Goal: Task Accomplishment & Management: Manage account settings

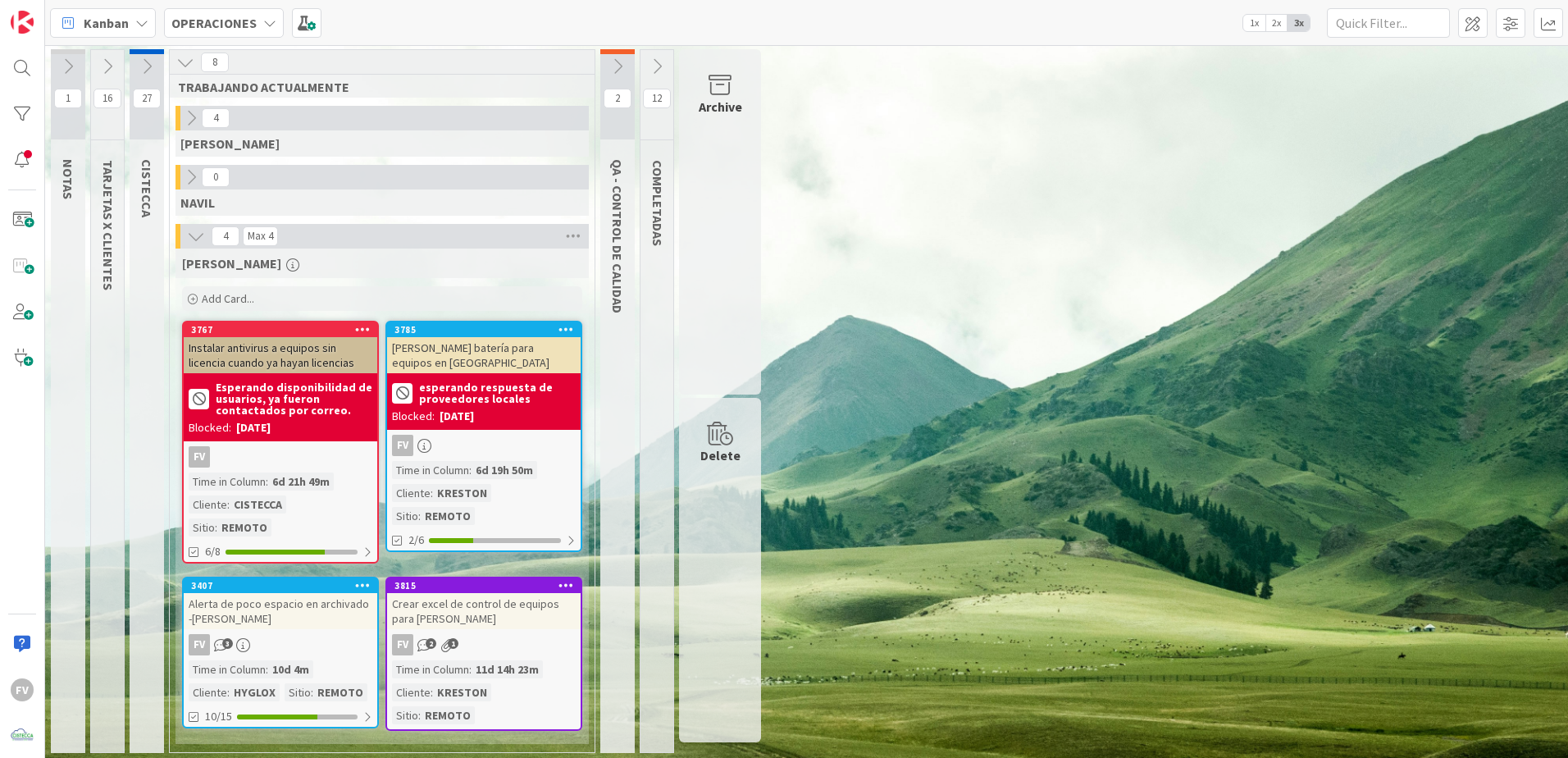
drag, startPoint x: 1247, startPoint y: 397, endPoint x: 1117, endPoint y: 424, distance: 132.8
click at [1247, 397] on div "1 NOTAS 16 TARJETAS X CLIENTES 27 CISTECCA 8 TRABAJANDO ACTUALMENTE 4 GABRIEL 0…" at bounding box center [806, 405] width 1517 height 712
drag, startPoint x: 1113, startPoint y: 628, endPoint x: 1082, endPoint y: 628, distance: 31.0
click at [1113, 628] on div "1 NOTAS 16 TARJETAS X CLIENTES 27 CISTECCA 8 TRABAJANDO ACTUALMENTE 4 GABRIEL 0…" at bounding box center [806, 405] width 1517 height 712
click at [557, 433] on div "3785 Cotizar batería para equipos en Kreston esperando respuesta de proveedores…" at bounding box center [484, 436] width 197 height 231
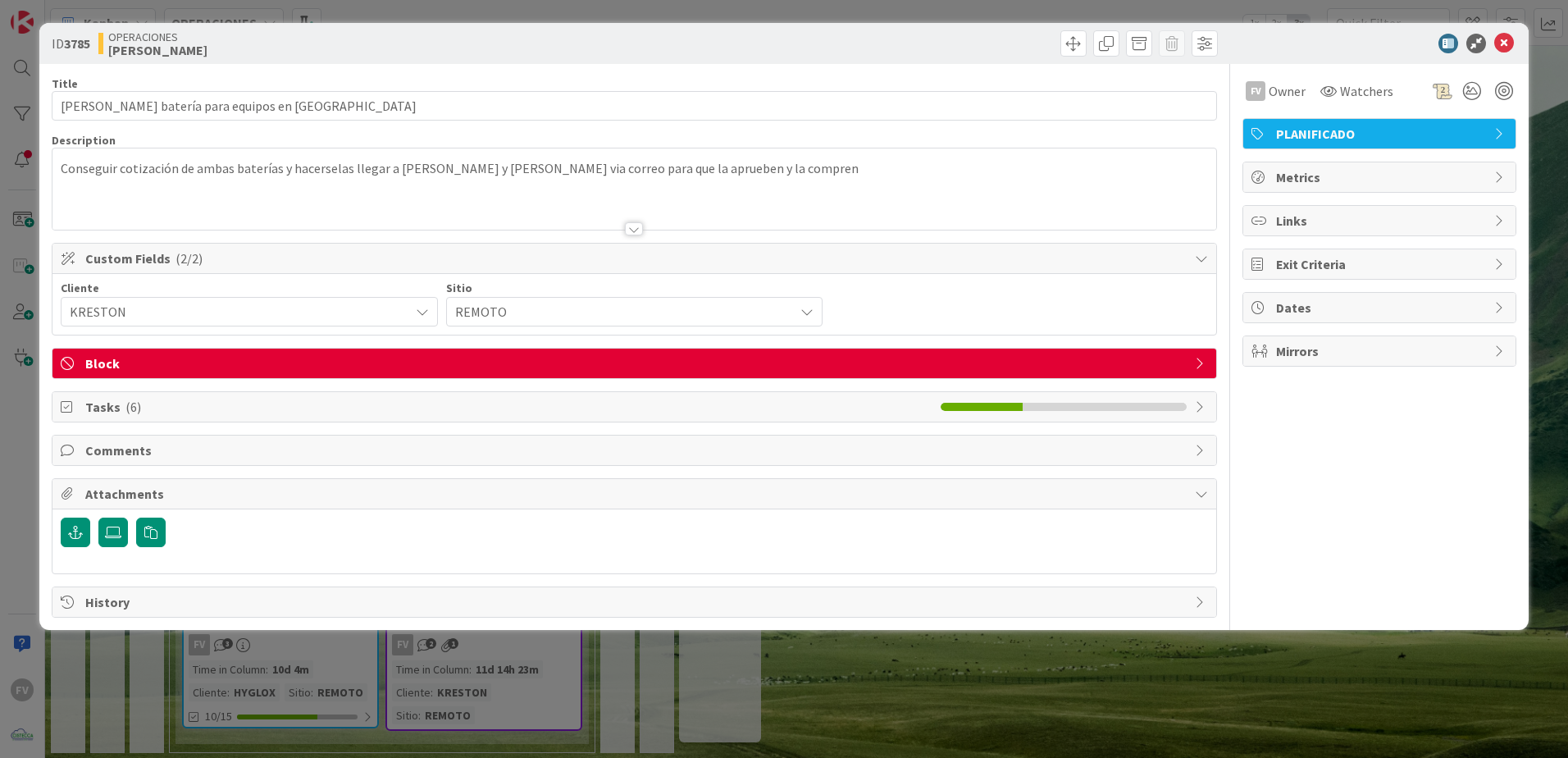
click at [156, 361] on span "Block" at bounding box center [636, 362] width 1102 height 19
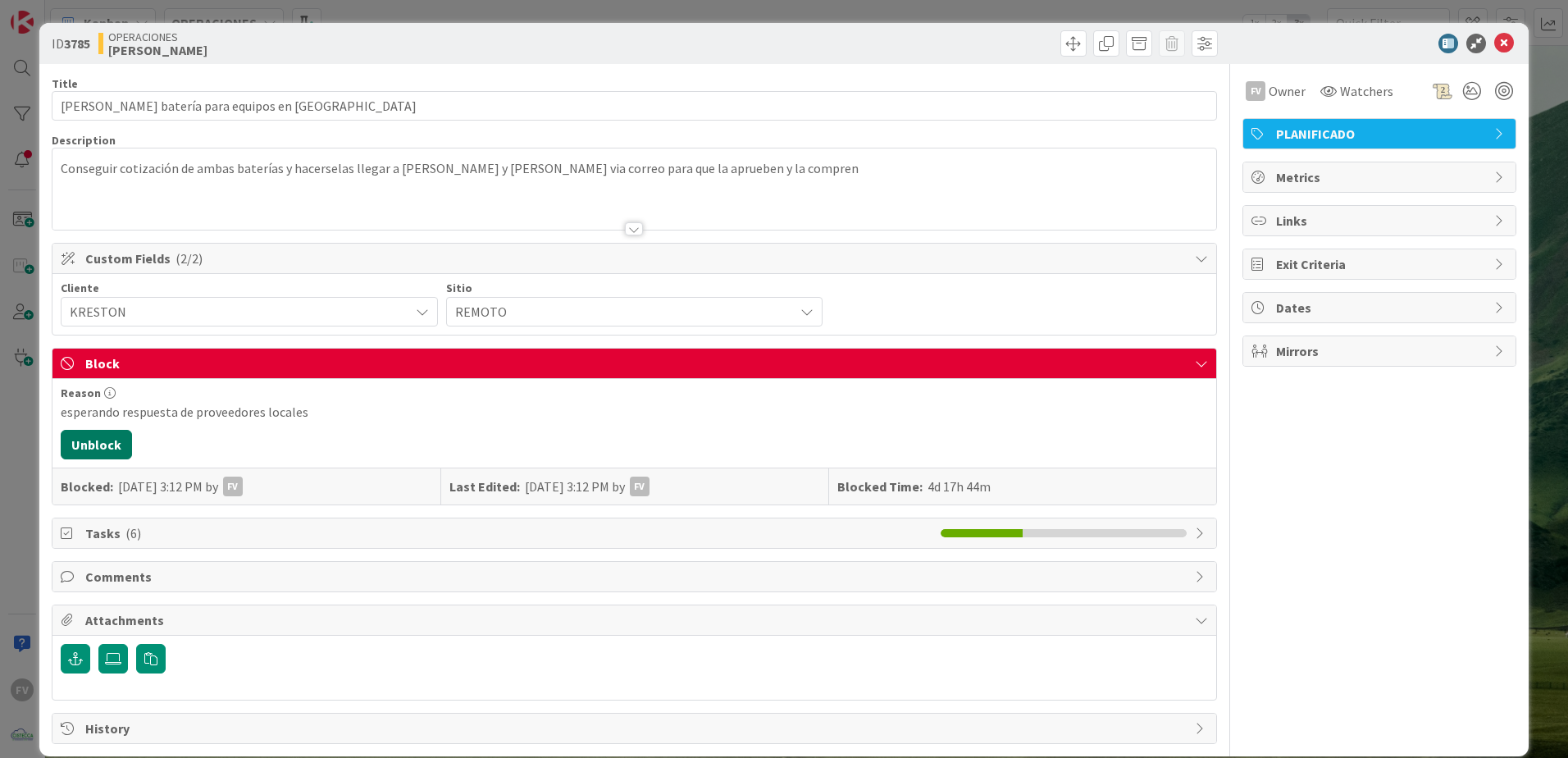
click at [111, 436] on button "Unblock" at bounding box center [96, 445] width 71 height 30
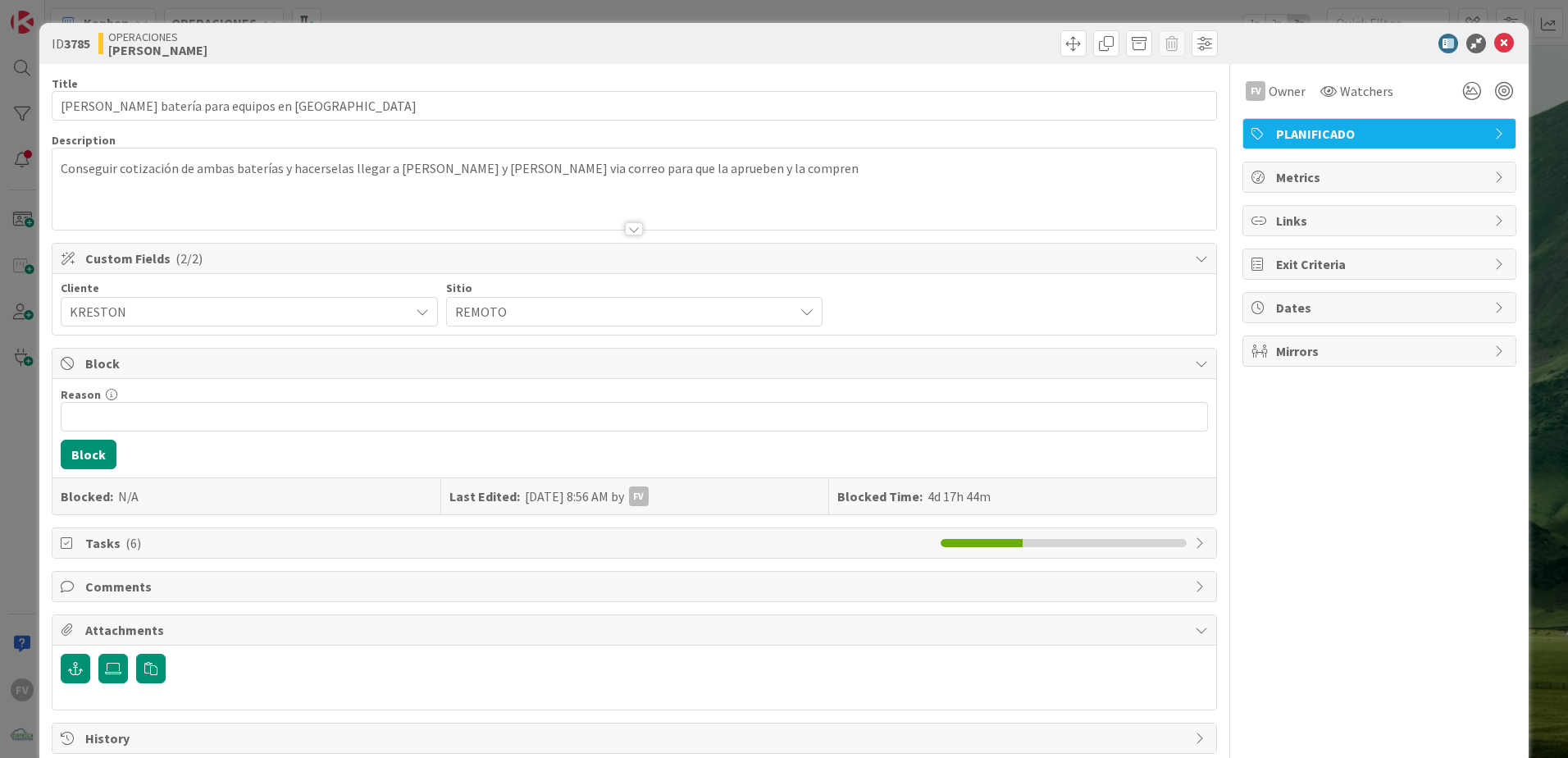
click at [10, 374] on div "ID 3785 OPERACIONES FERNANDO Title 39 / 128 Cotizar batería para equipos en Kre…" at bounding box center [784, 379] width 1568 height 758
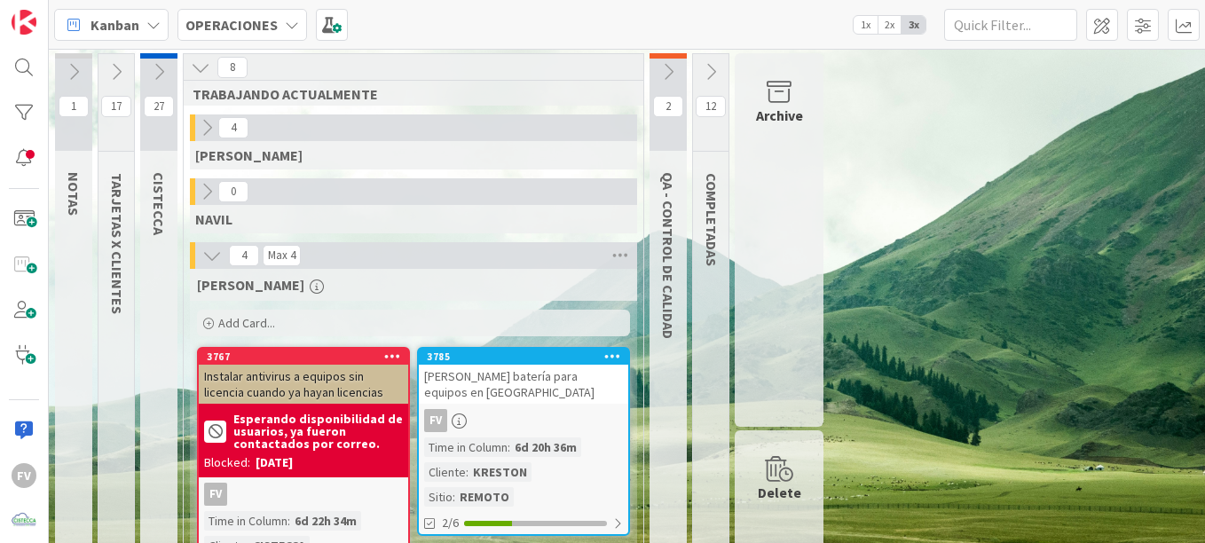
click at [815, 200] on div "Archive" at bounding box center [779, 240] width 89 height 374
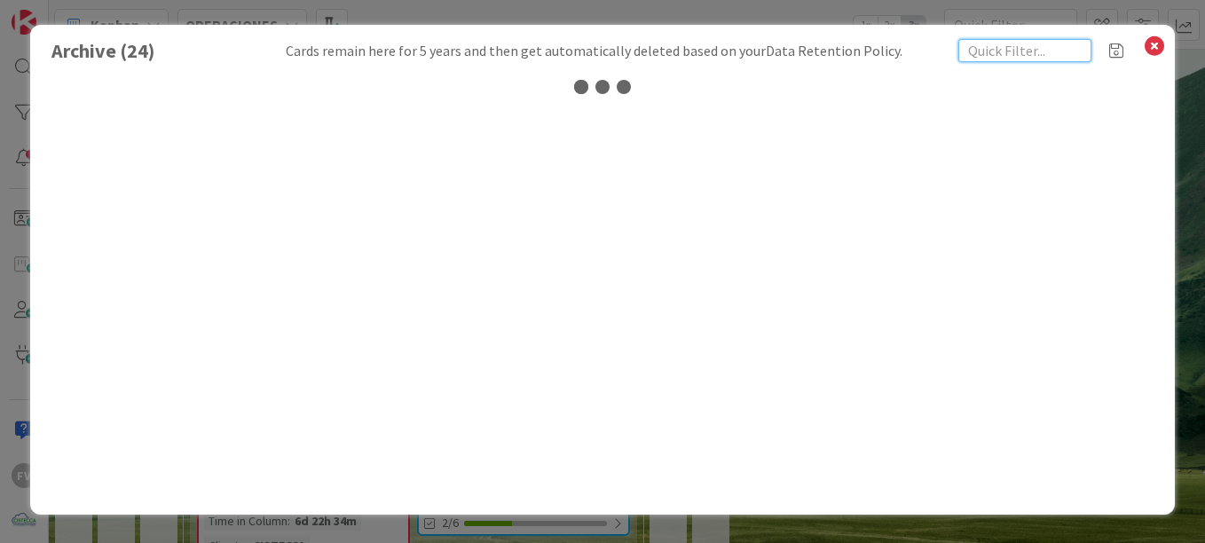
click at [1020, 49] on input "text" at bounding box center [1024, 50] width 133 height 23
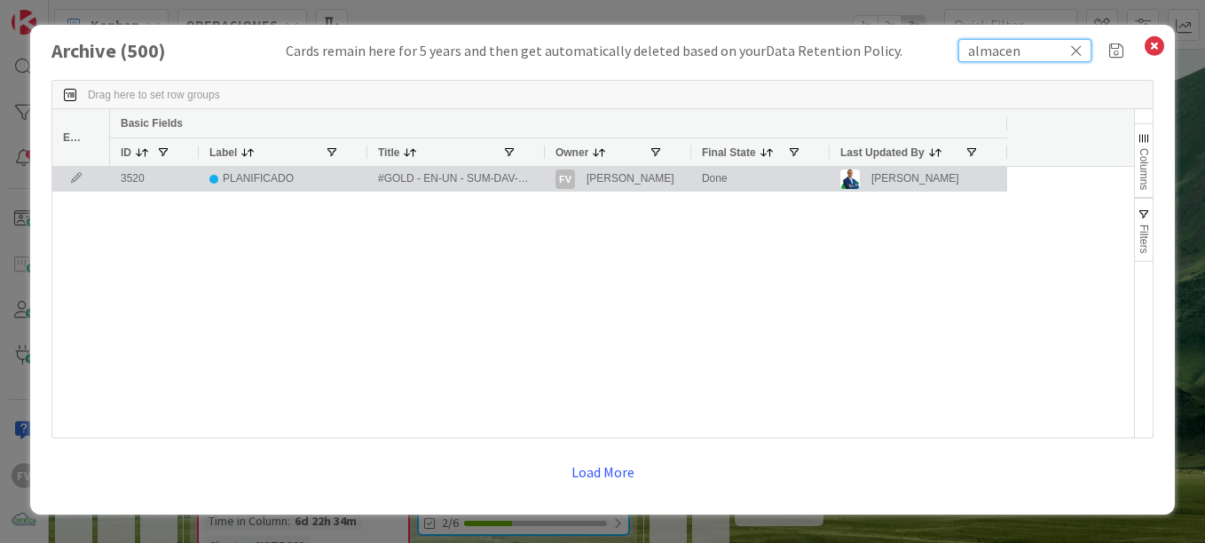
type input "almacen"
click at [70, 177] on icon at bounding box center [76, 178] width 27 height 11
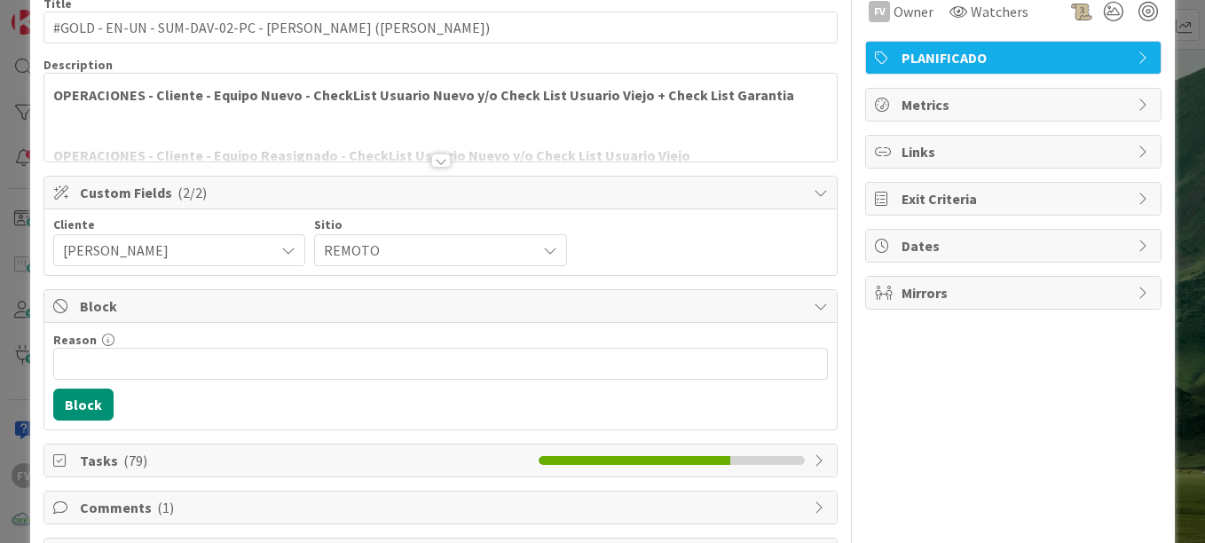
scroll to position [271, 0]
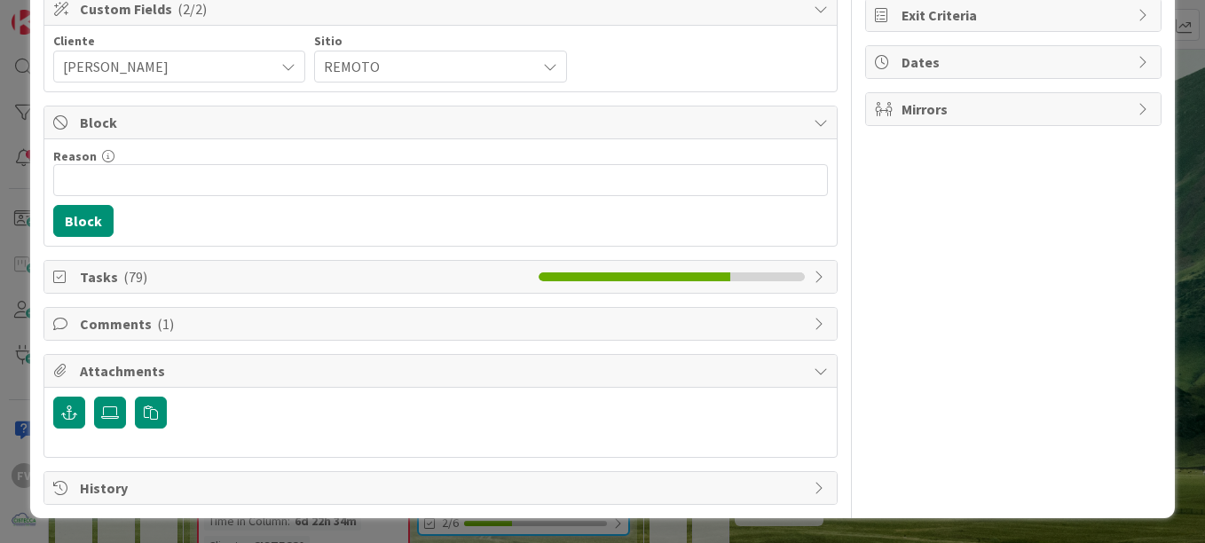
click at [407, 279] on span "Tasks ( 79 )" at bounding box center [305, 276] width 450 height 21
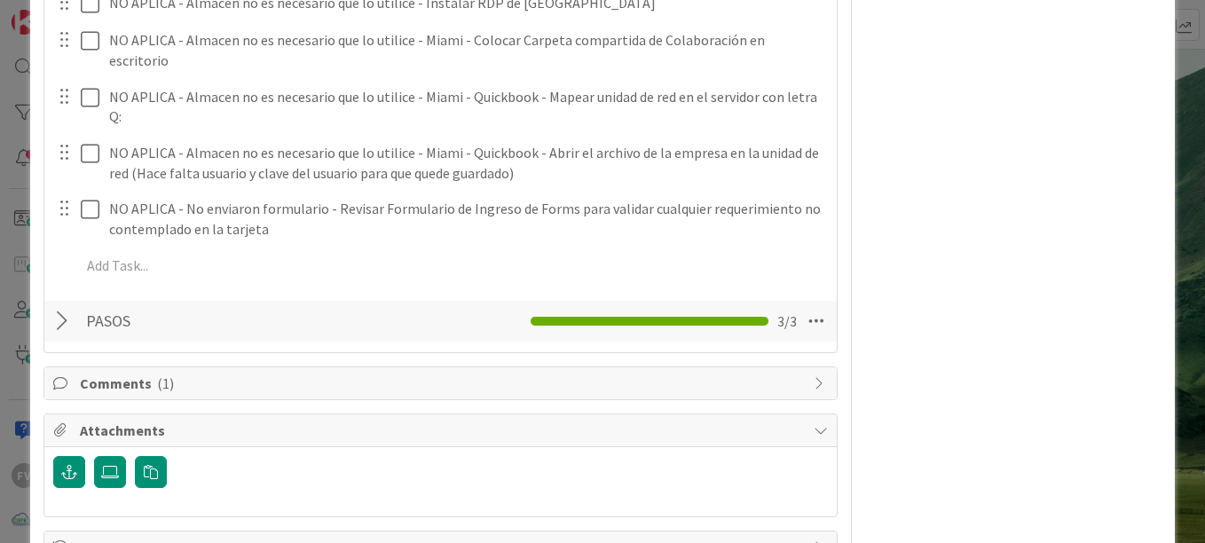
scroll to position [4518, 0]
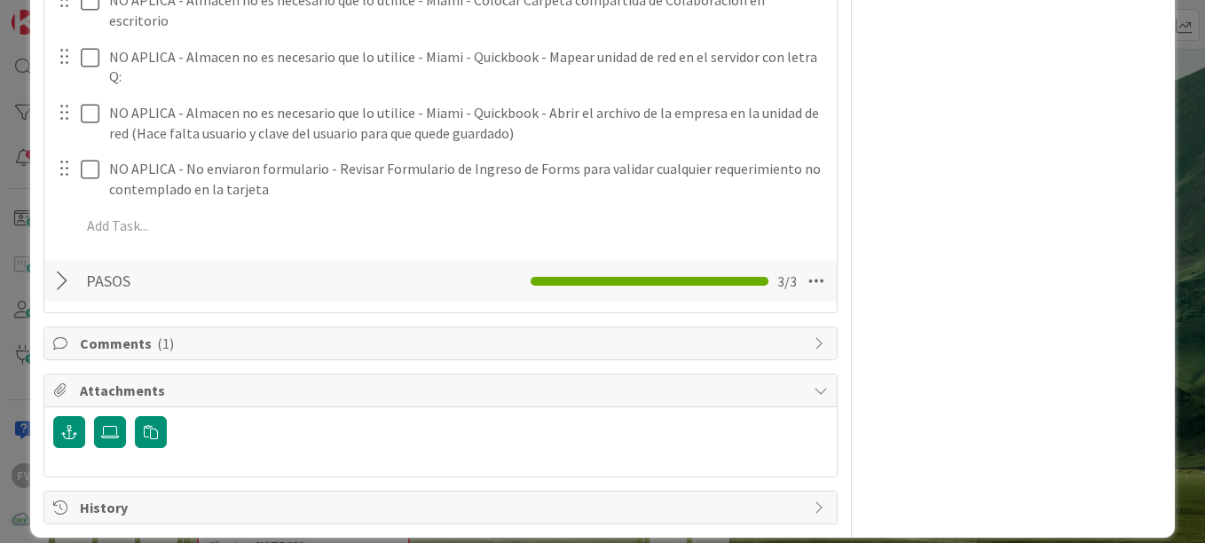
click at [232, 333] on span "Comments ( 1 )" at bounding box center [442, 343] width 725 height 21
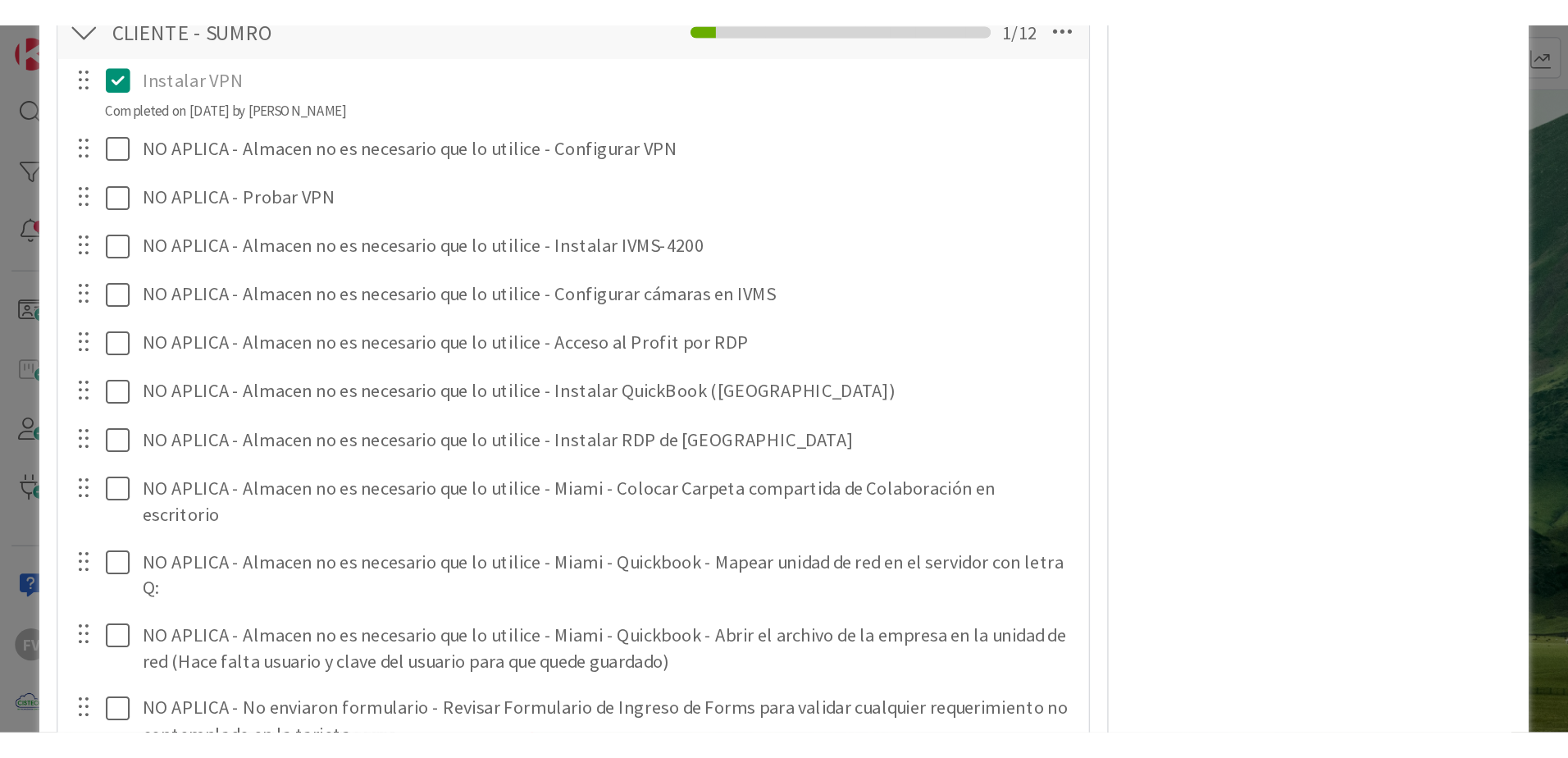
scroll to position [3766, 0]
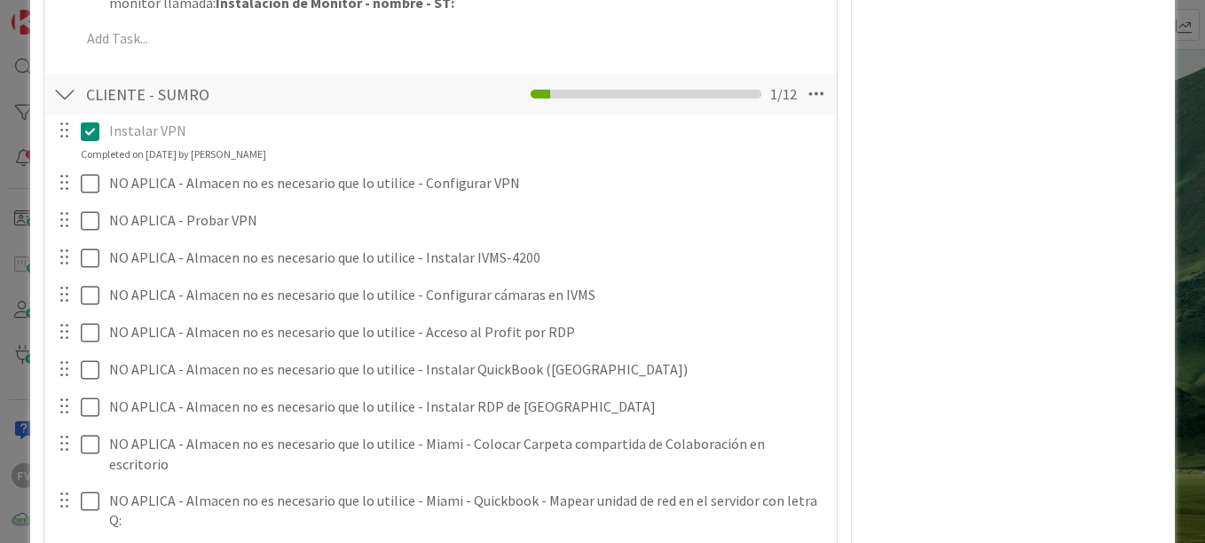
click at [1178, 207] on div "ID 3520 OPERACIONES Archive Title 47 / 128 #GOLD - EN-UN - SUM-DAV-02-PC - Alma…" at bounding box center [602, 271] width 1205 height 543
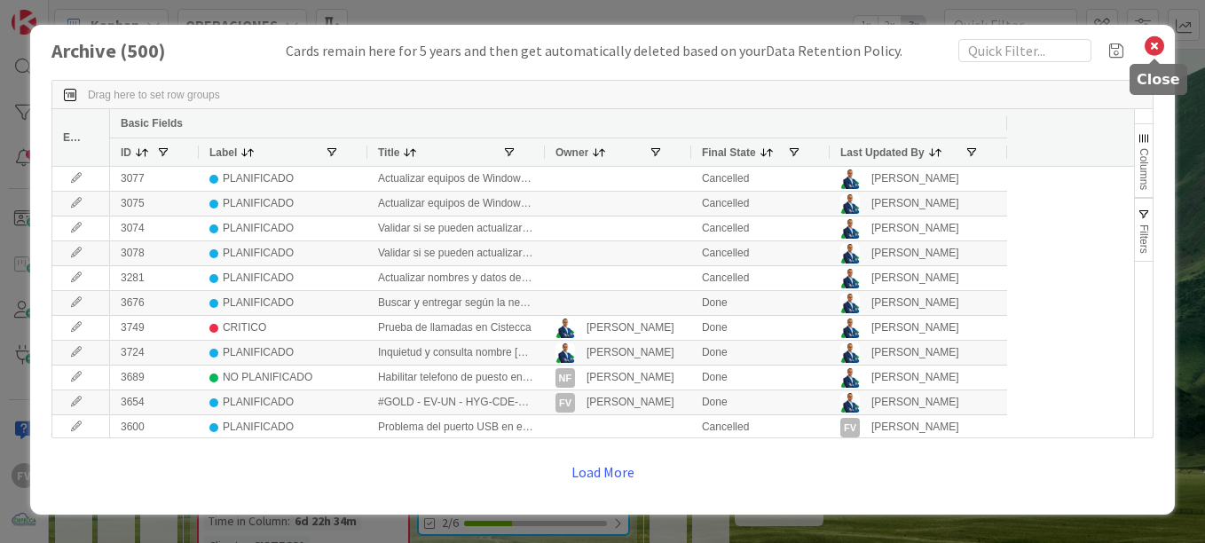
click at [1150, 48] on icon at bounding box center [1154, 46] width 23 height 25
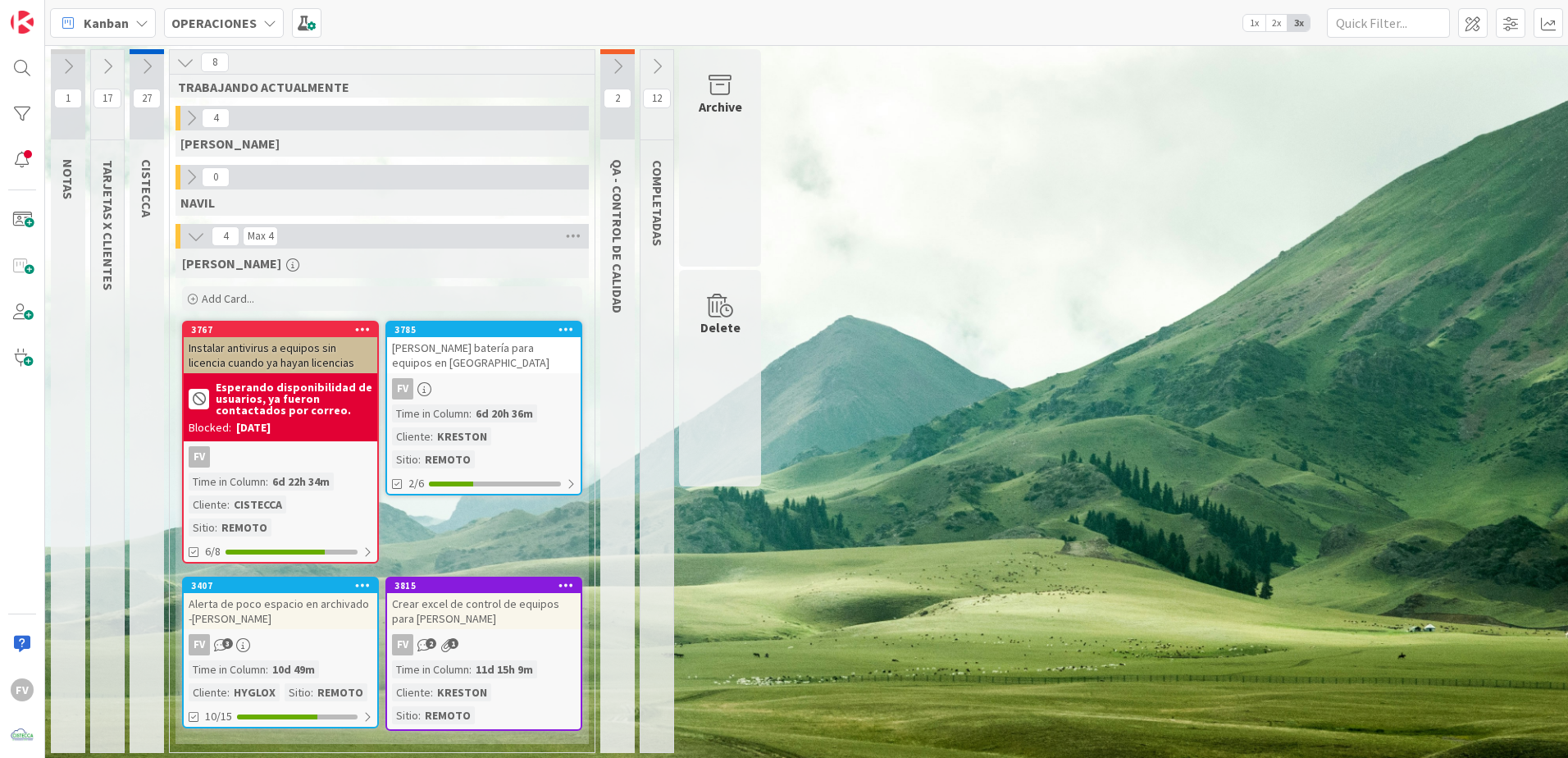
click at [503, 506] on div "FERNANDO Add Card... 3785 Cotizar batería para equipos en Kreston FV Time in Co…" at bounding box center [382, 496] width 413 height 495
click at [154, 62] on icon at bounding box center [147, 67] width 18 height 18
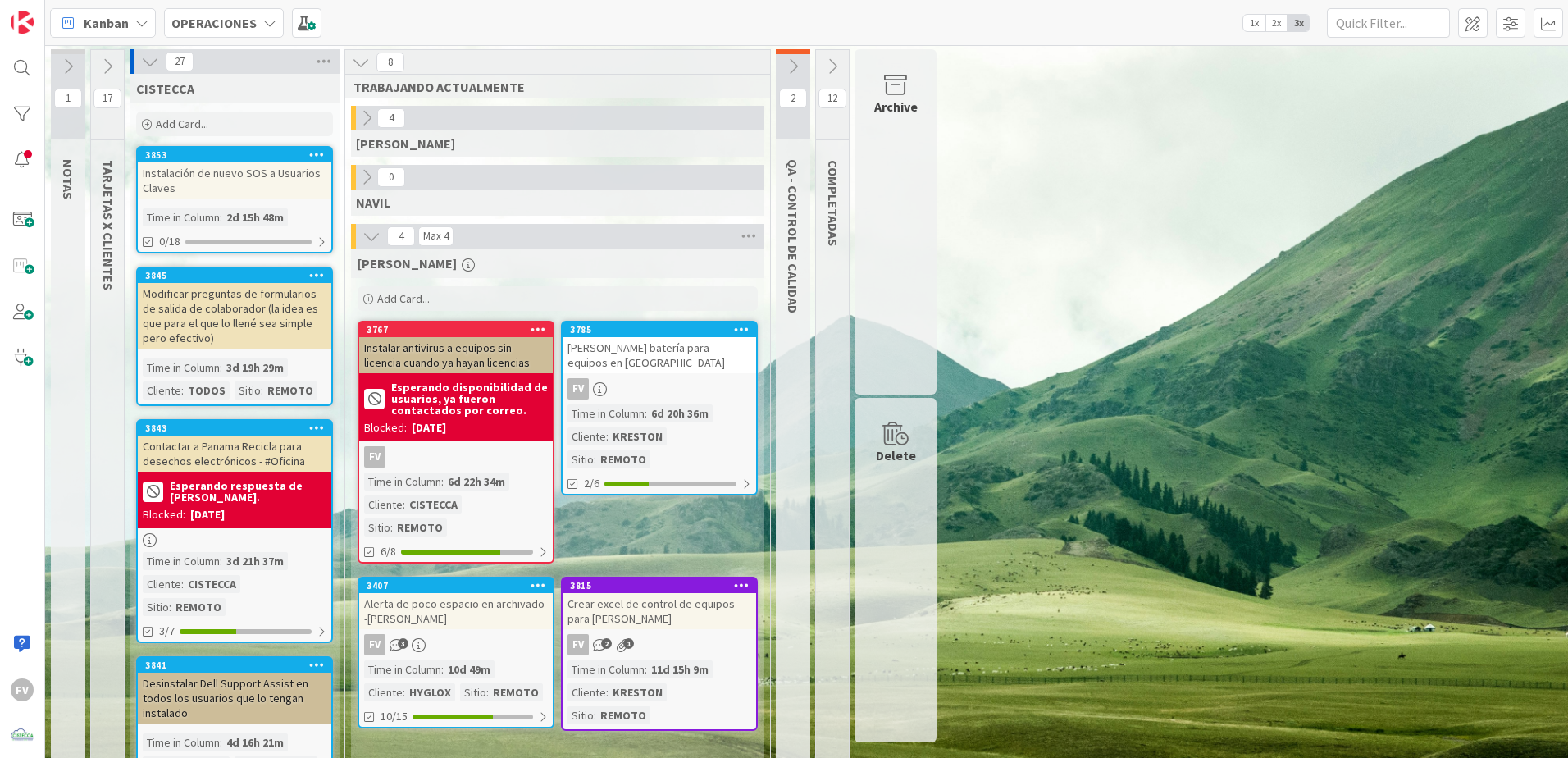
click at [154, 67] on icon at bounding box center [151, 62] width 18 height 18
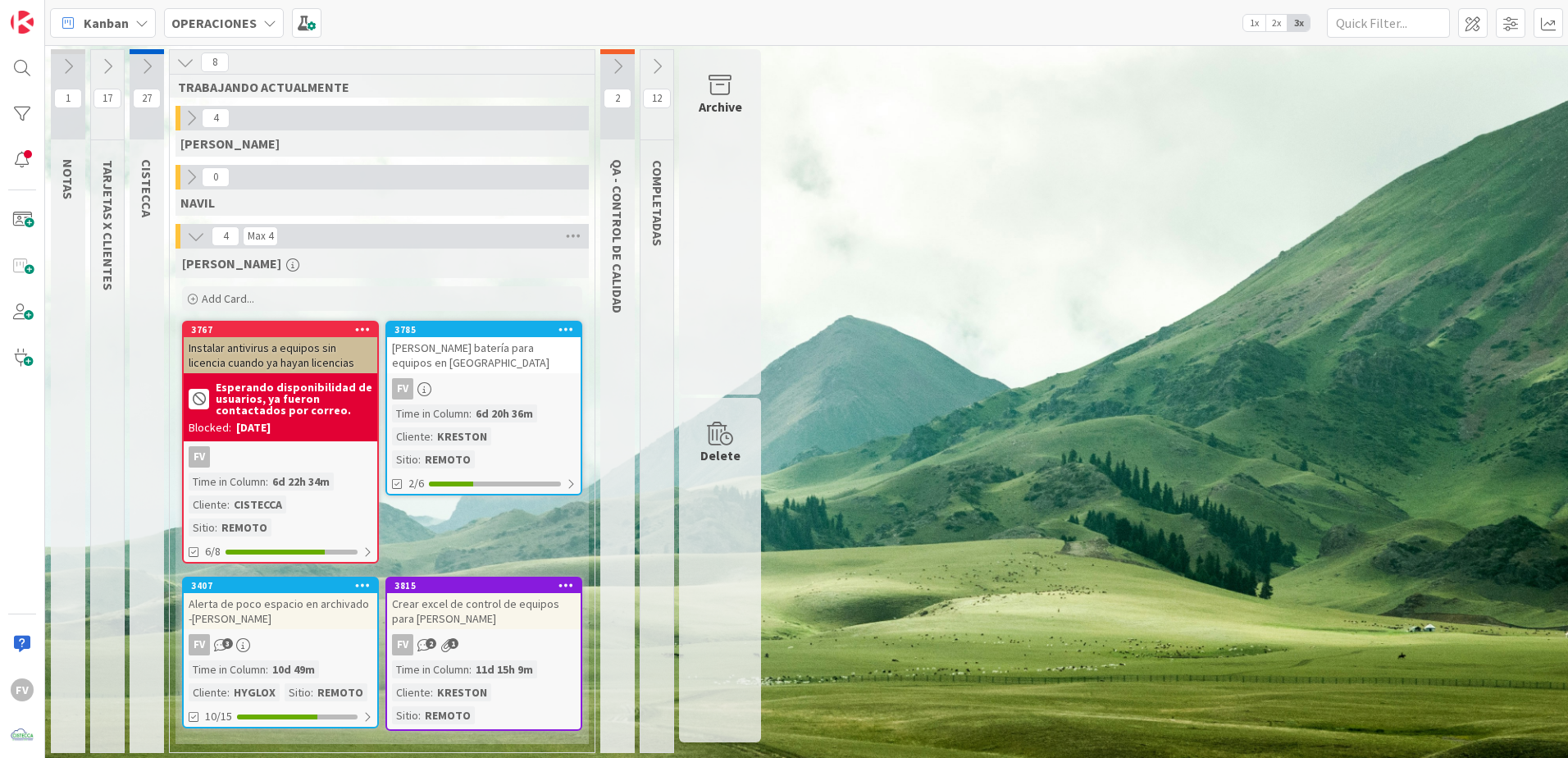
click at [116, 58] on icon at bounding box center [107, 67] width 18 height 18
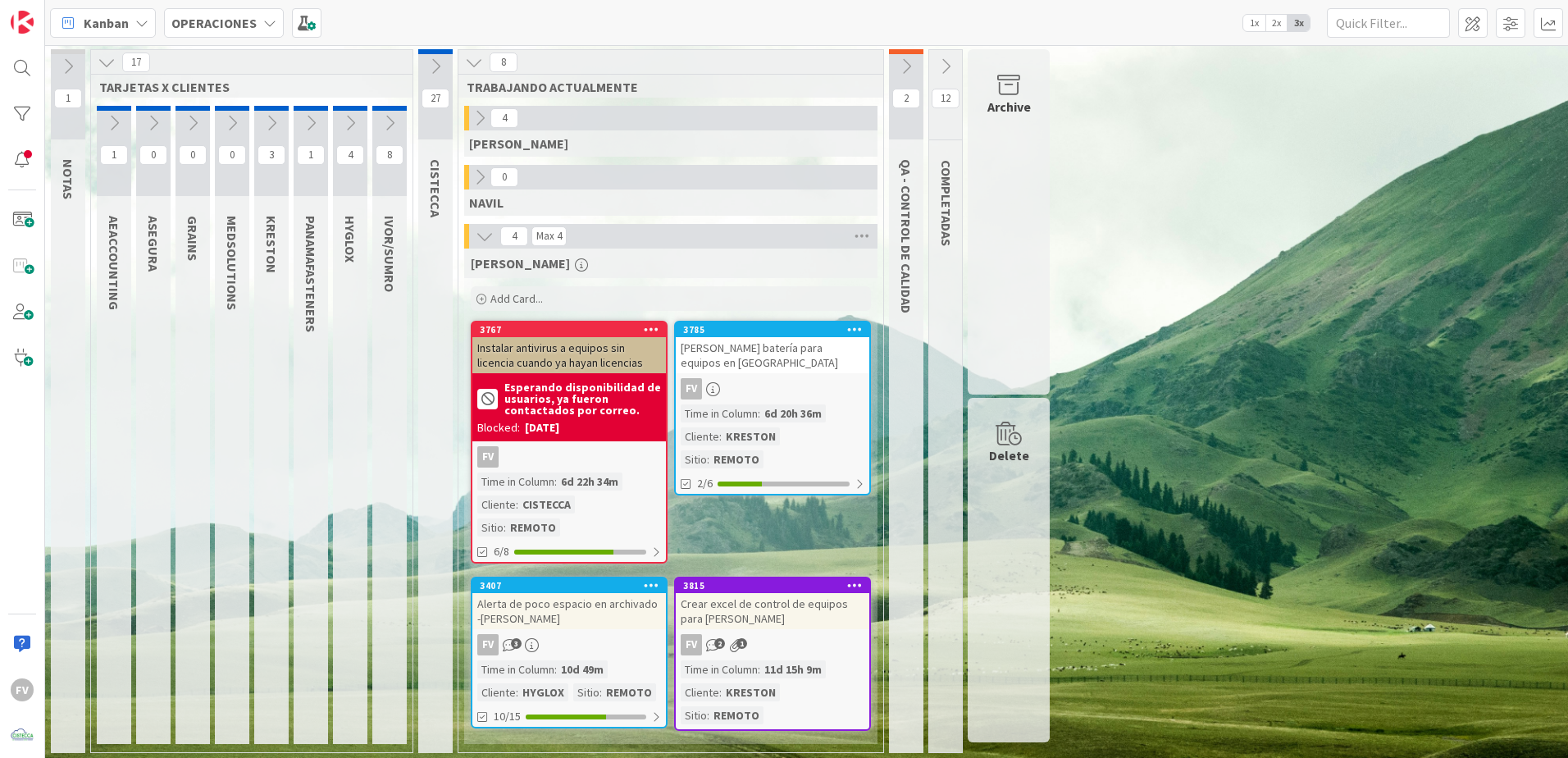
click at [387, 128] on icon at bounding box center [390, 123] width 18 height 18
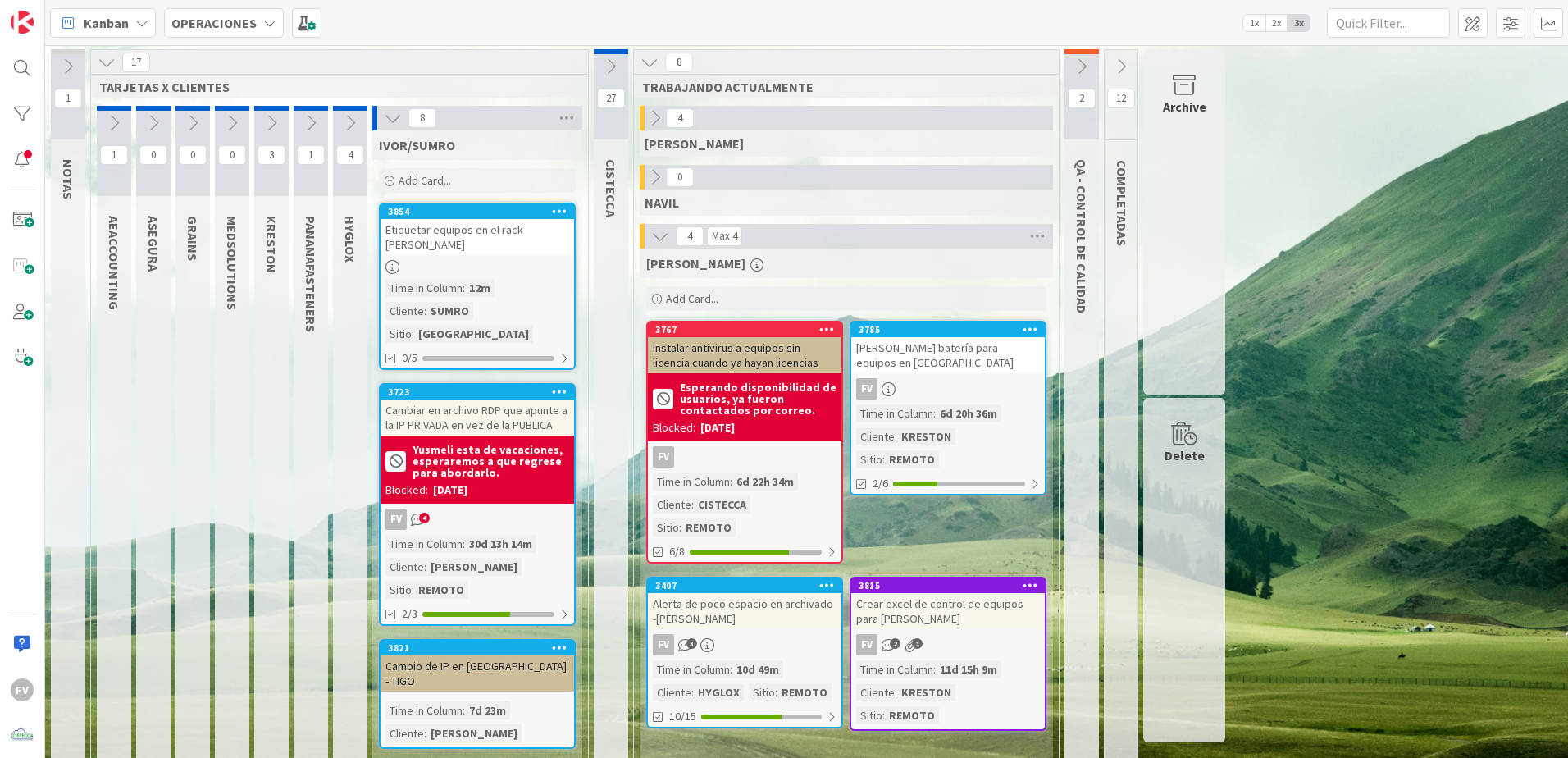
click at [387, 129] on div "8" at bounding box center [477, 117] width 210 height 25
click at [607, 62] on icon at bounding box center [611, 67] width 18 height 18
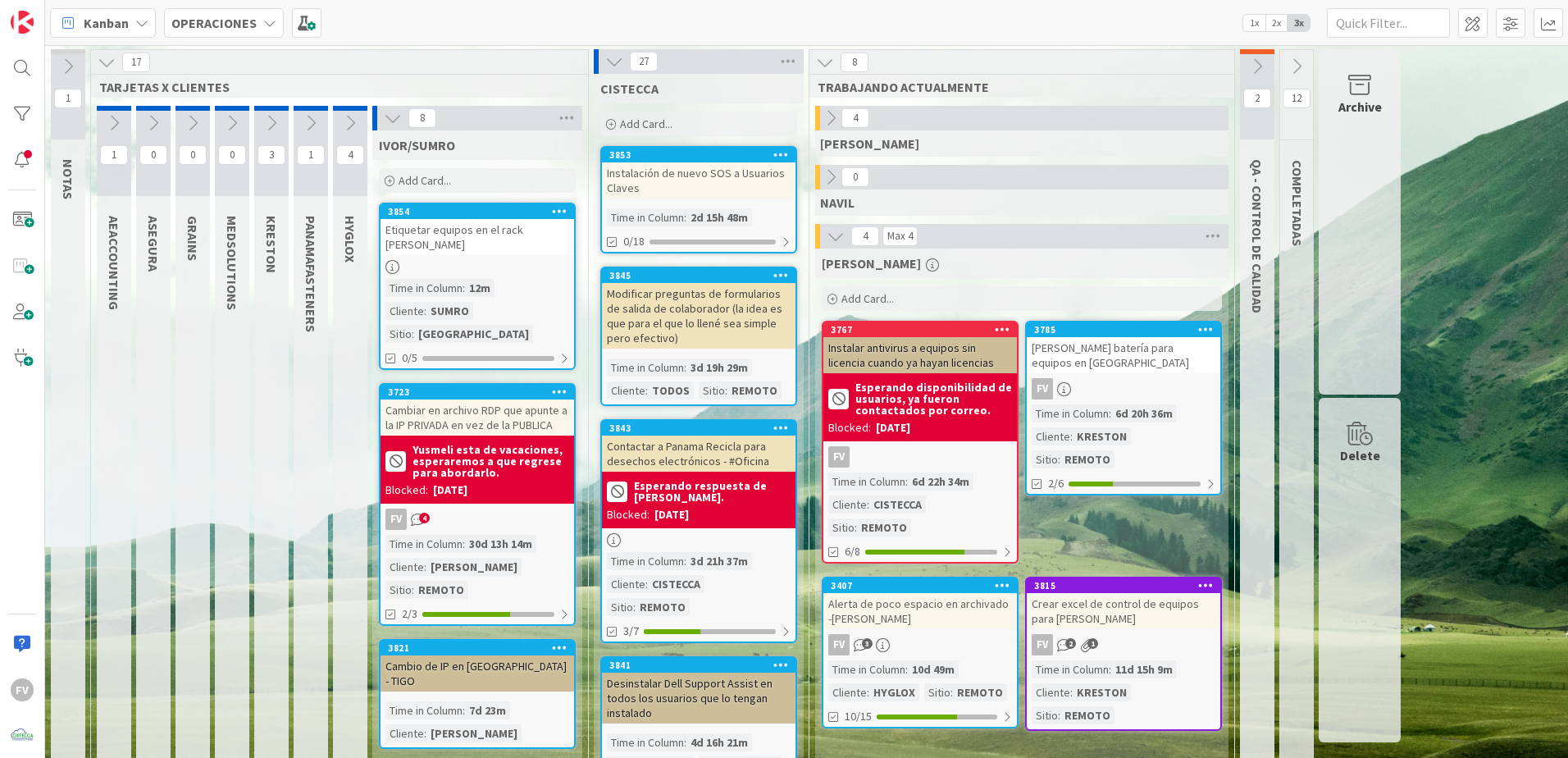
click at [613, 61] on icon at bounding box center [615, 62] width 18 height 18
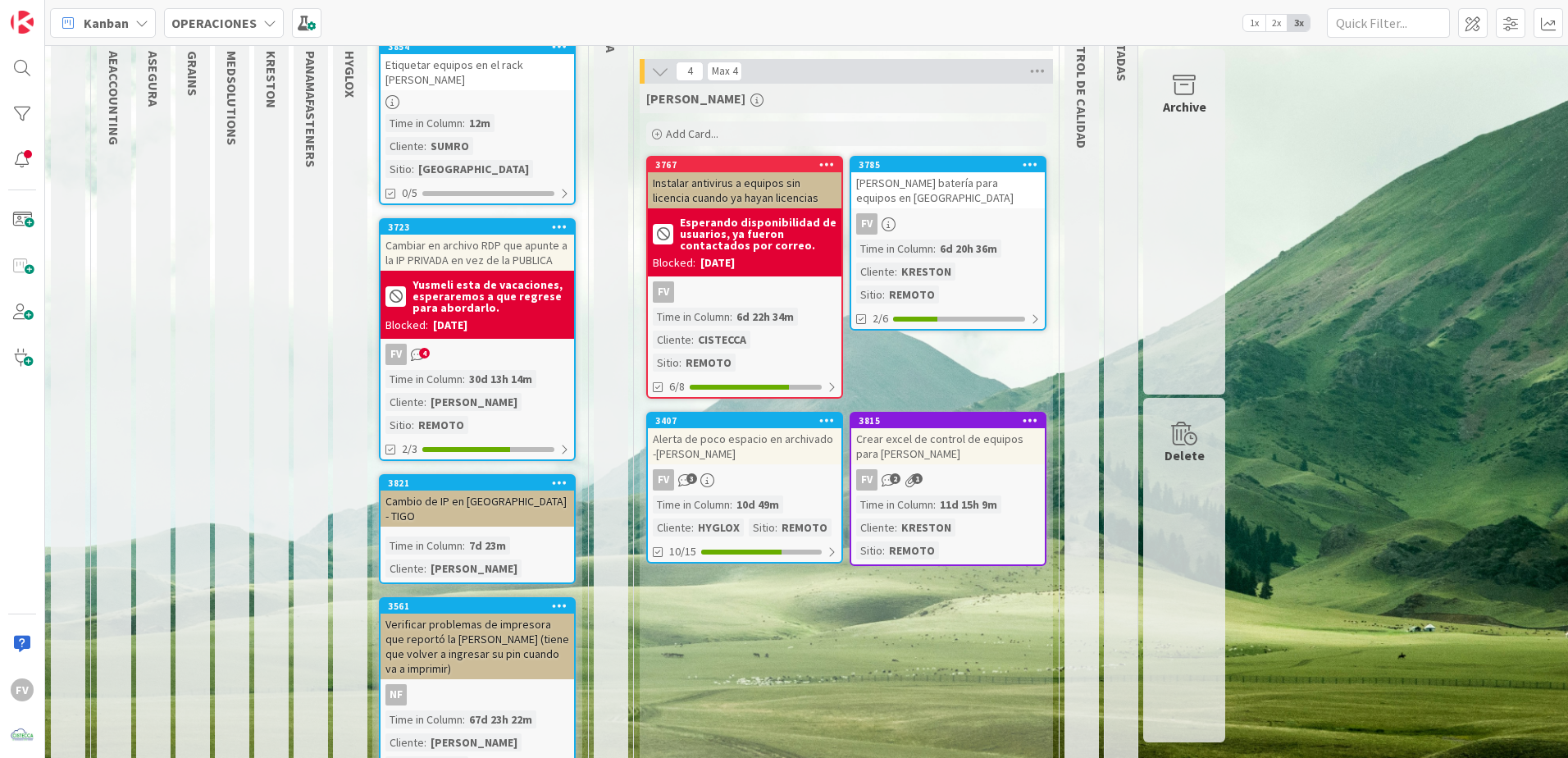
scroll to position [164, 0]
click at [542, 315] on div "Yusmeli esta de vacaciones, esperaremos a que regrese para abordarlo. Blocked: …" at bounding box center [477, 306] width 193 height 68
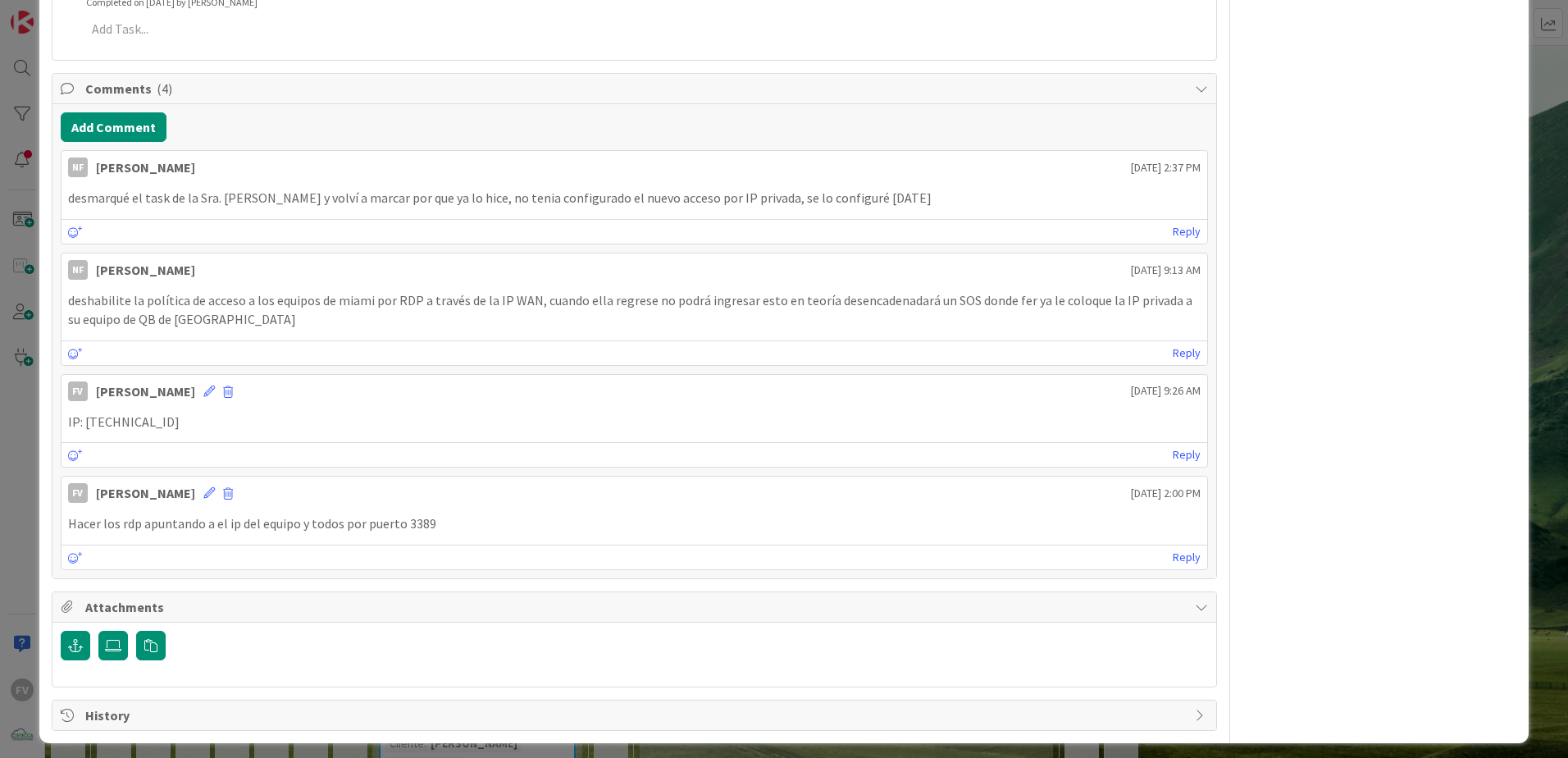
scroll to position [718, 0]
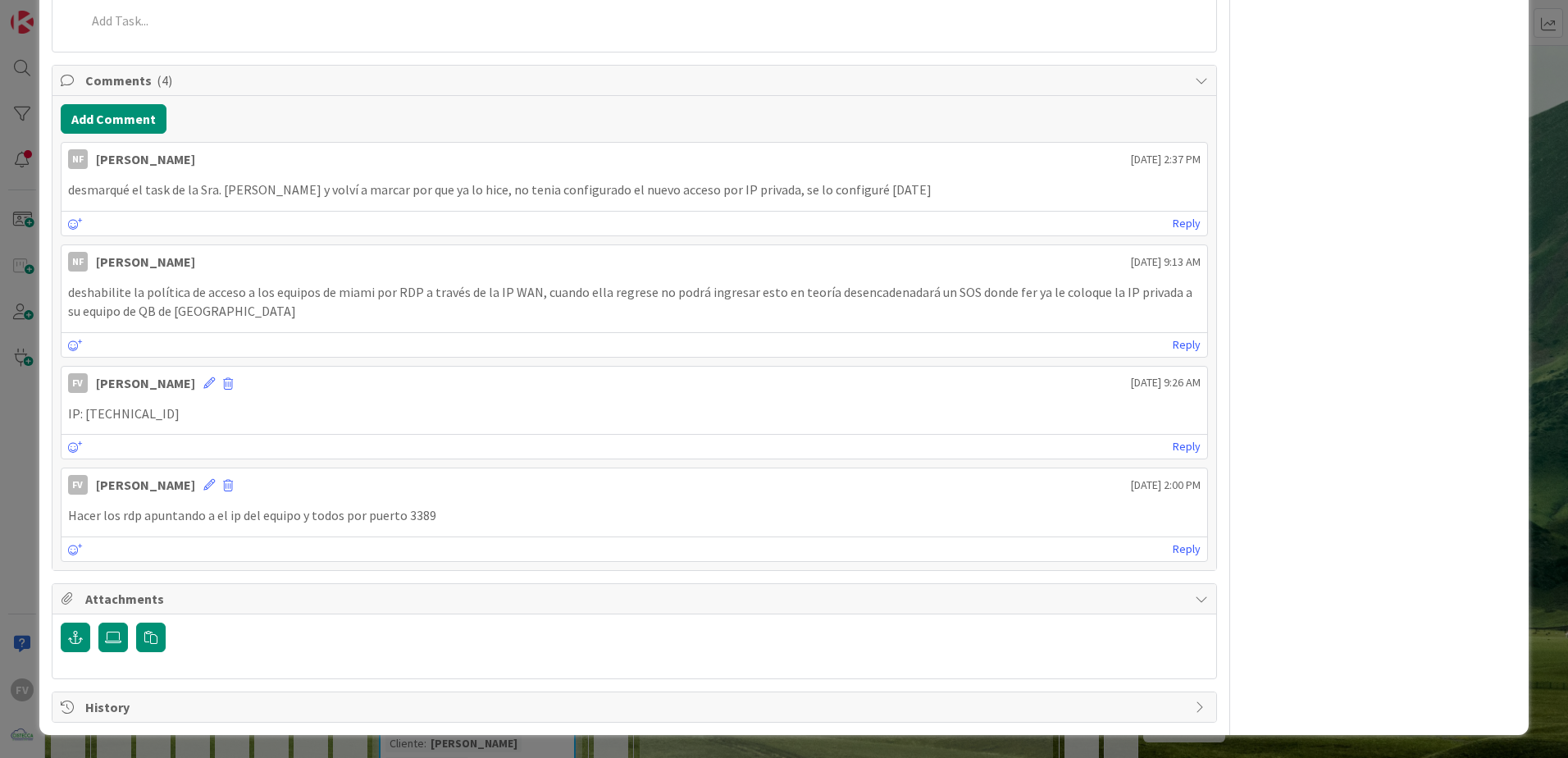
click at [26, 467] on div "ID 3723 OPERACIONES IVOR/SUMRO Title 70 / 128 Cambiar en archivo RDP que apunte…" at bounding box center [784, 379] width 1568 height 758
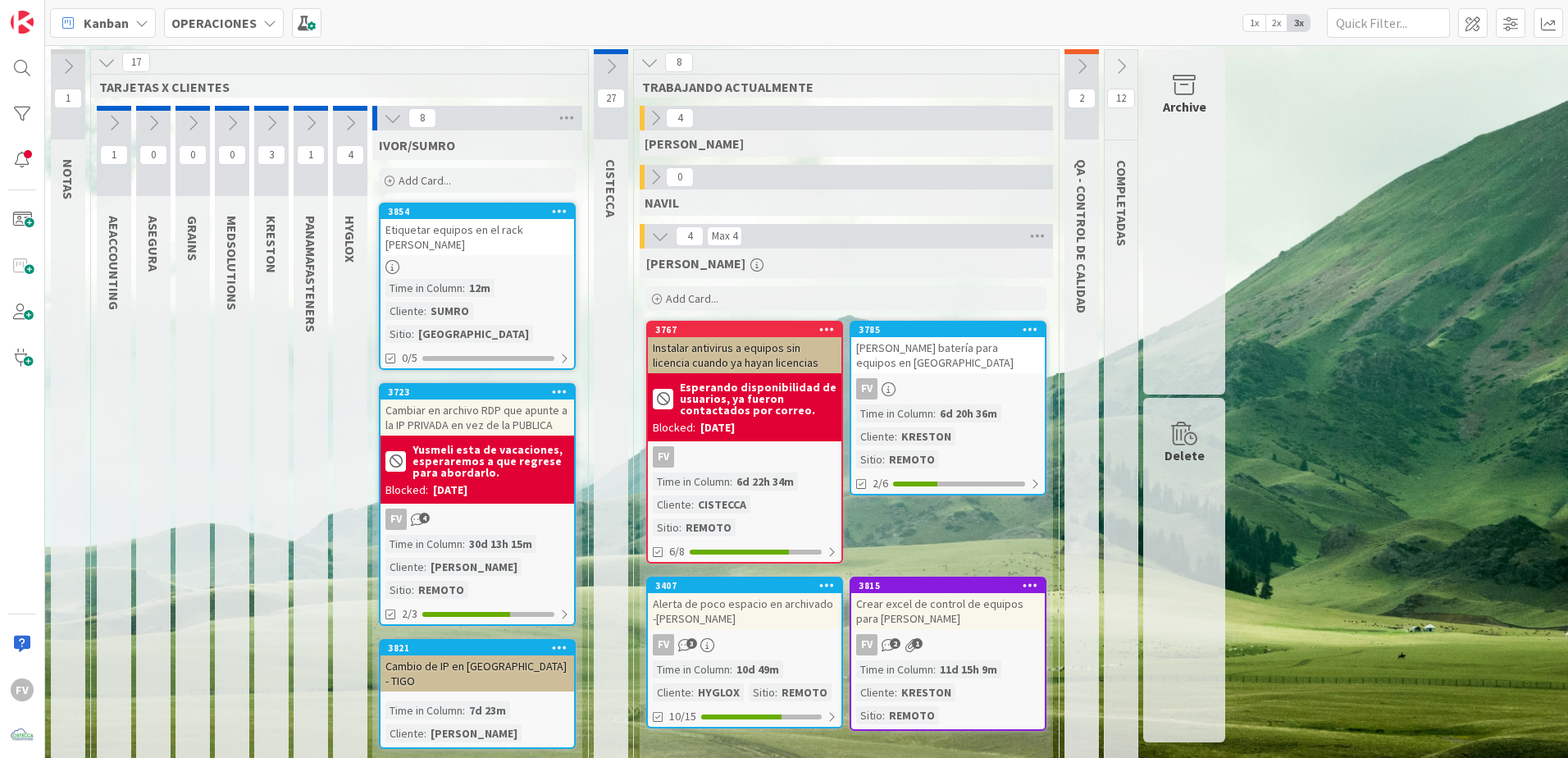
click at [380, 119] on div "8" at bounding box center [477, 117] width 210 height 25
drag, startPoint x: 424, startPoint y: 108, endPoint x: 397, endPoint y: 106, distance: 27.1
click at [423, 108] on span "8" at bounding box center [423, 117] width 28 height 19
click at [397, 109] on icon at bounding box center [393, 118] width 18 height 18
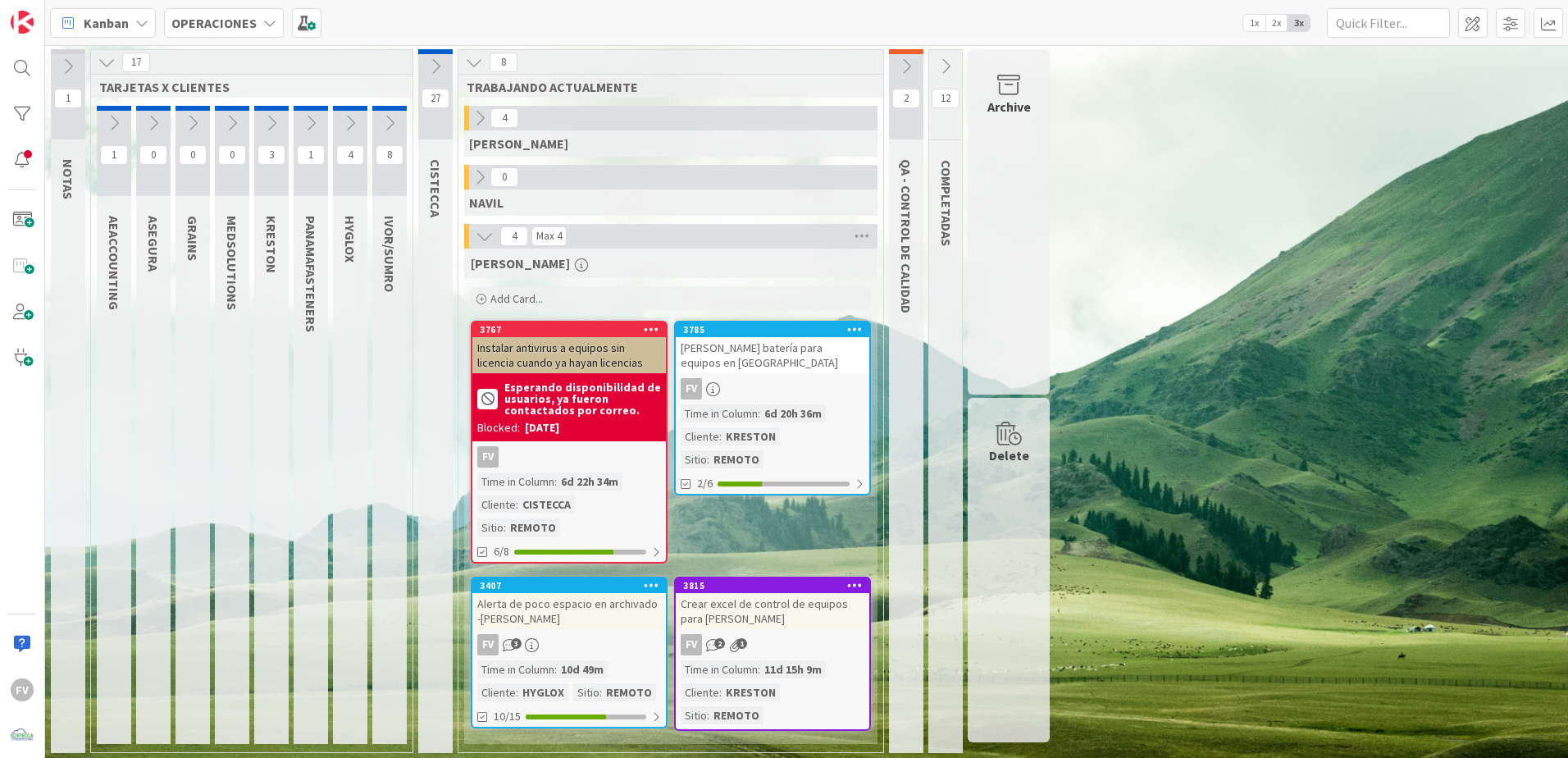
click at [359, 112] on button at bounding box center [349, 123] width 34 height 25
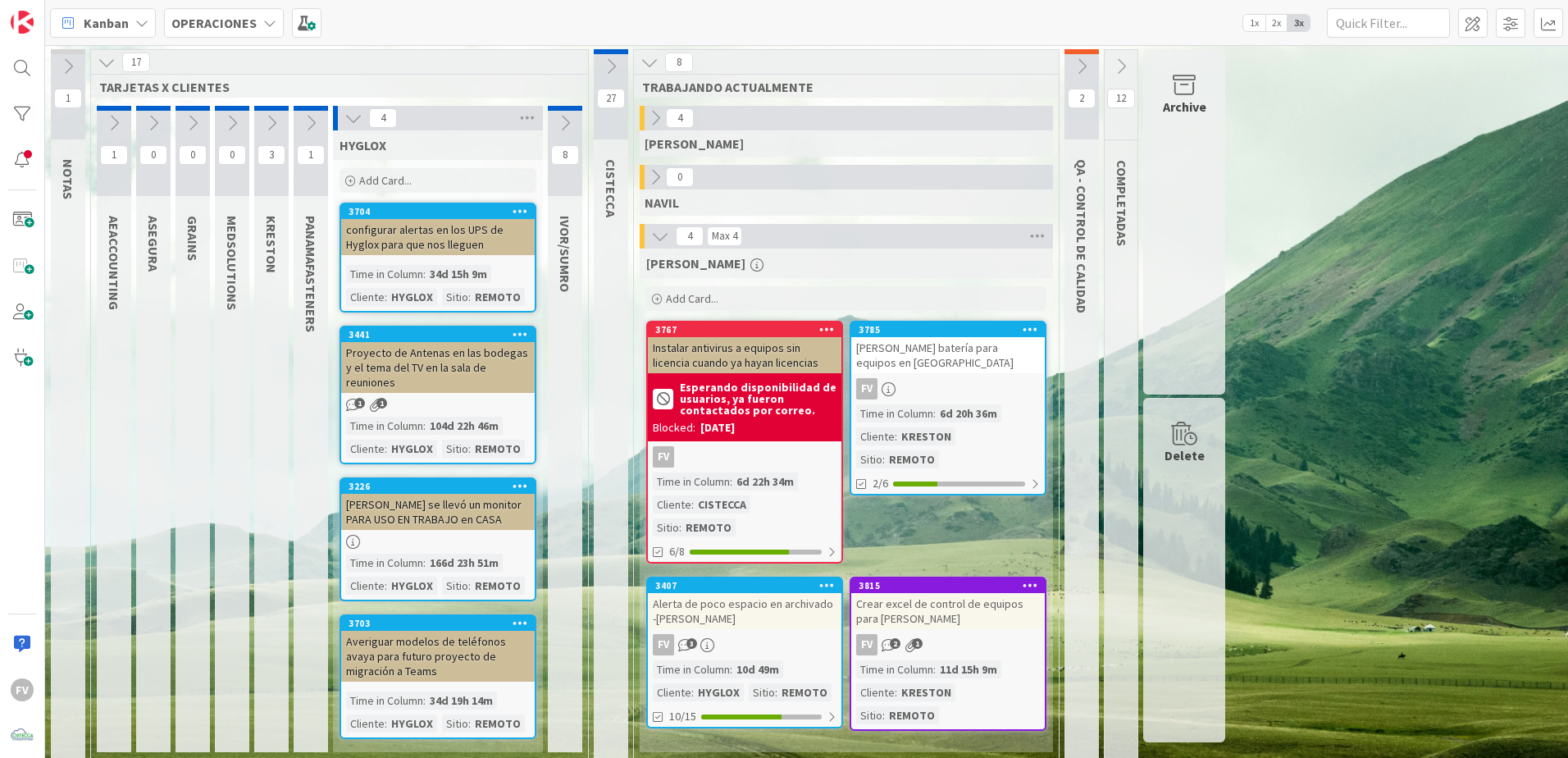
click at [359, 112] on icon at bounding box center [354, 118] width 18 height 18
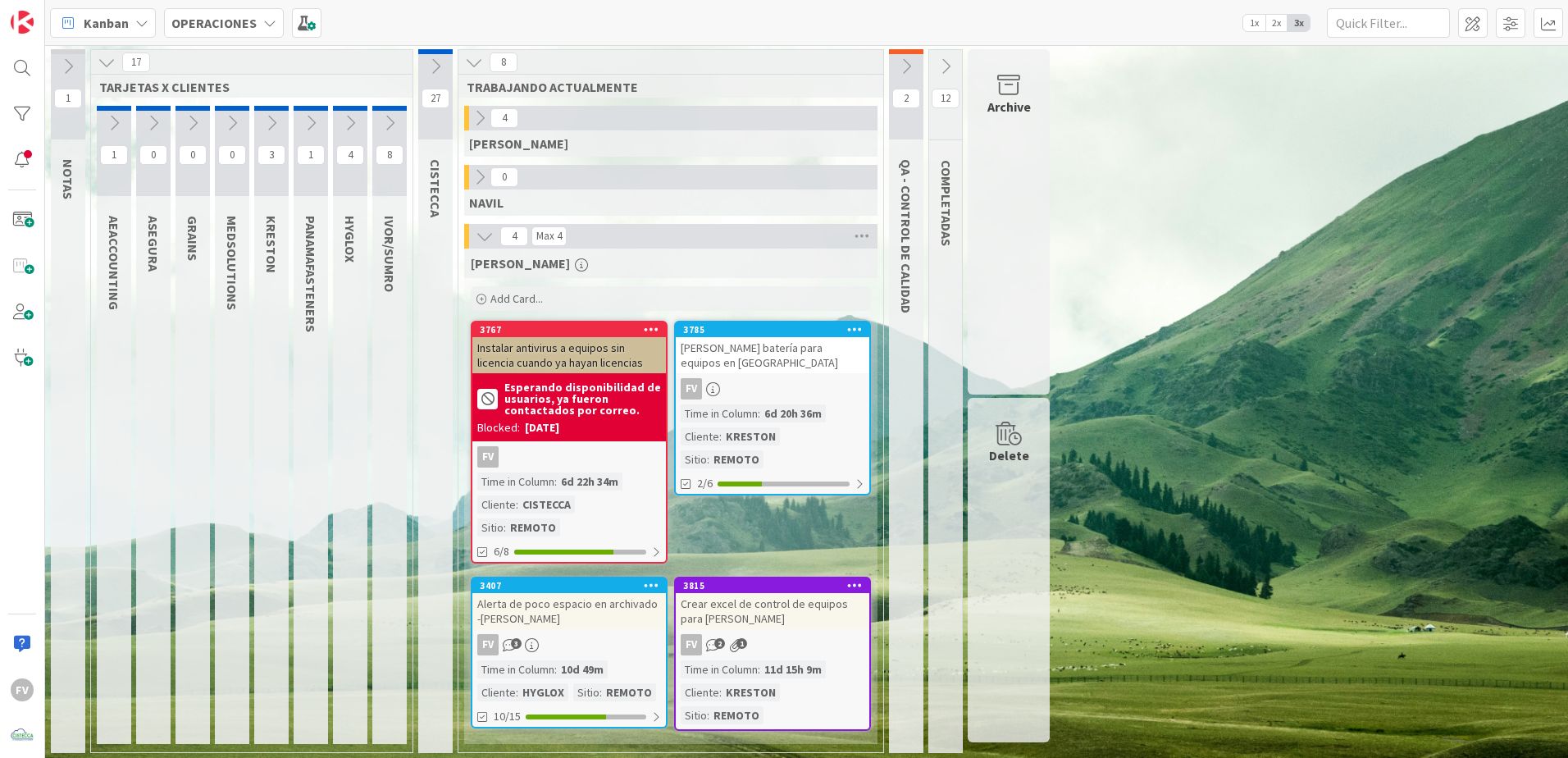
click at [104, 49] on div "17 TARJETAS X CLIENTES 1 AEACCOUNTING 0 ASEGURA 0 GRAINS 0 MEDSOLUTIONS 3 KREST…" at bounding box center [252, 400] width 324 height 703
click at [101, 65] on icon at bounding box center [107, 63] width 18 height 18
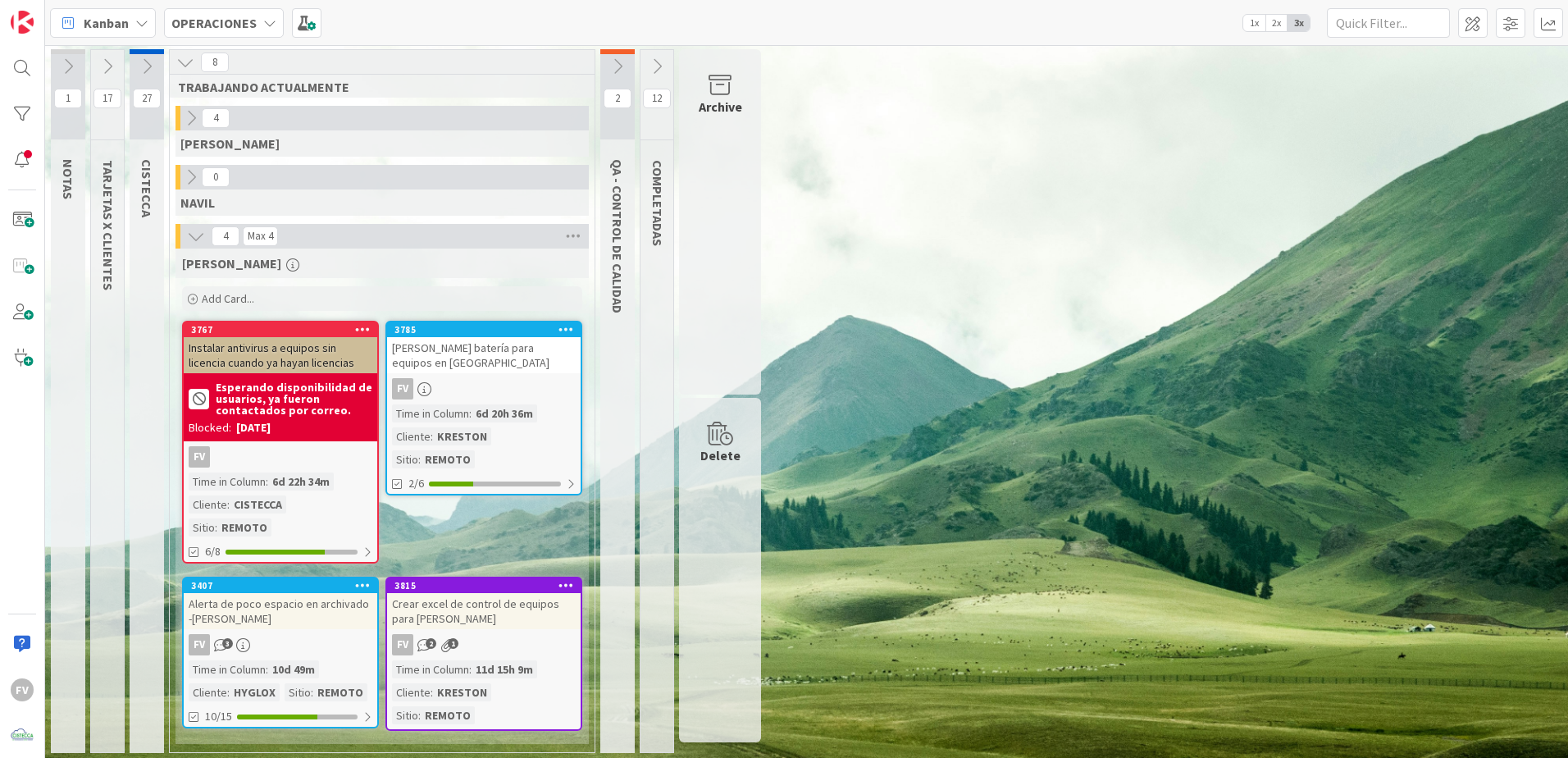
click at [977, 437] on div "1 NOTAS 17 TARJETAS X CLIENTES 27 CISTECCA 8 TRABAJANDO ACTUALMENTE 4 GABRIEL 0…" at bounding box center [806, 405] width 1517 height 712
click at [142, 68] on icon at bounding box center [147, 67] width 18 height 18
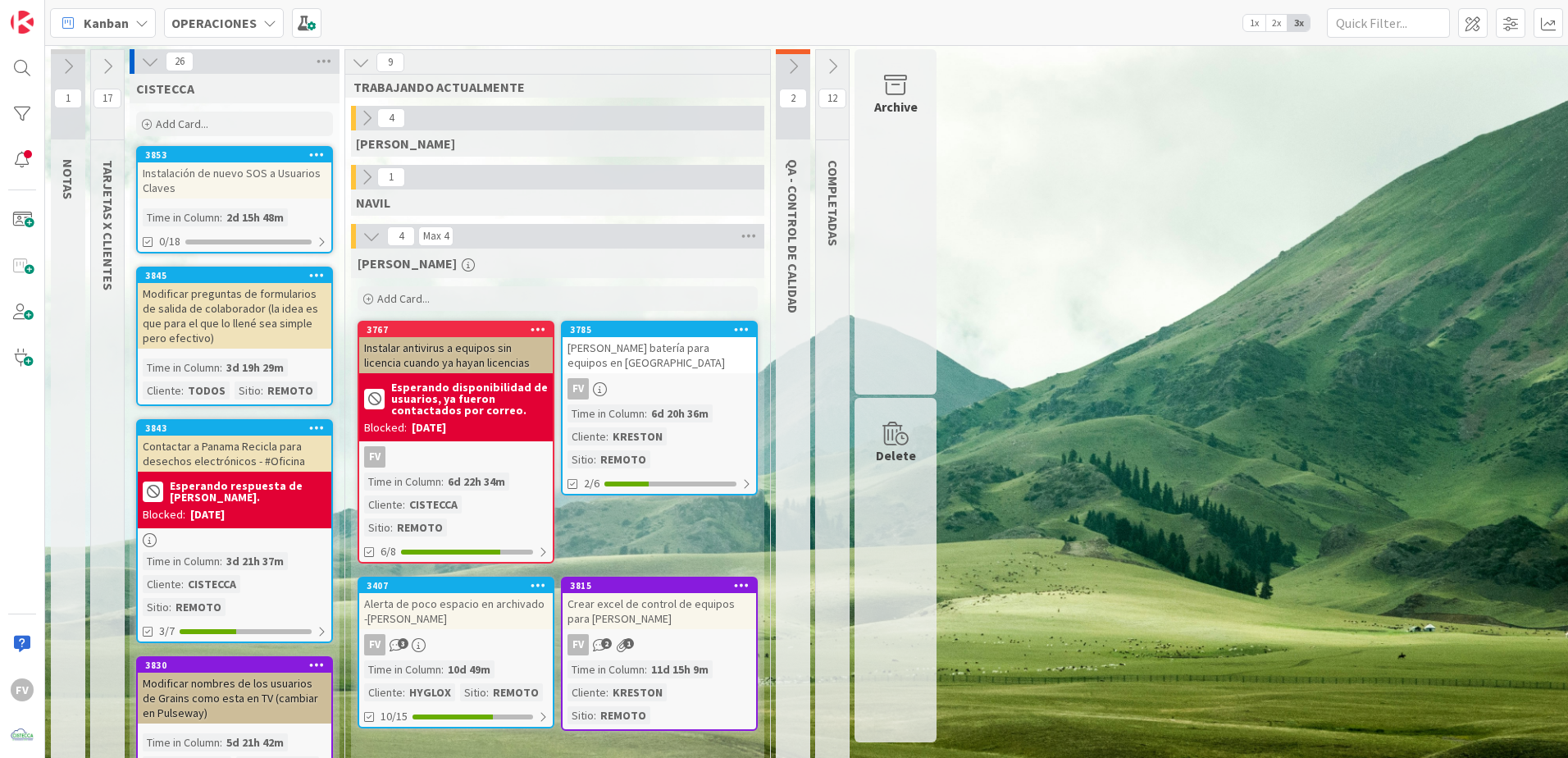
drag, startPoint x: 129, startPoint y: 67, endPoint x: 139, endPoint y: 64, distance: 10.4
click at [143, 62] on icon at bounding box center [151, 62] width 18 height 18
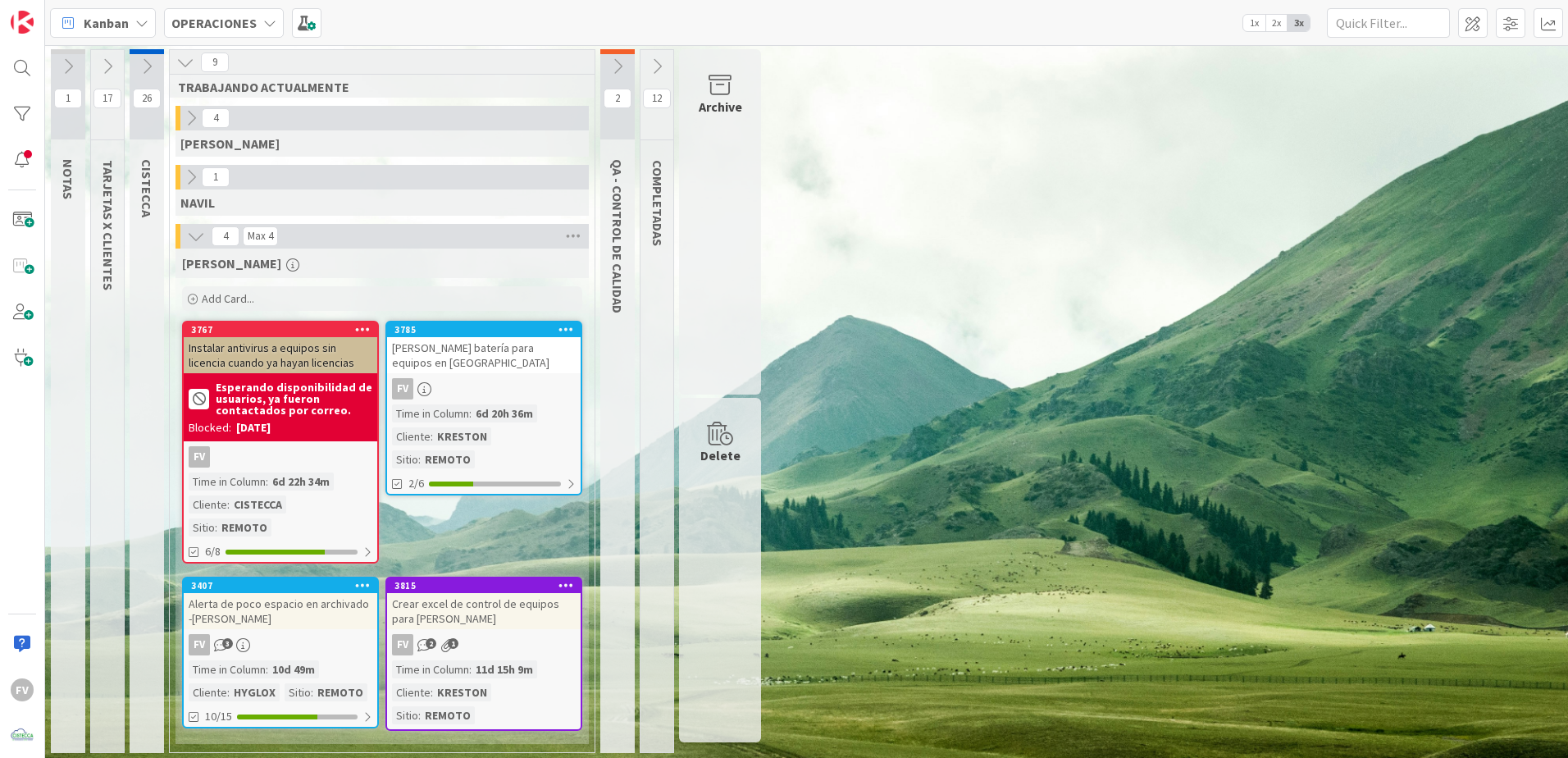
click at [103, 62] on icon at bounding box center [107, 67] width 18 height 18
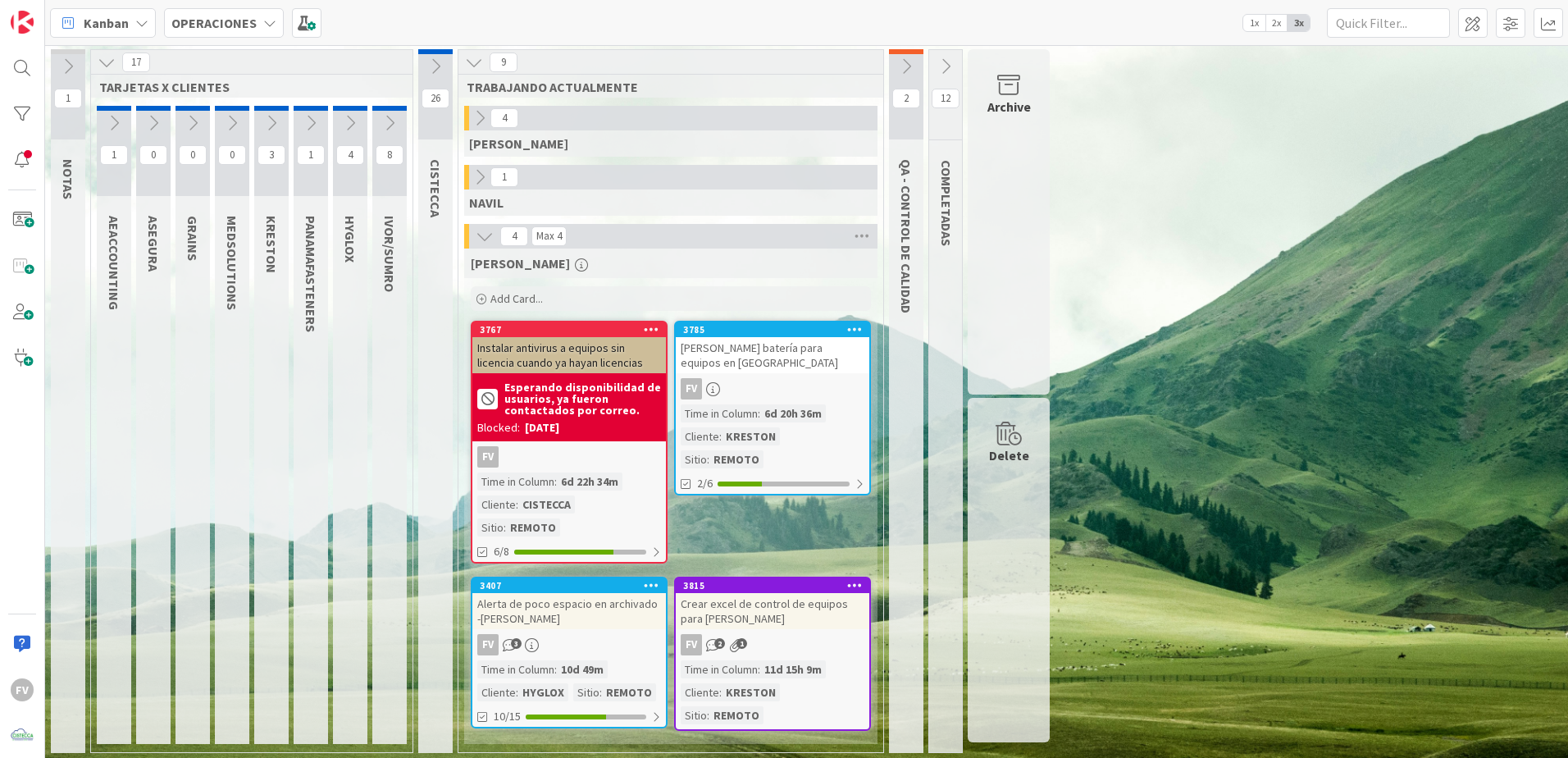
click at [345, 120] on icon at bounding box center [350, 123] width 18 height 18
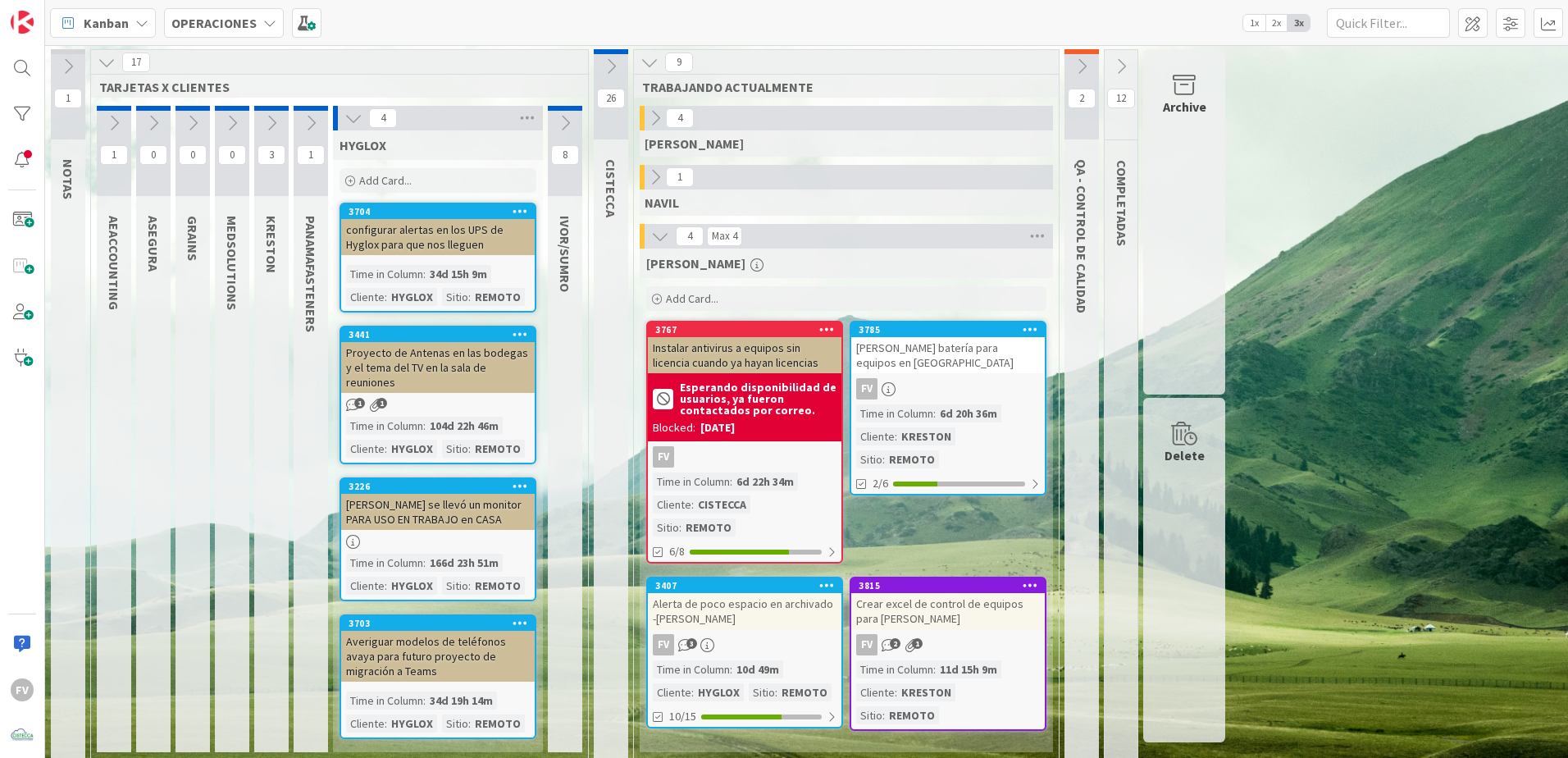
click at [348, 120] on icon at bounding box center [354, 118] width 18 height 18
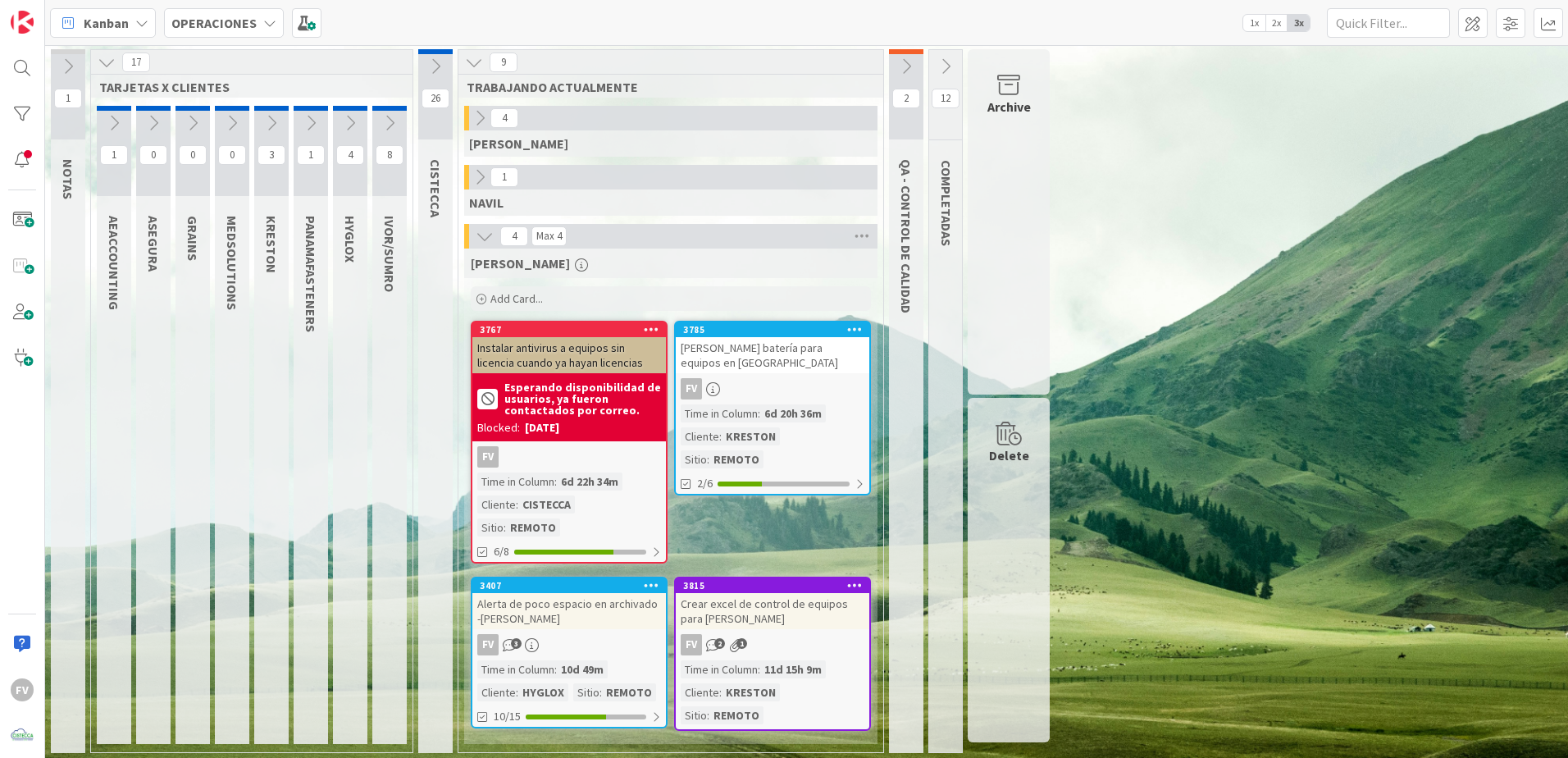
click at [429, 79] on div "26" at bounding box center [435, 94] width 34 height 91
click at [427, 61] on icon at bounding box center [435, 67] width 18 height 18
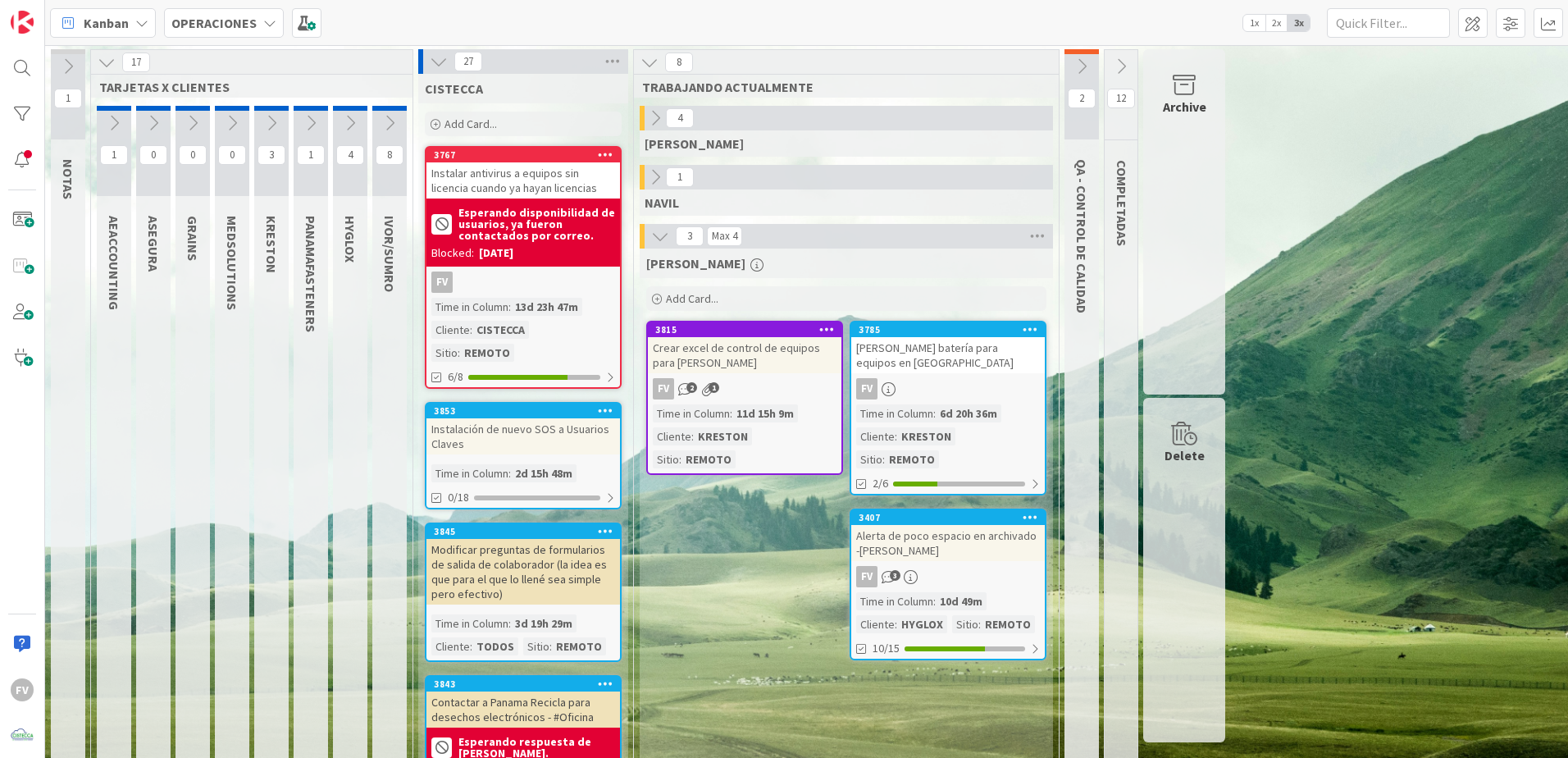
click at [661, 173] on icon at bounding box center [655, 177] width 18 height 18
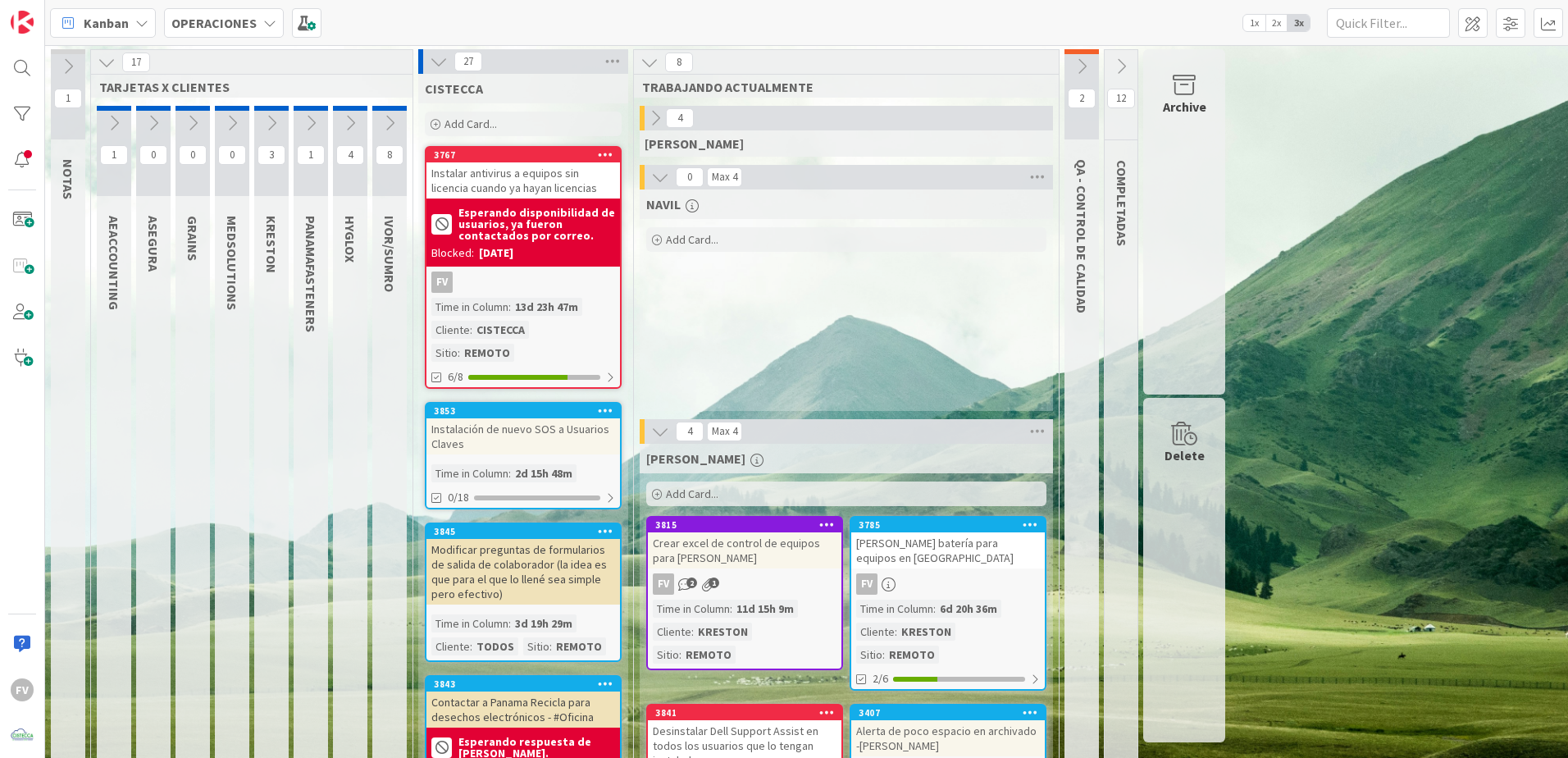
click at [658, 163] on div "4 GABRIEL" at bounding box center [846, 135] width 419 height 59
click at [666, 171] on icon at bounding box center [660, 177] width 18 height 18
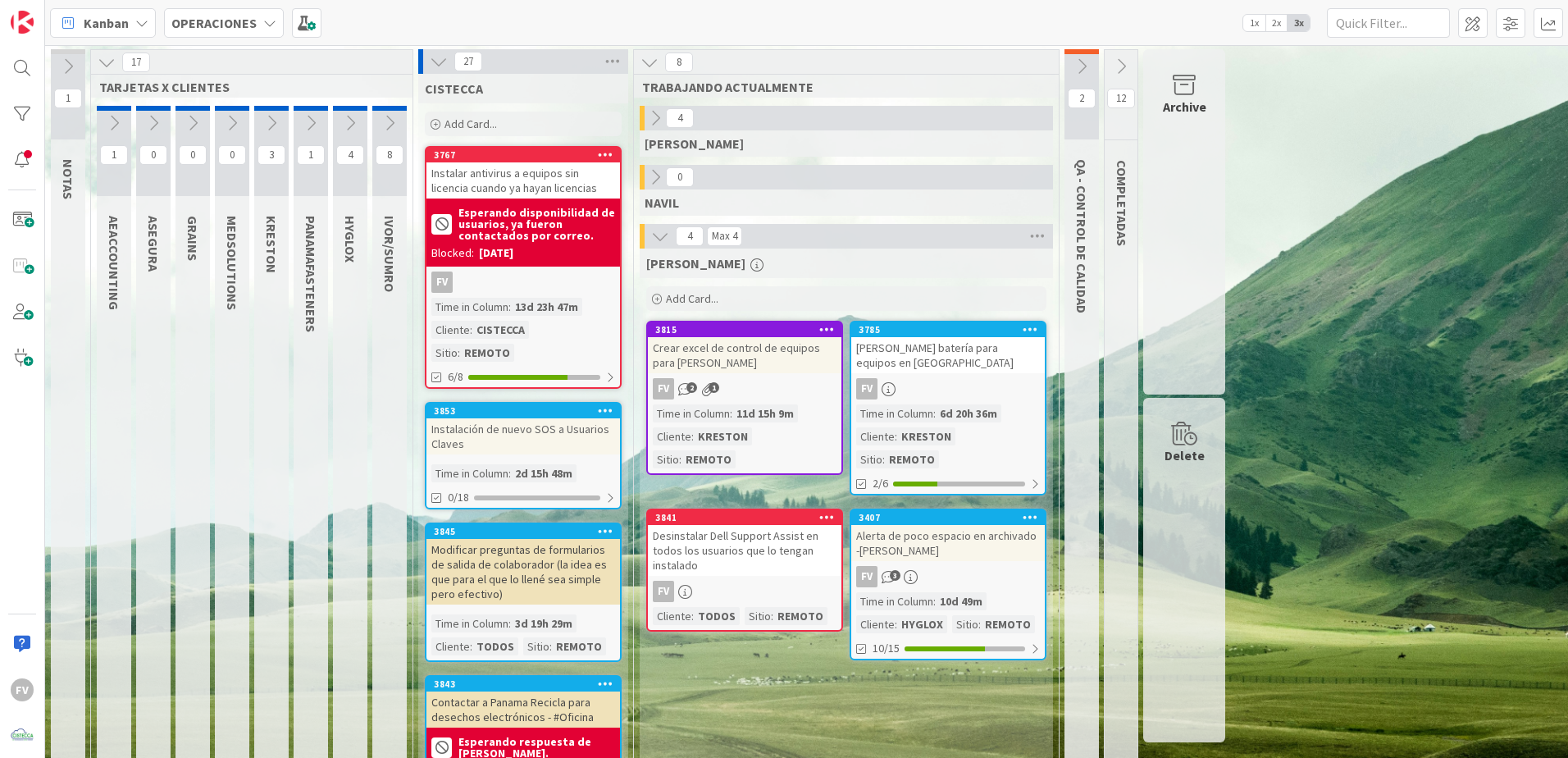
click at [423, 62] on div "27" at bounding box center [523, 61] width 210 height 25
click at [447, 55] on icon at bounding box center [439, 62] width 18 height 18
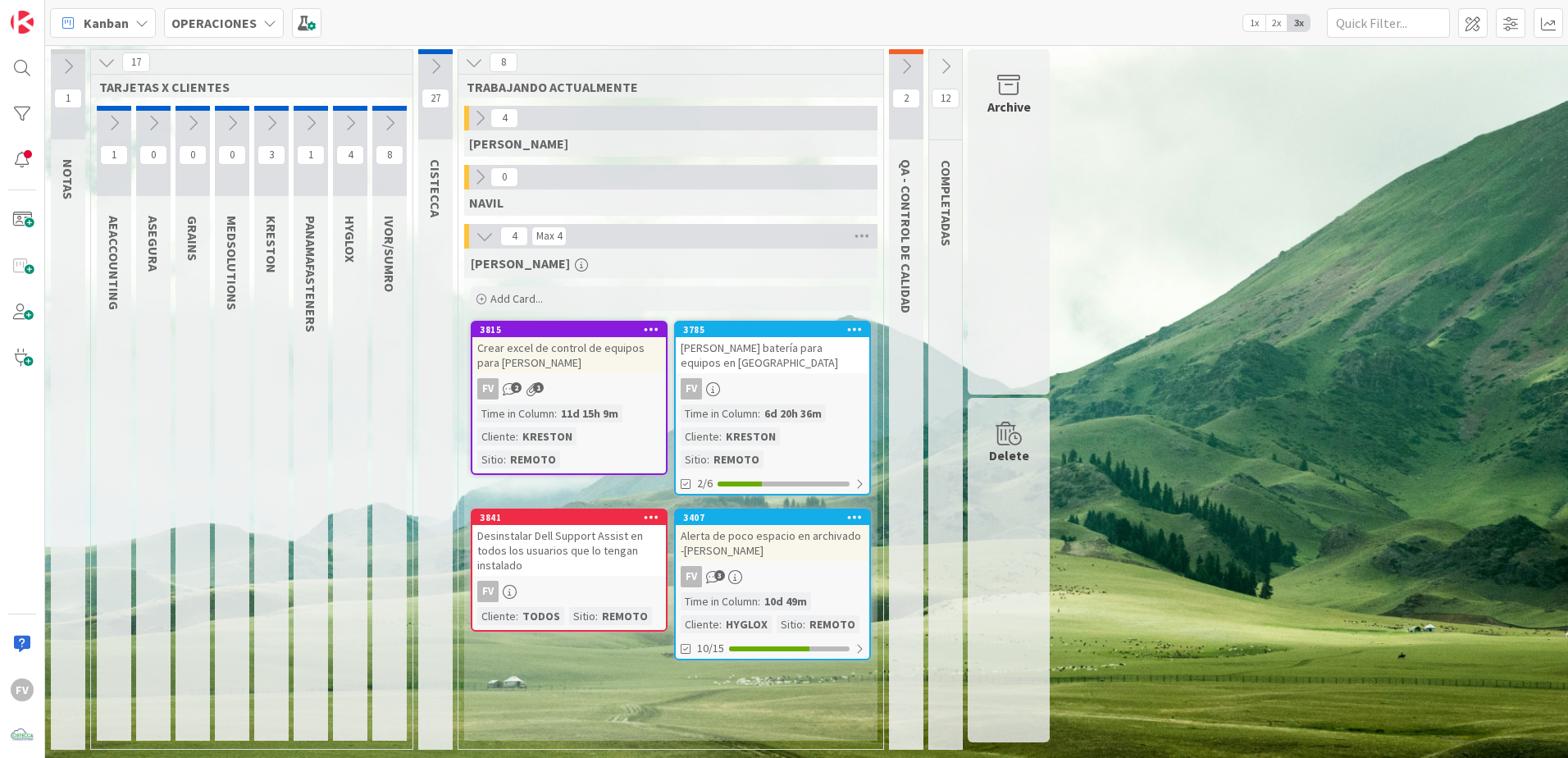
click at [104, 73] on div "17" at bounding box center [251, 62] width 322 height 25
click at [110, 64] on icon at bounding box center [107, 63] width 18 height 18
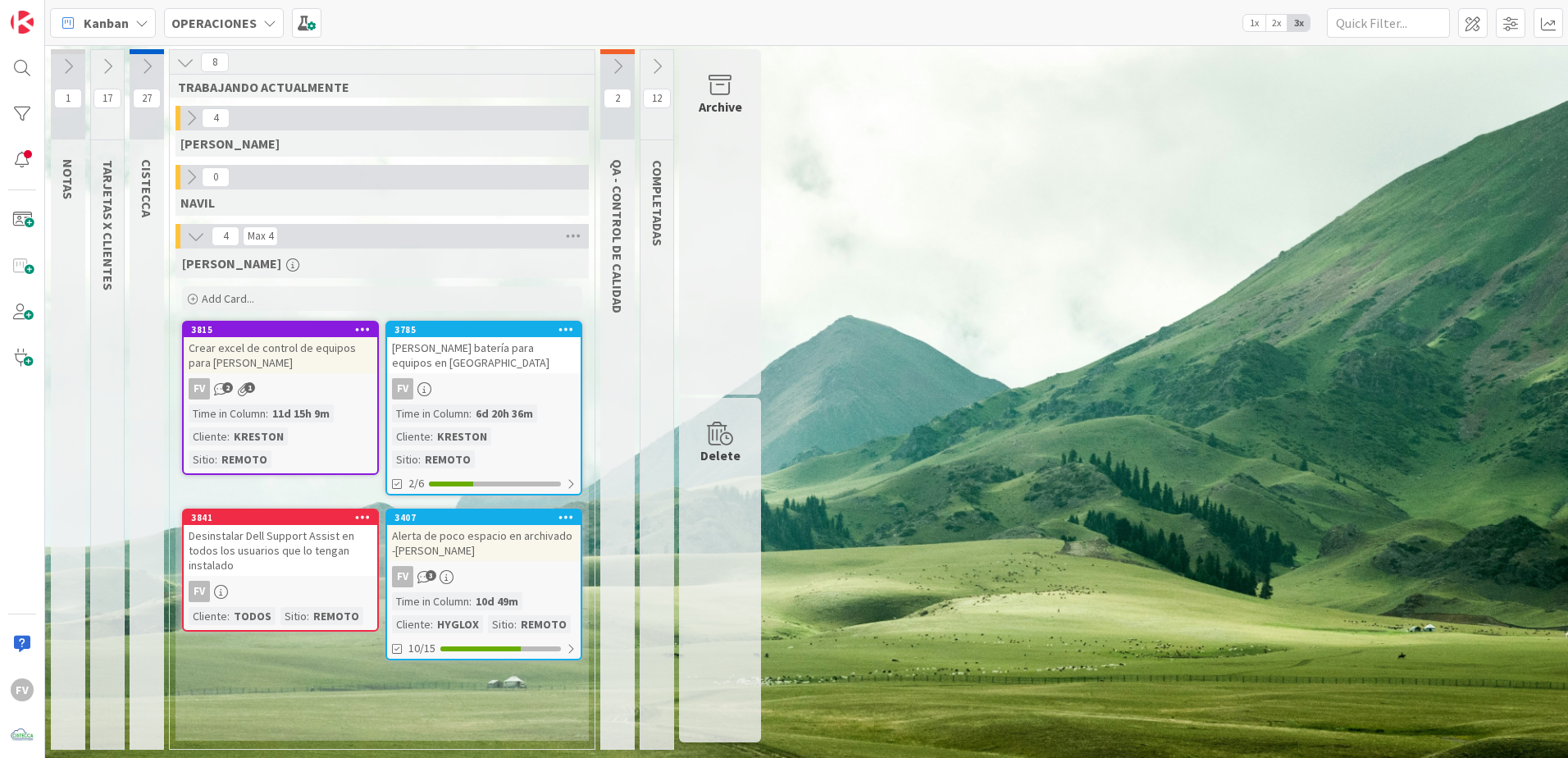
click at [1326, 367] on div "1 NOTAS 17 TARJETAS X CLIENTES 27 CISTECCA 8 TRABAJANDO ACTUALMENTE 4 GABRIEL 0…" at bounding box center [806, 403] width 1517 height 709
click at [508, 355] on div "Cotizar batería para equipos en Kreston" at bounding box center [484, 355] width 193 height 36
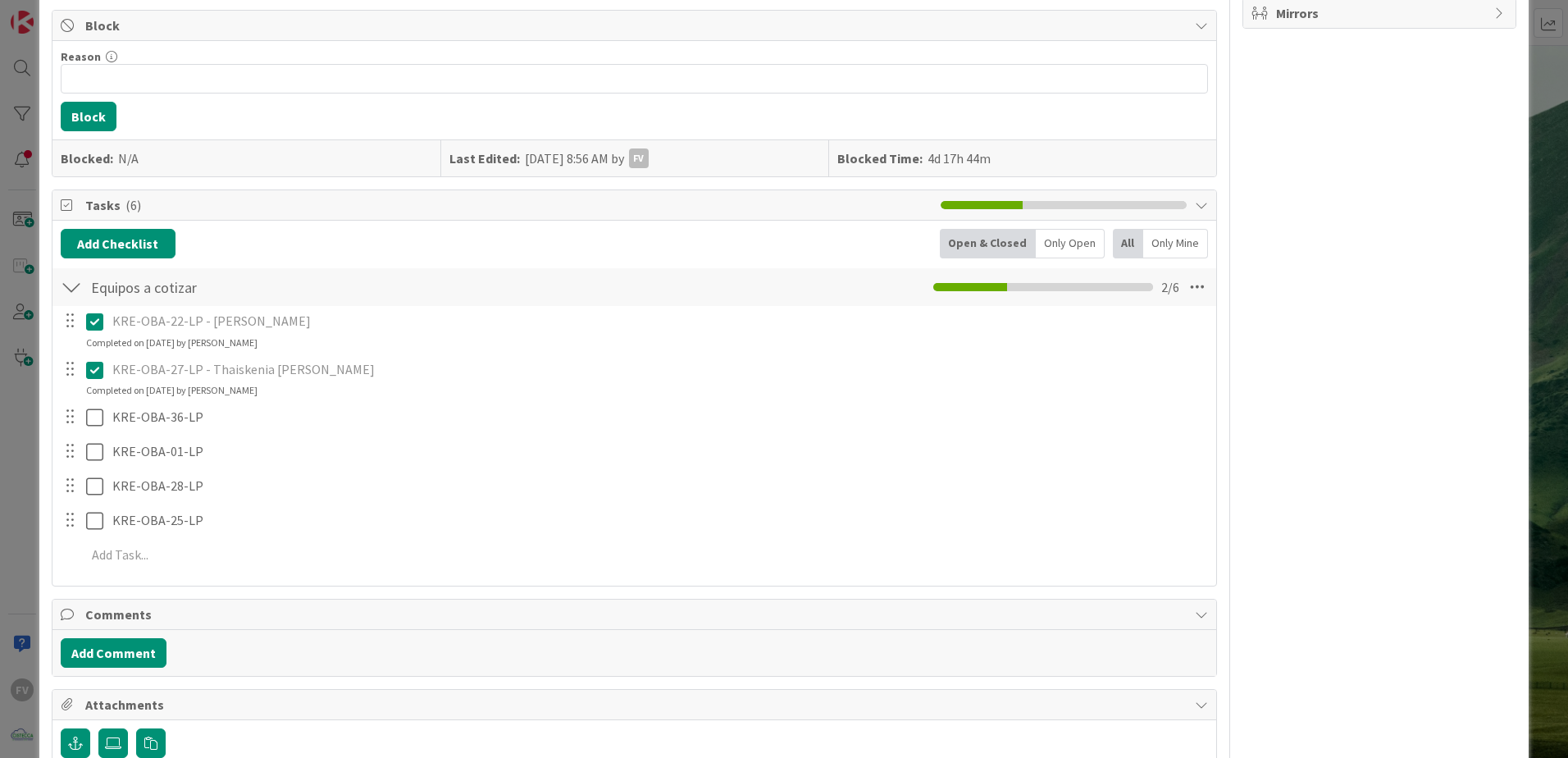
scroll to position [444, 0]
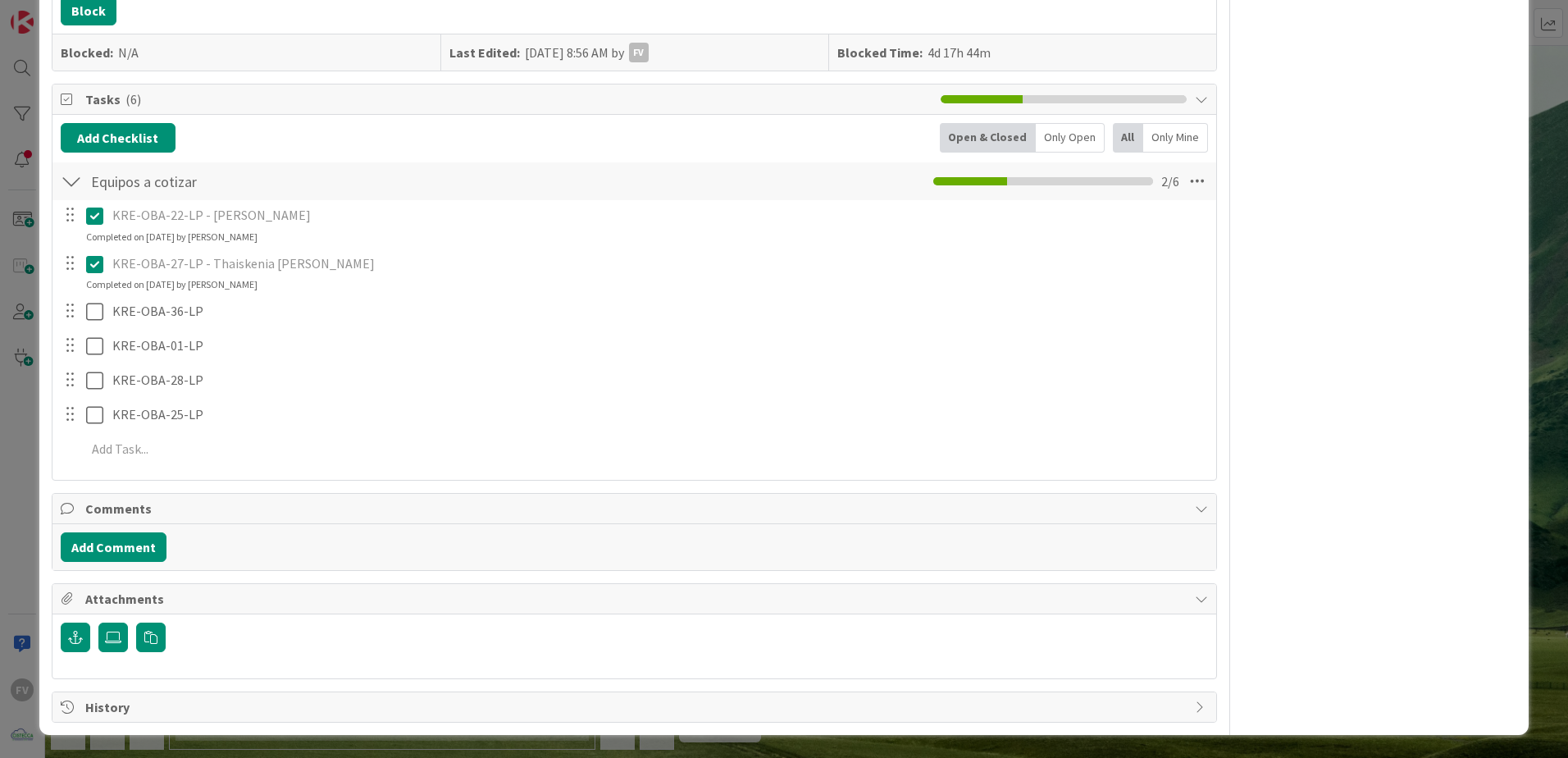
click at [217, 506] on span "Comments" at bounding box center [636, 507] width 1102 height 19
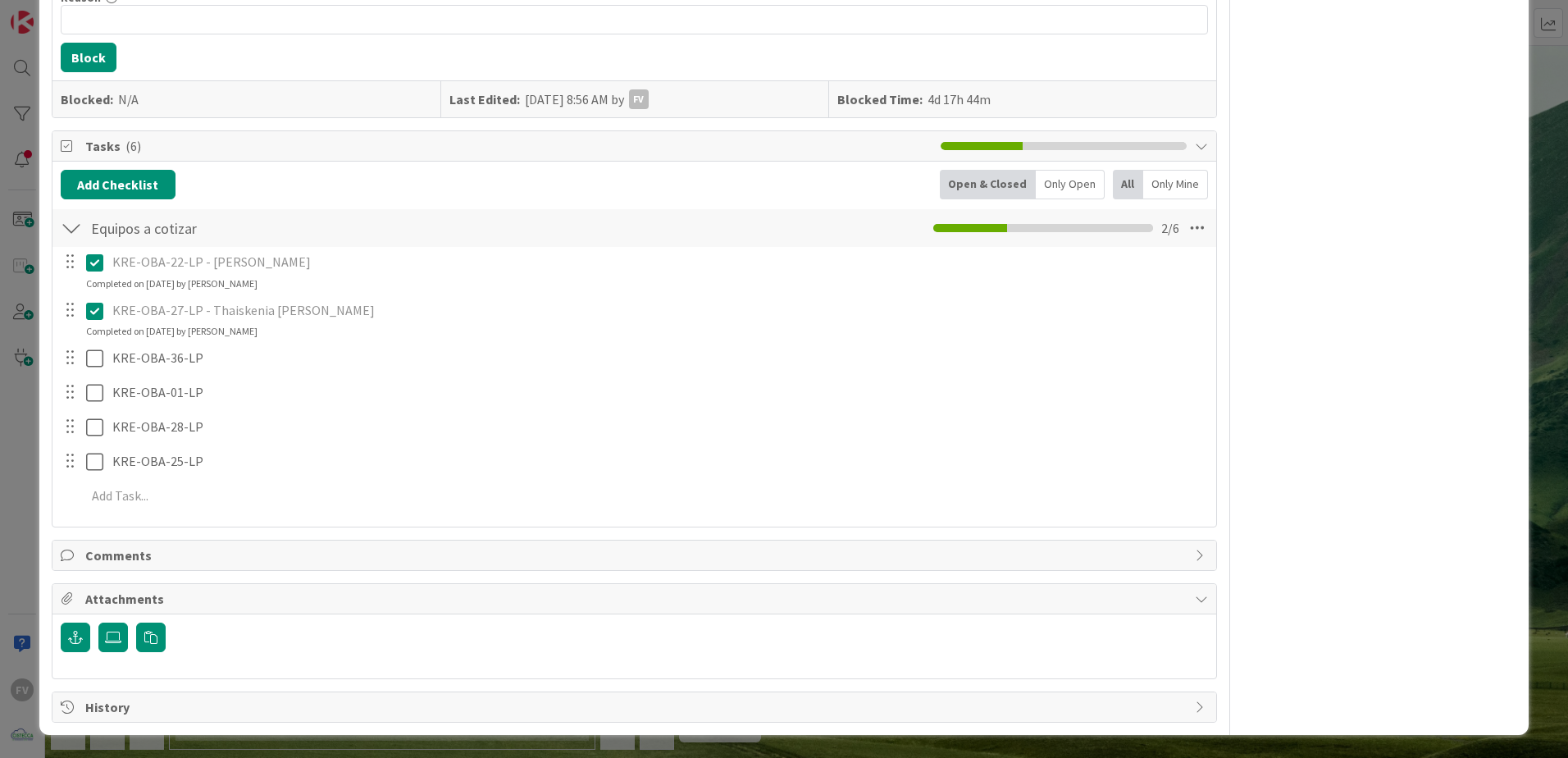
click at [178, 590] on span "Attachments" at bounding box center [636, 598] width 1102 height 19
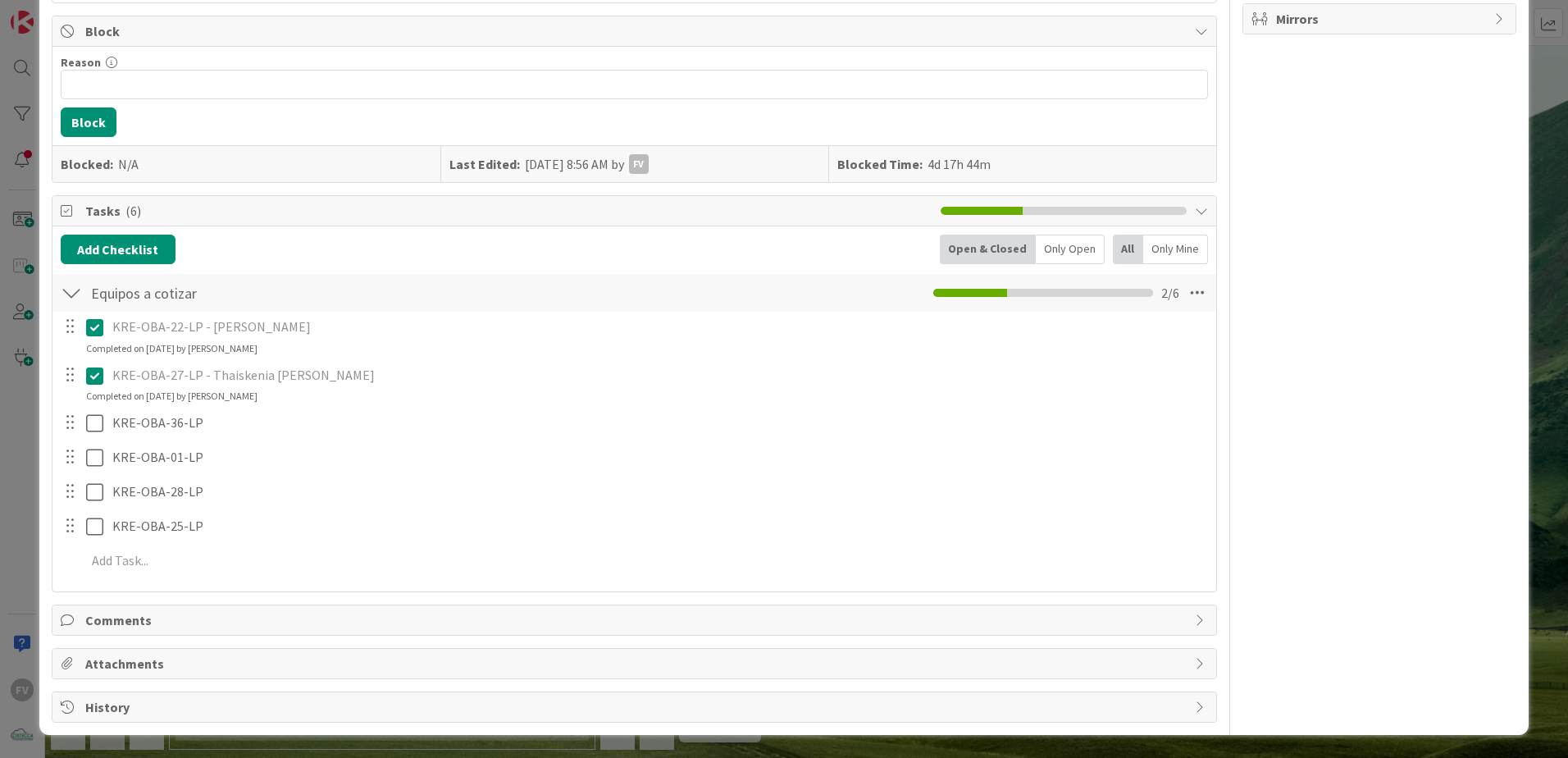
click at [156, 696] on div "History" at bounding box center [634, 707] width 1164 height 30
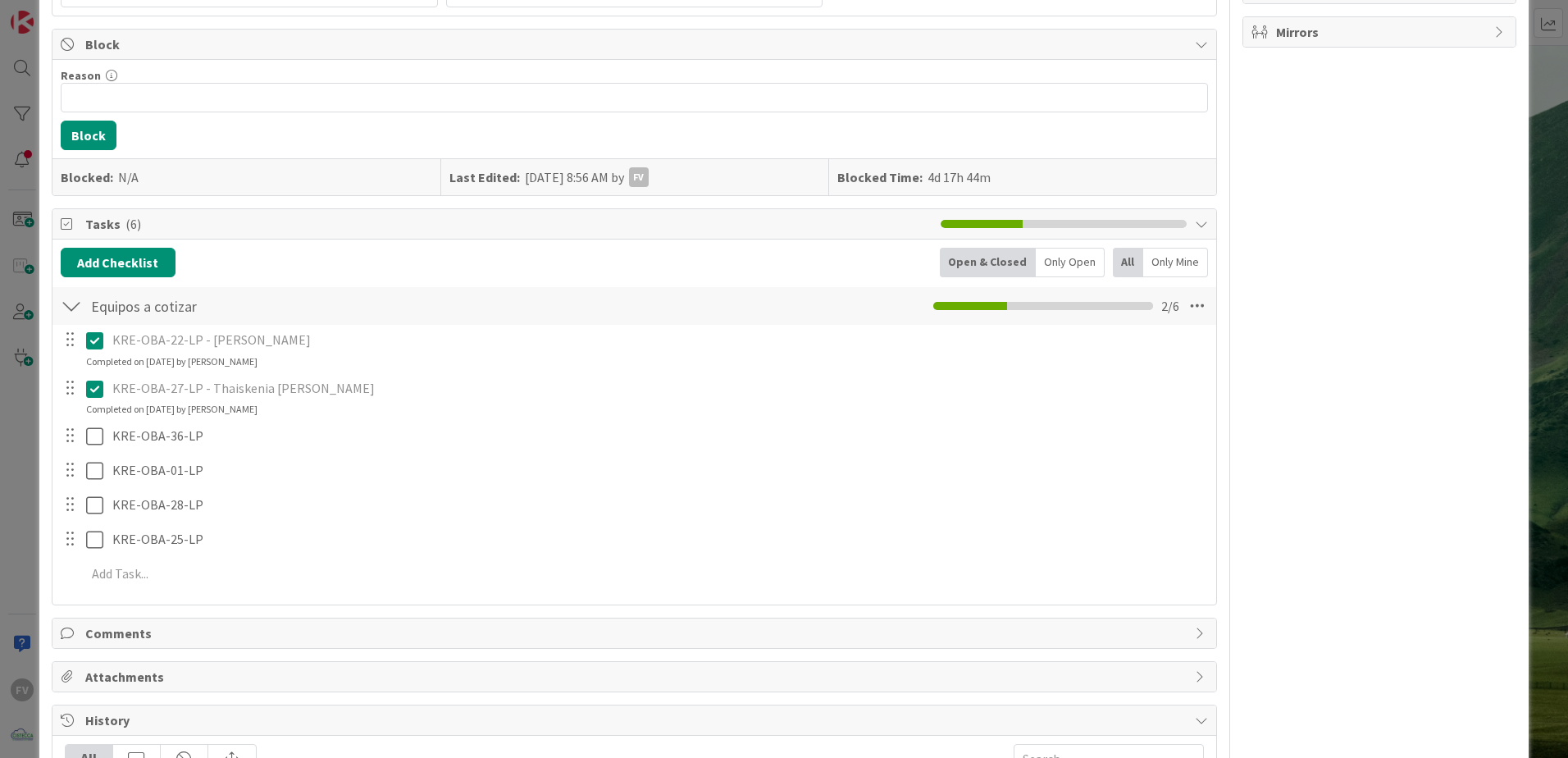
scroll to position [228, 0]
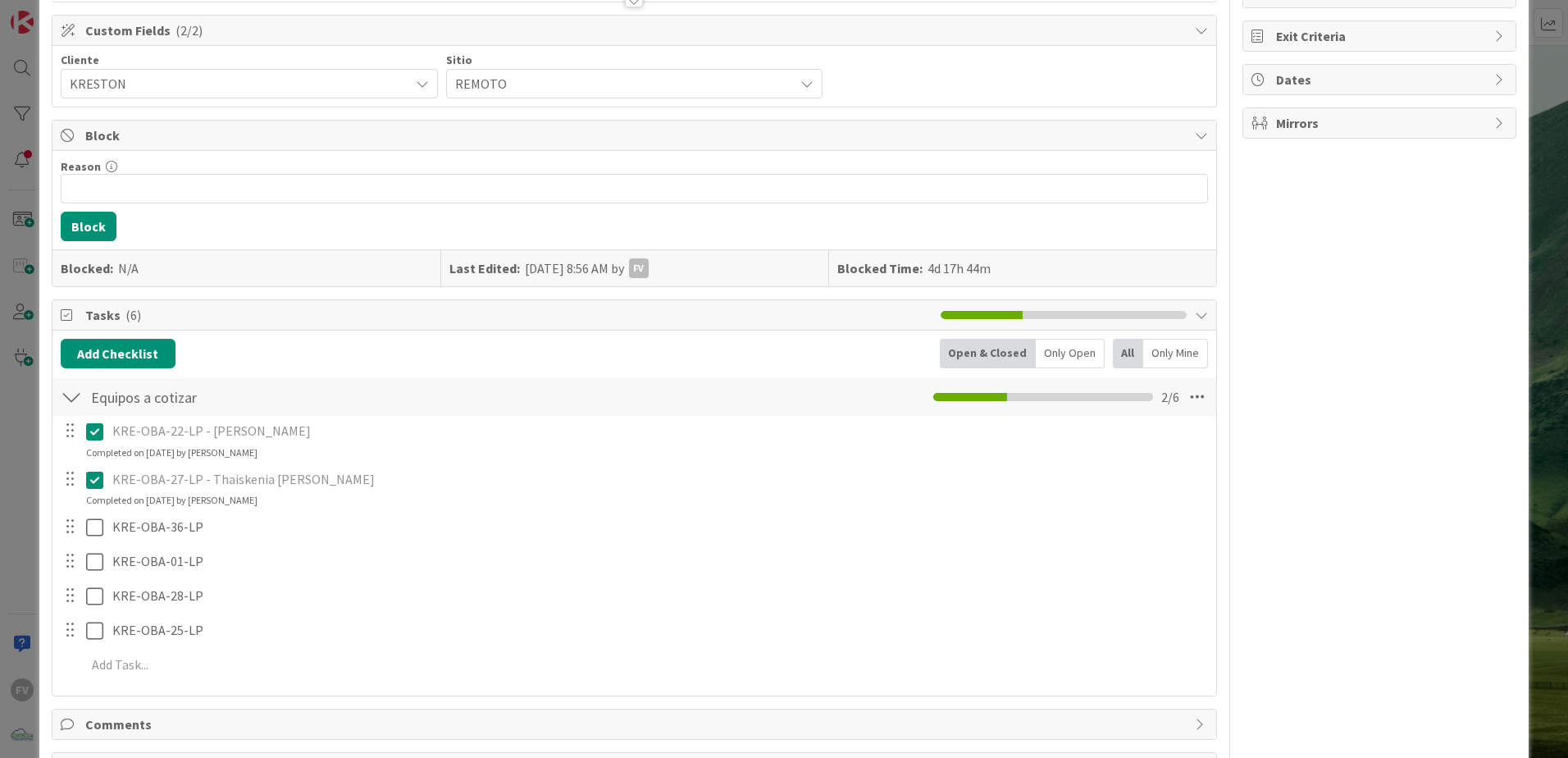
click at [184, 312] on span "Tasks ( 6 )" at bounding box center [508, 314] width 848 height 19
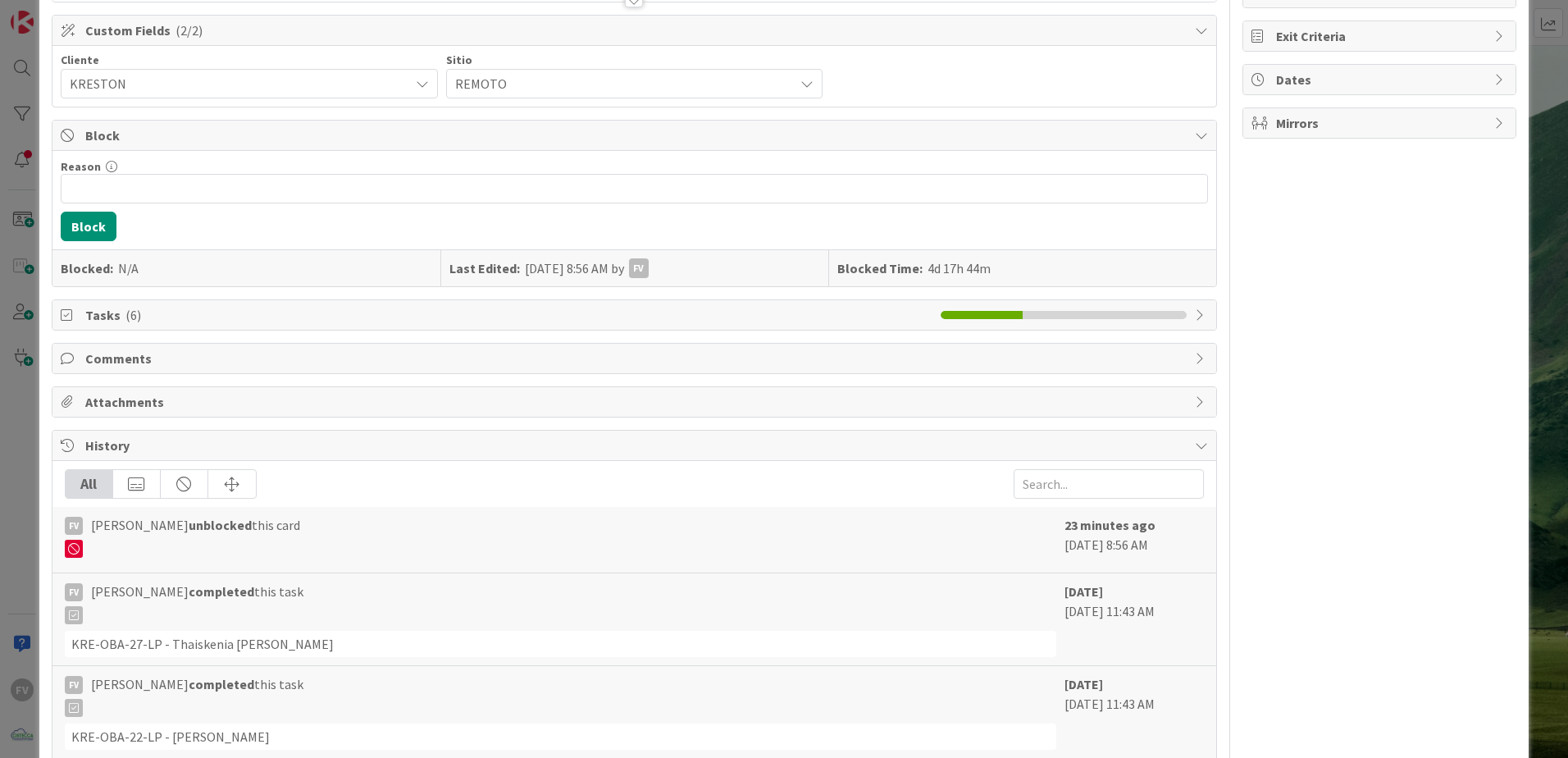
click at [12, 227] on div "ID 3785 OPERACIONES FERNANDO Title 39 / 128 Cotizar batería para equipos en Kre…" at bounding box center [784, 379] width 1568 height 758
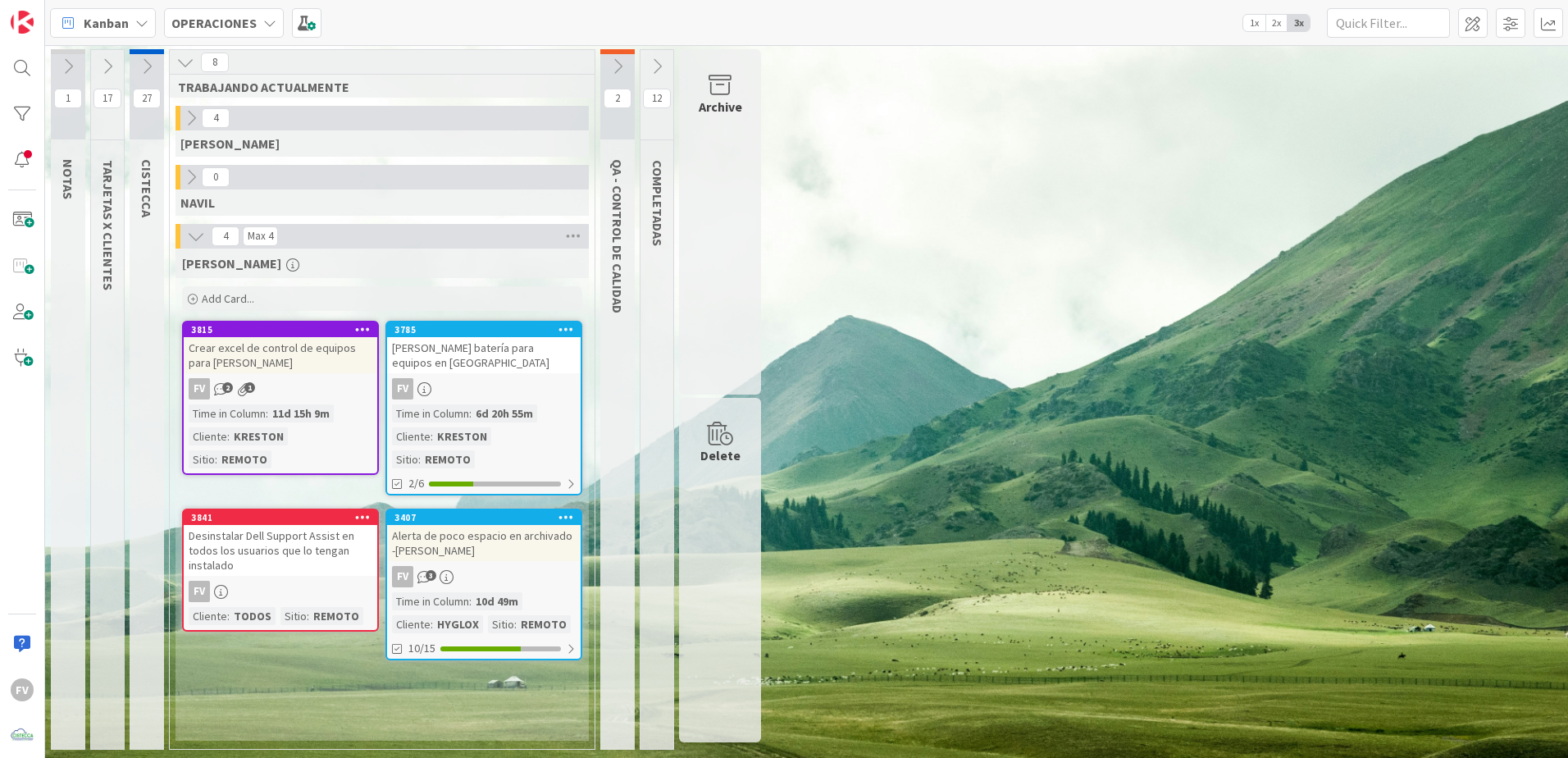
click at [140, 55] on button at bounding box center [146, 67] width 34 height 25
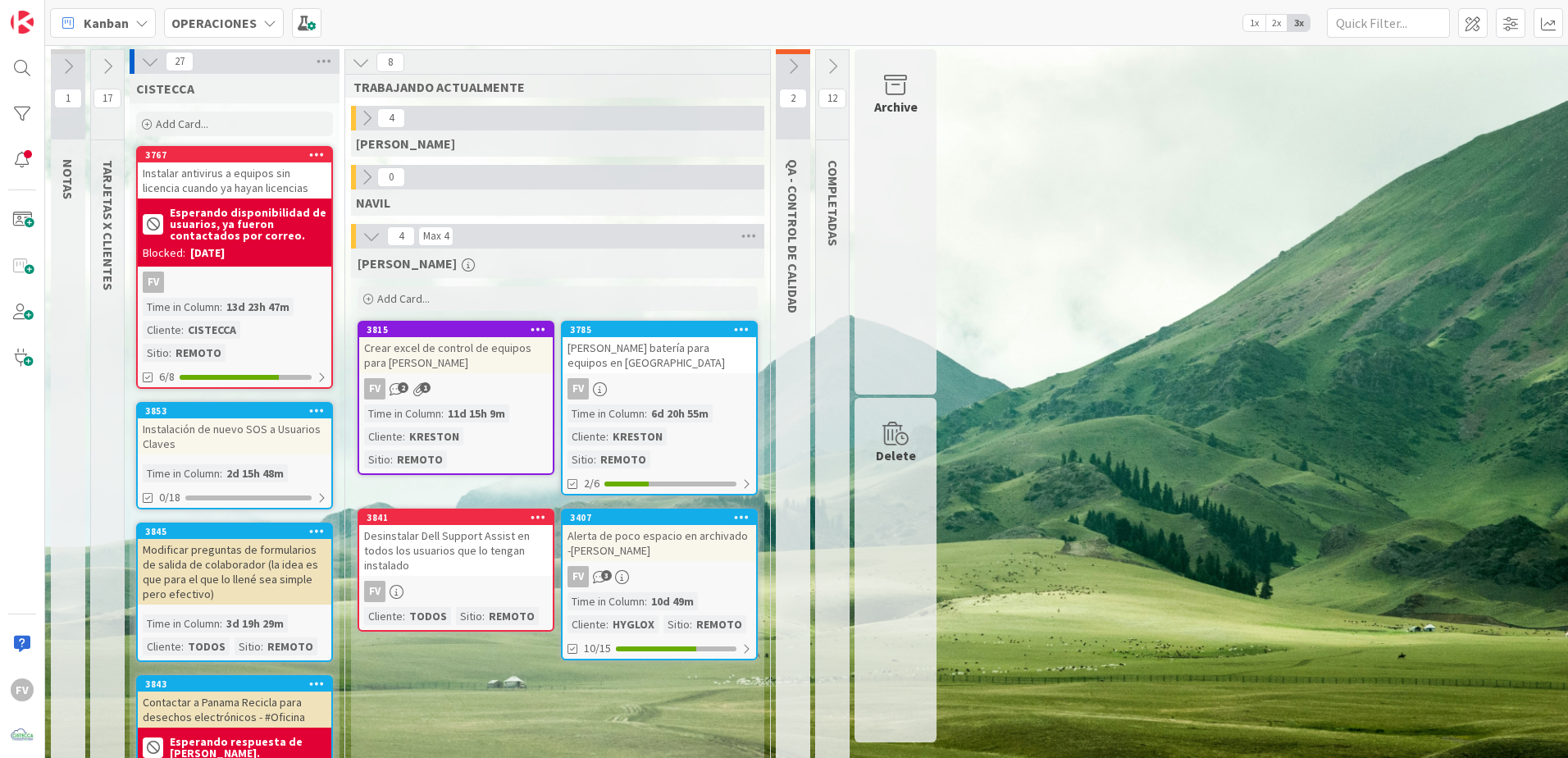
click at [447, 408] on div "11d 15h 9m" at bounding box center [476, 413] width 66 height 18
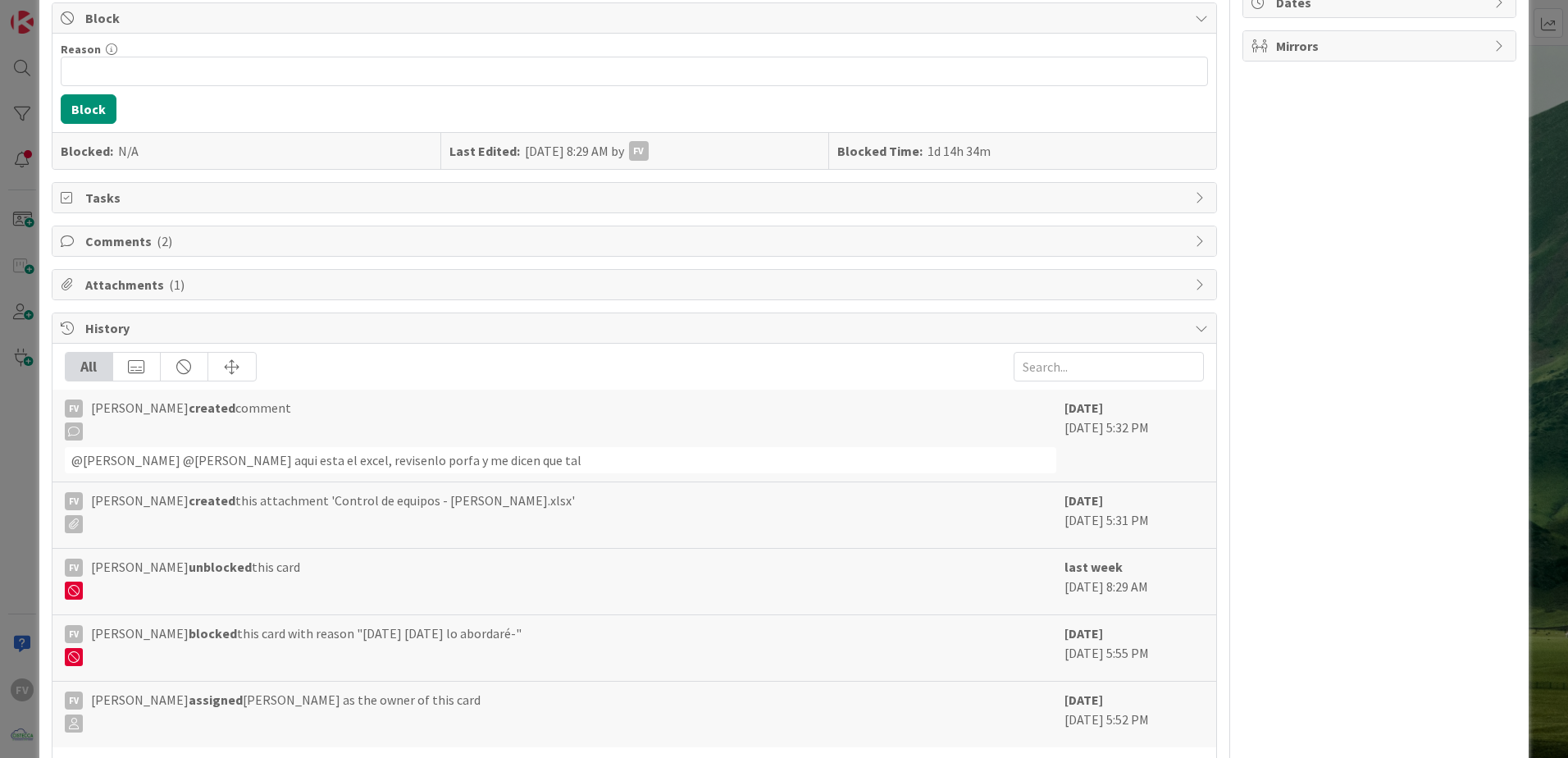
scroll to position [314, 0]
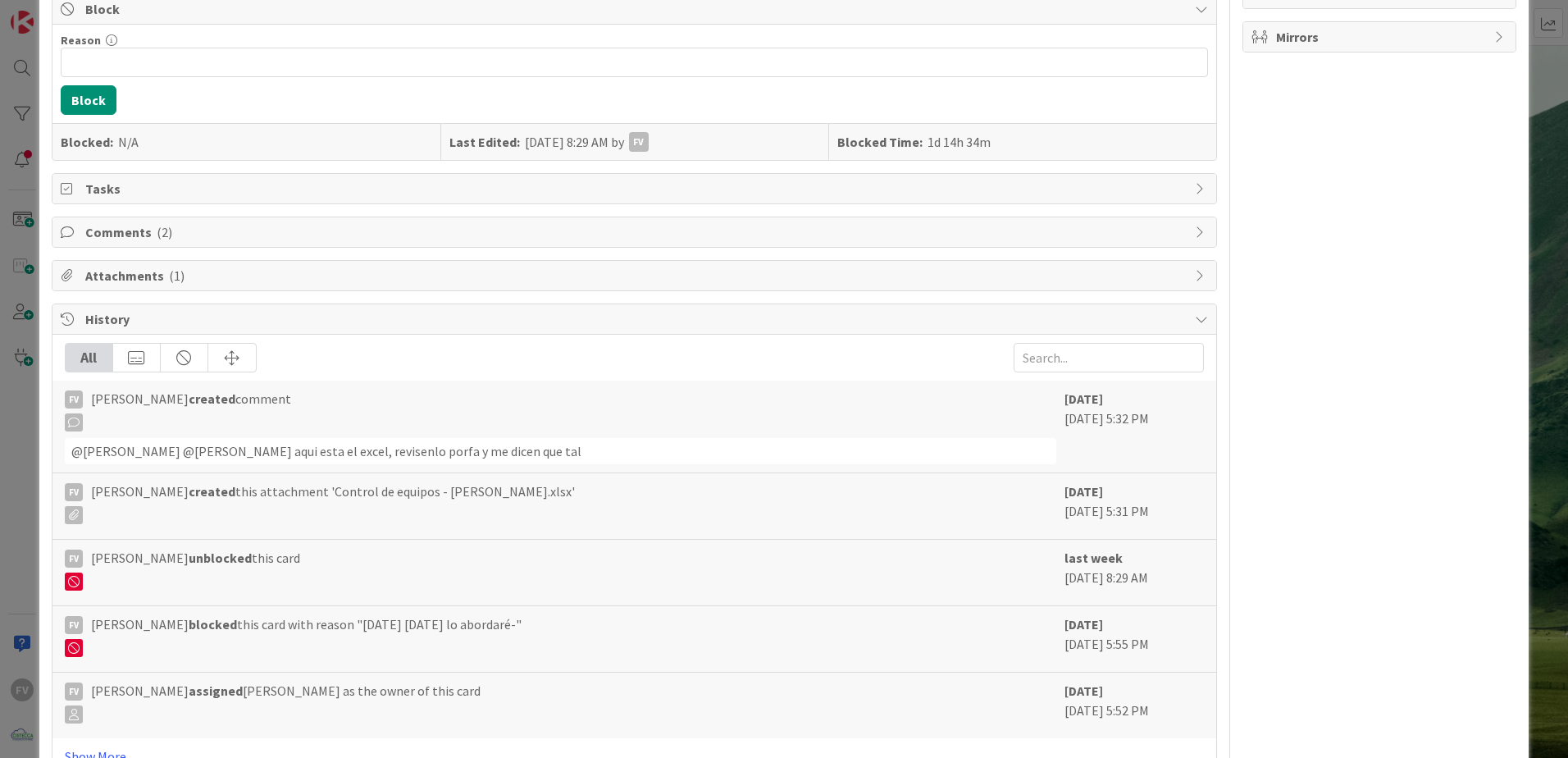
click at [223, 230] on span "Comments ( 2 )" at bounding box center [636, 231] width 1102 height 19
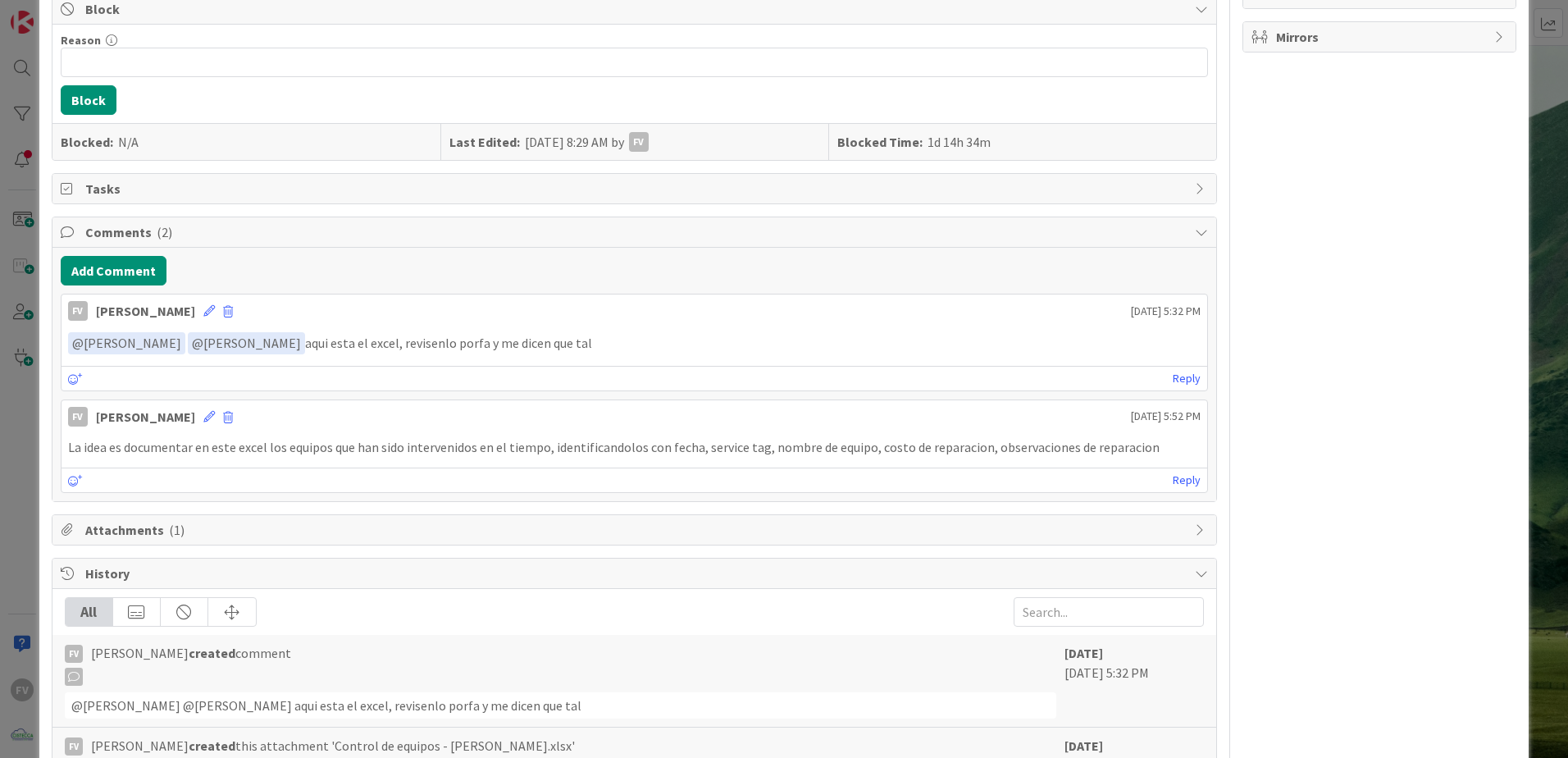
click at [265, 246] on div "Comments ( 2 )" at bounding box center [634, 232] width 1164 height 31
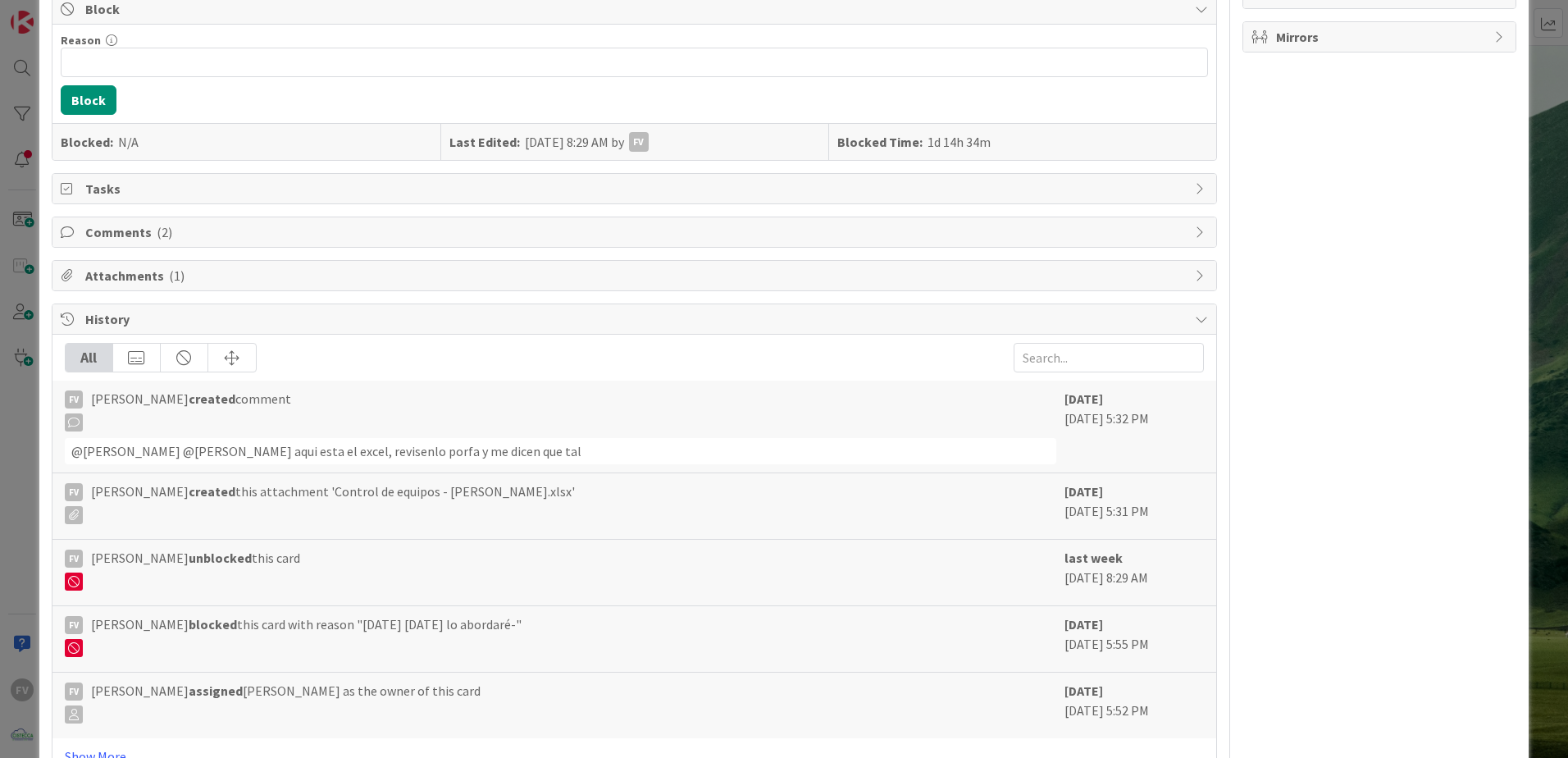
click at [189, 273] on span "Attachments ( 1 )" at bounding box center [636, 275] width 1102 height 19
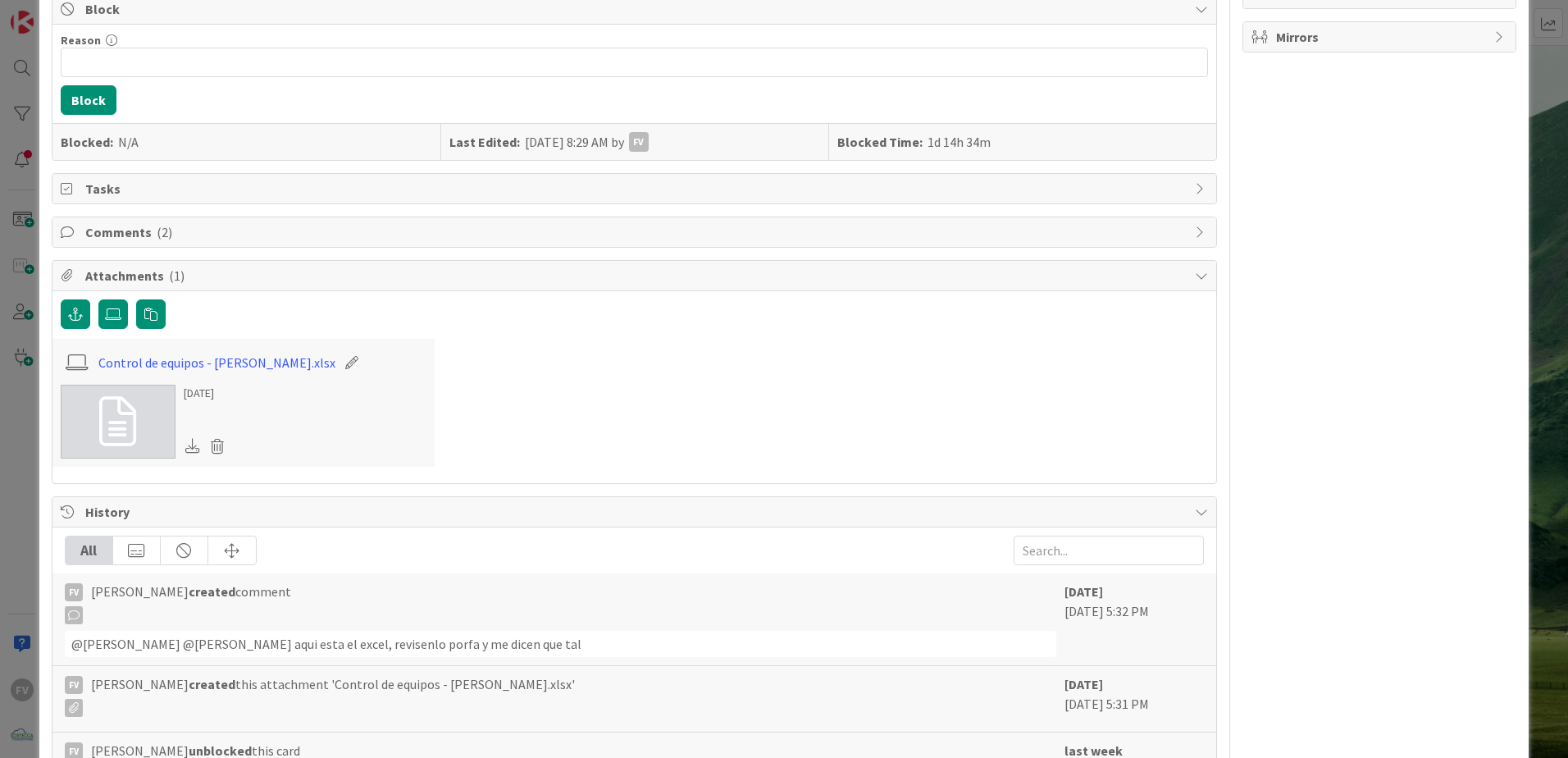
click at [195, 279] on span "Attachments ( 1 )" at bounding box center [636, 275] width 1102 height 19
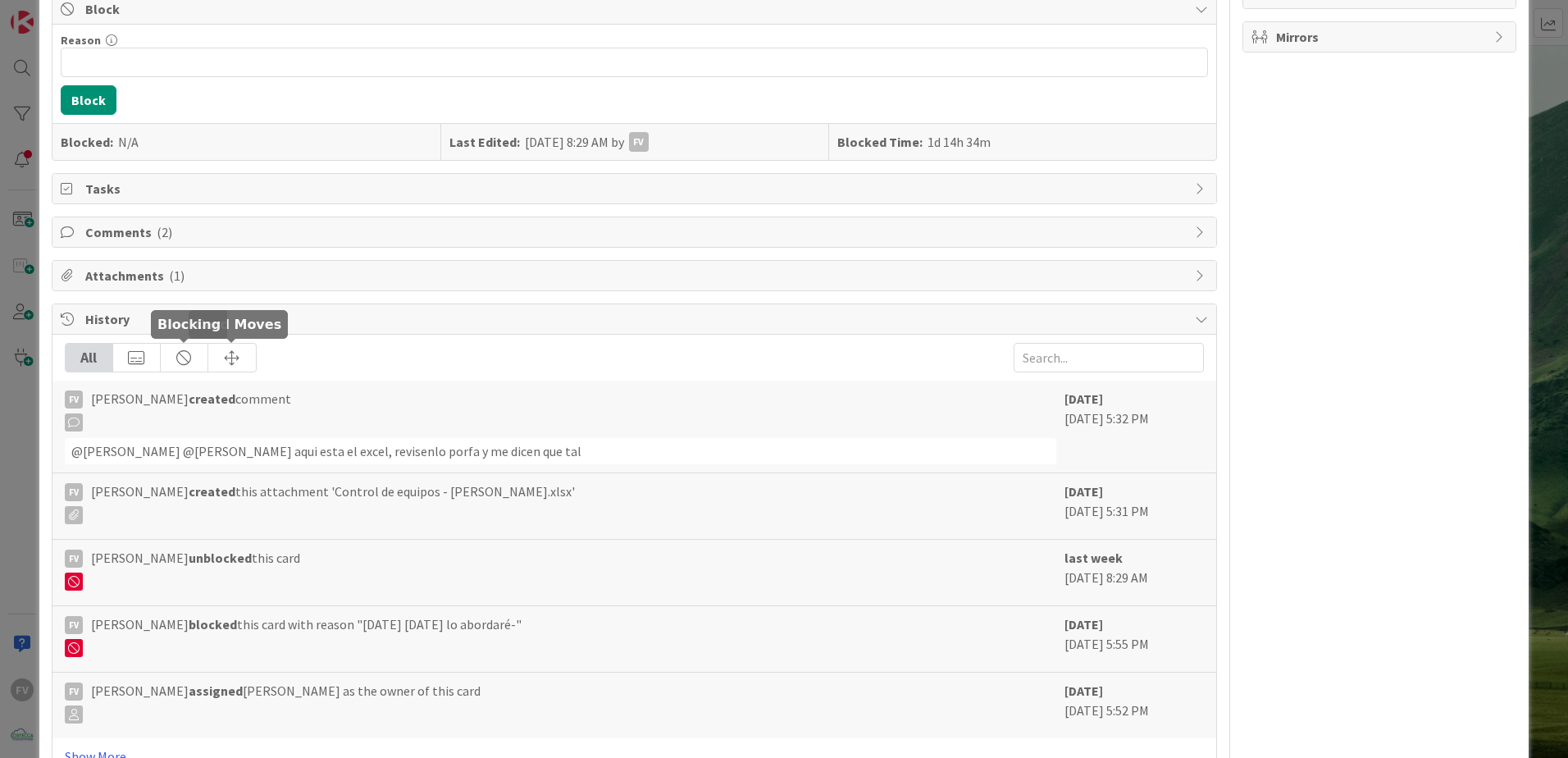
click at [198, 323] on span "History" at bounding box center [636, 318] width 1102 height 19
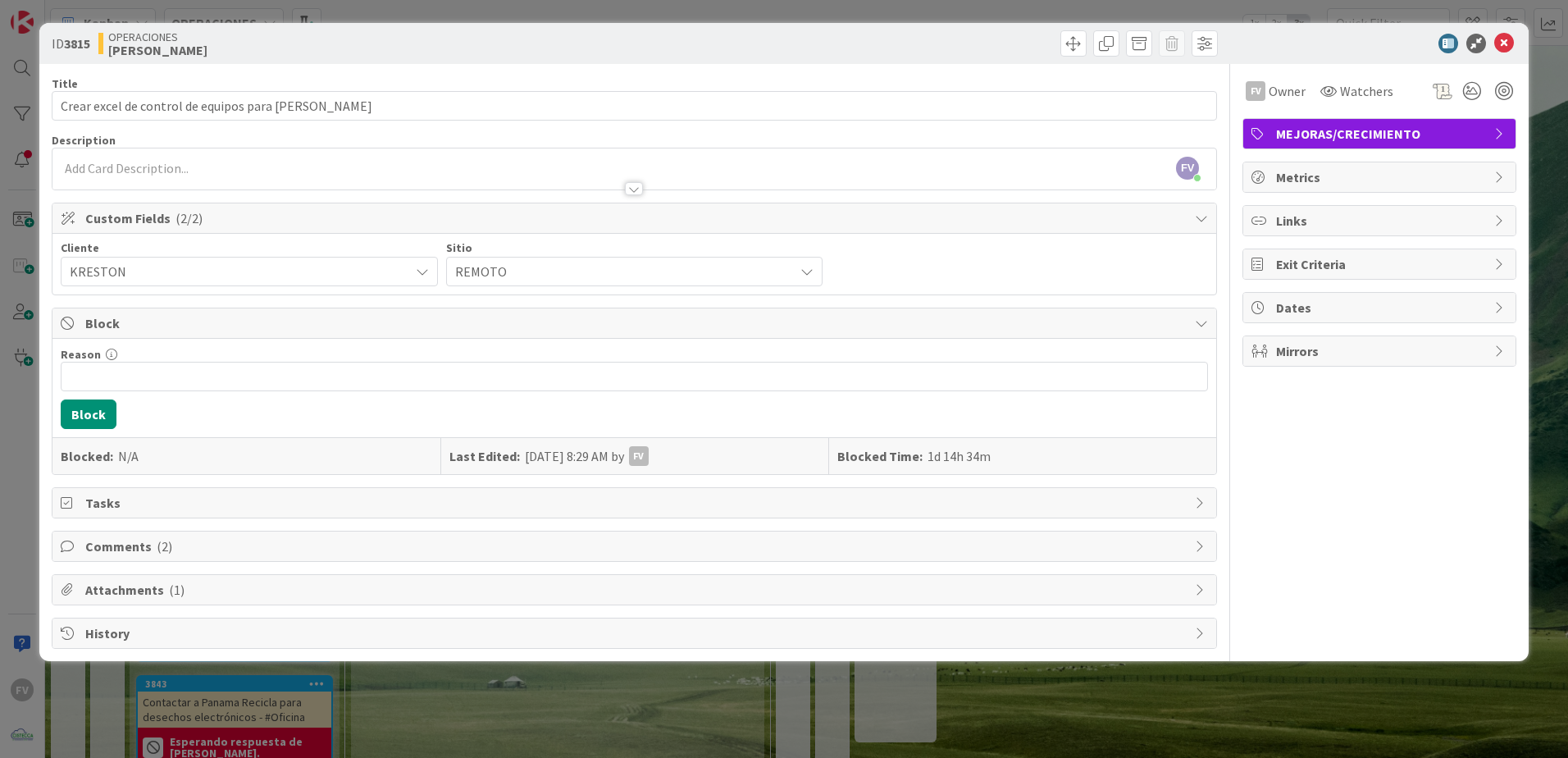
scroll to position [0, 0]
click at [189, 328] on span "Block" at bounding box center [636, 323] width 1102 height 19
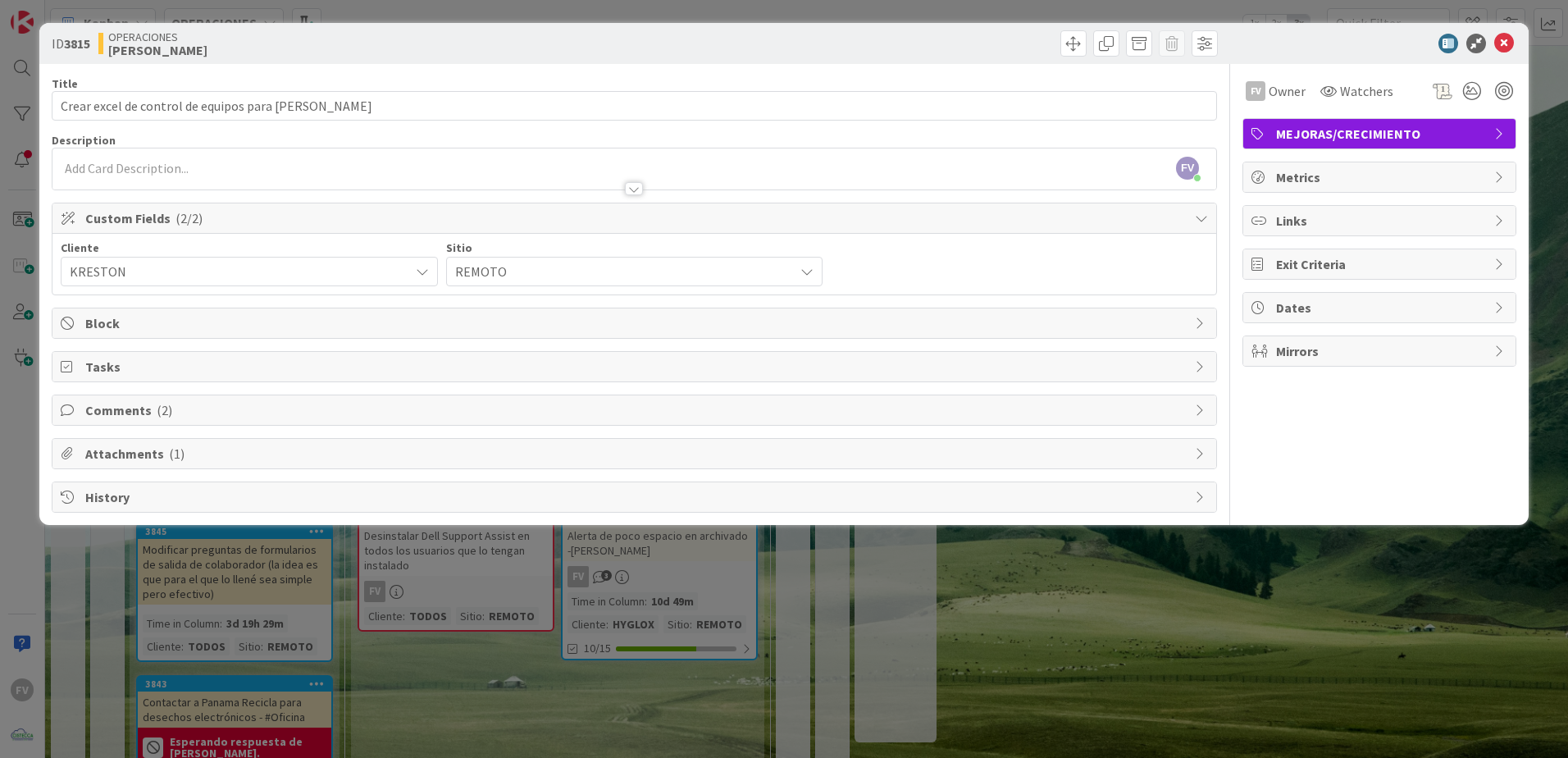
click at [147, 221] on span "Custom Fields ( 2/2 )" at bounding box center [636, 217] width 1102 height 19
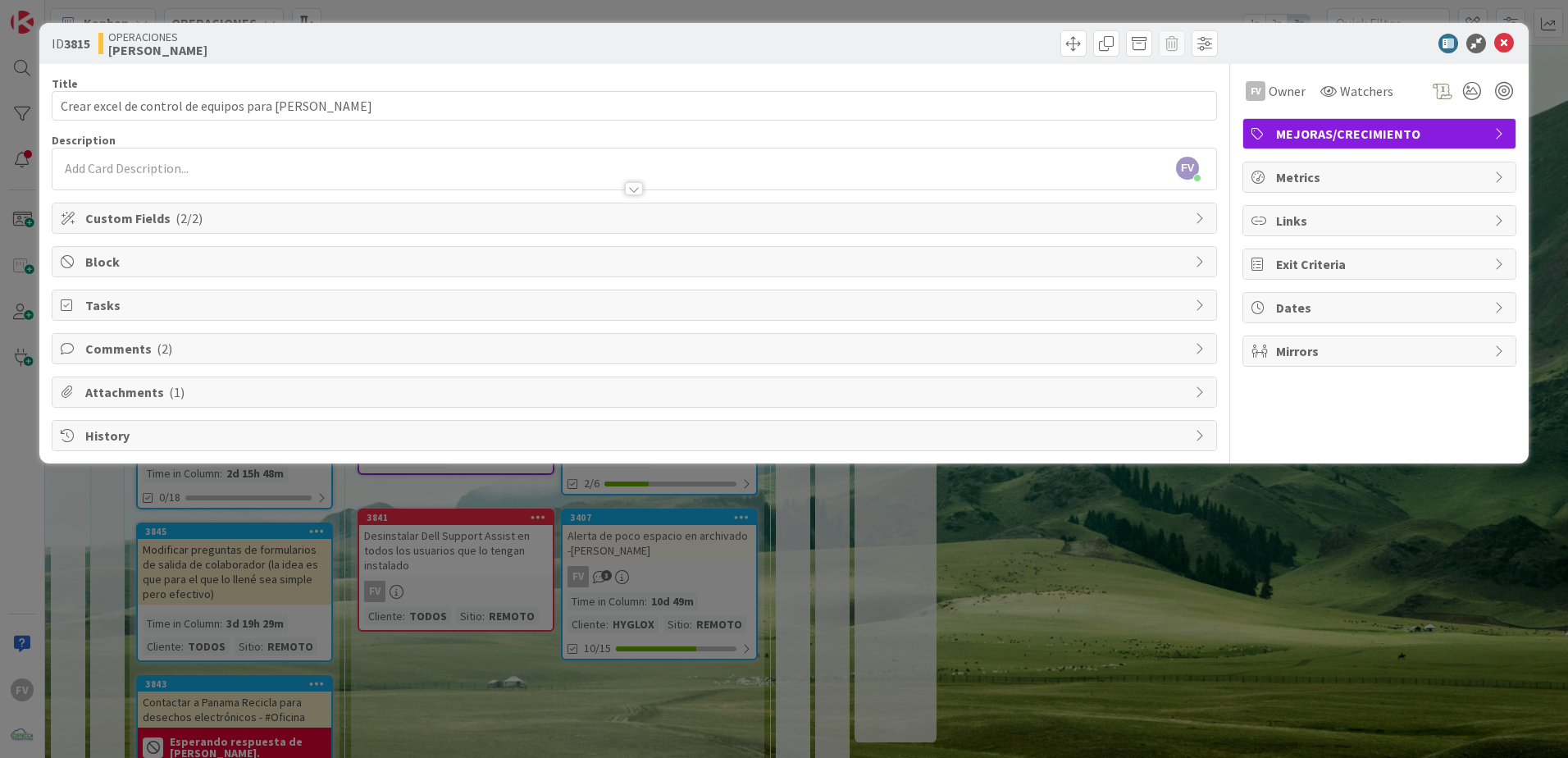
click at [214, 613] on div "ID 3815 OPERACIONES FERNANDO Title 46 / 128 Crear excel de control de equipos p…" at bounding box center [784, 379] width 1568 height 758
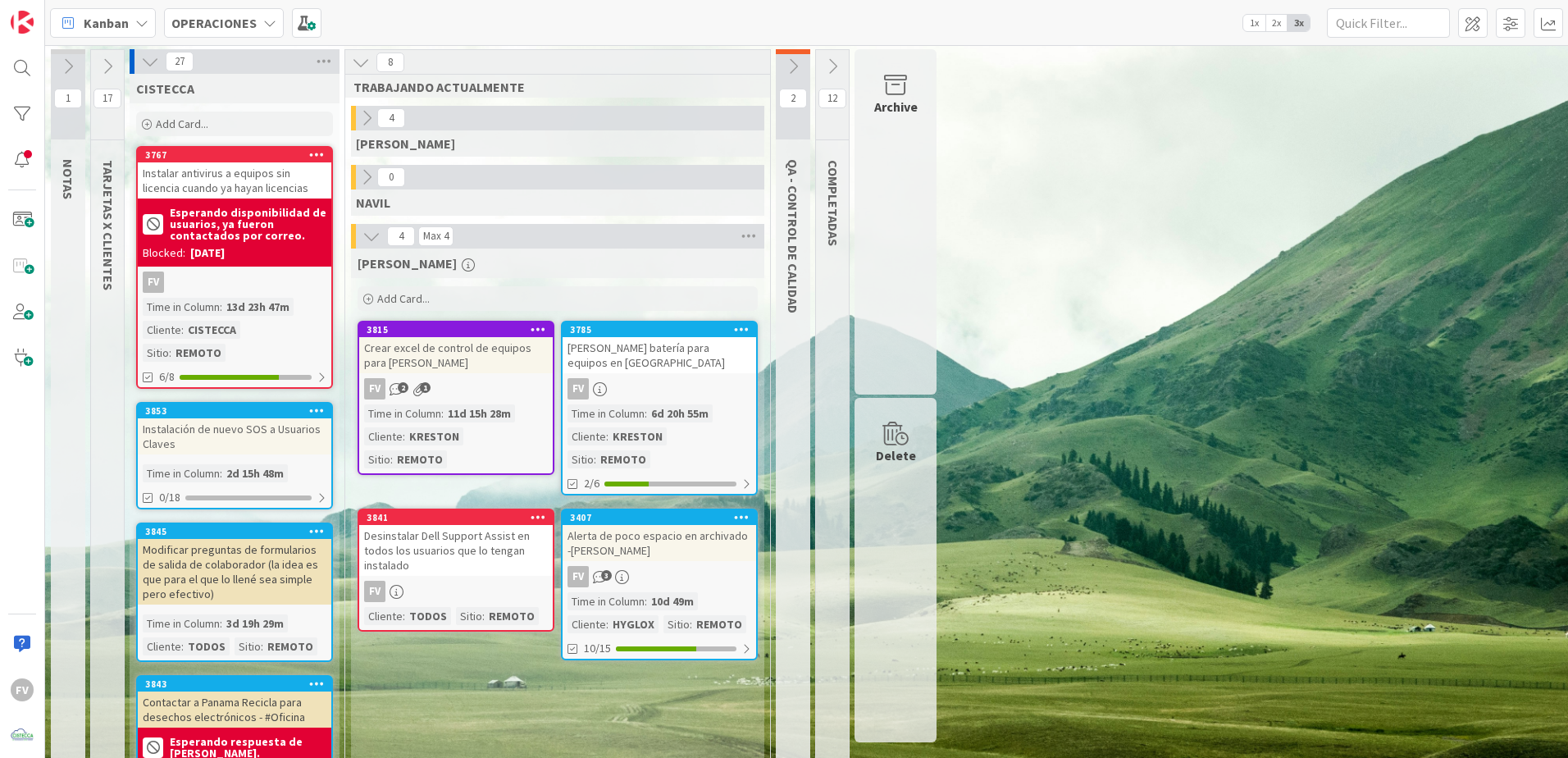
click at [797, 77] on button at bounding box center [792, 67] width 34 height 25
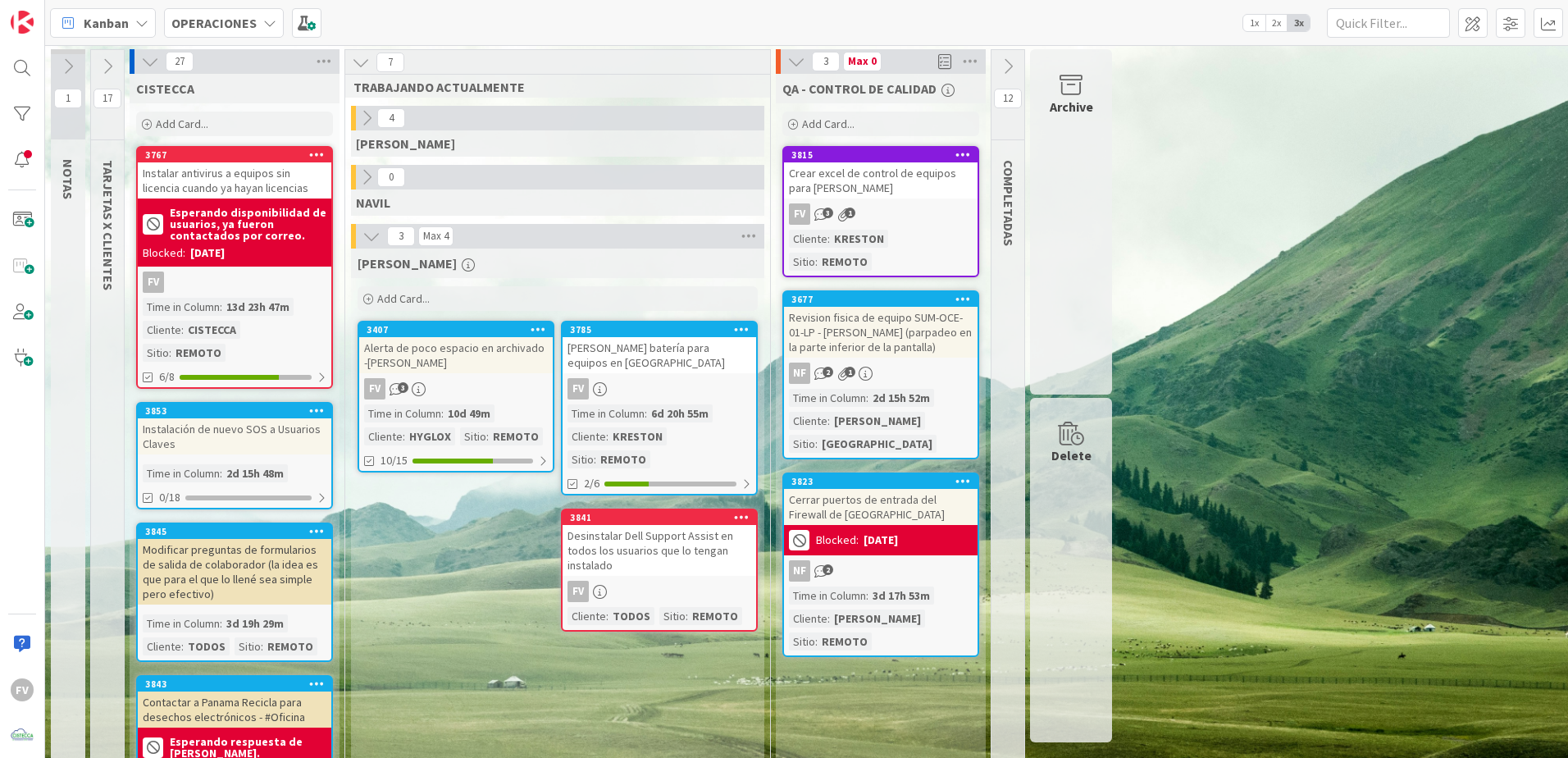
click at [799, 67] on icon at bounding box center [797, 62] width 18 height 18
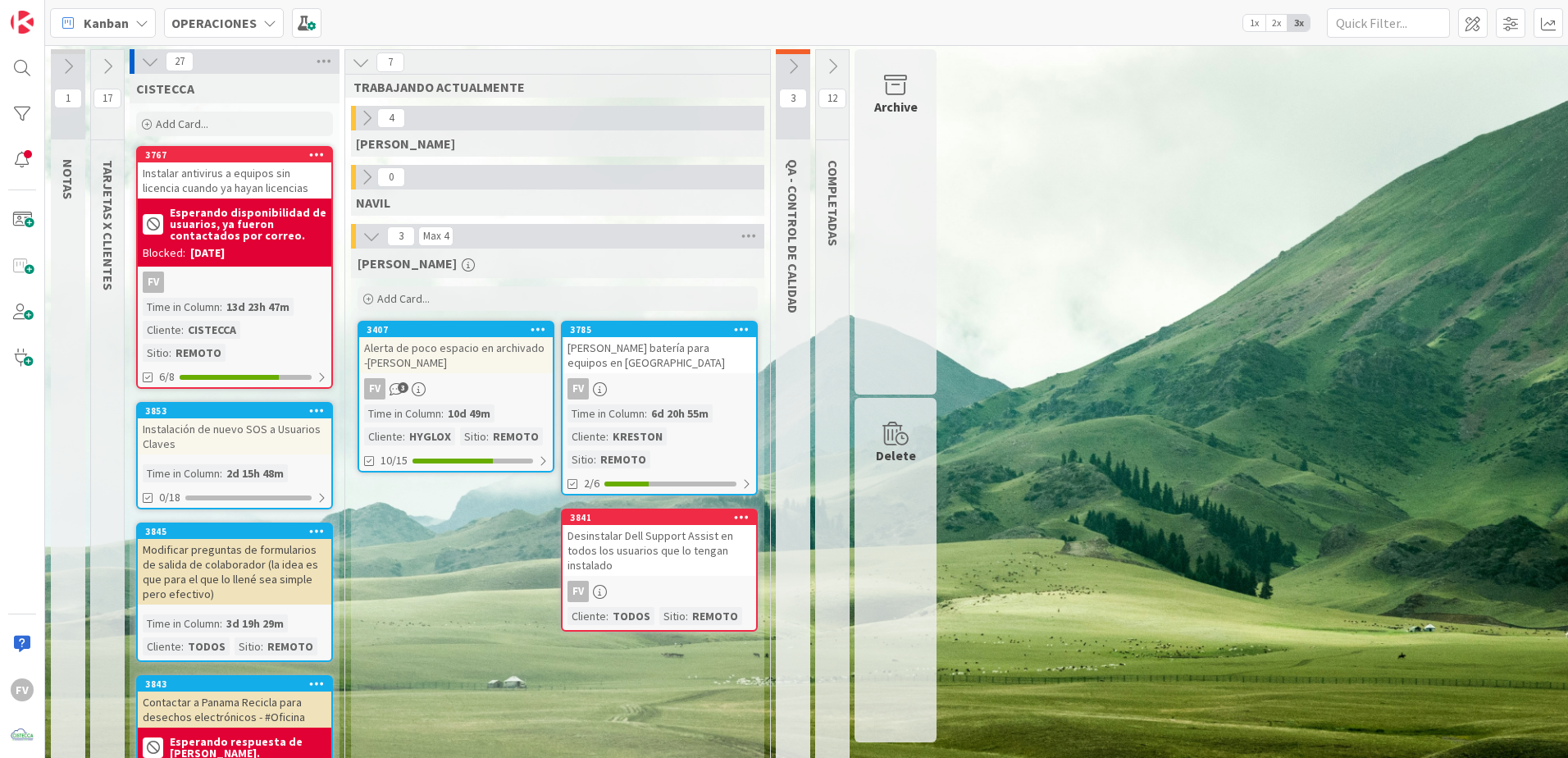
click at [792, 76] on button at bounding box center [792, 67] width 34 height 25
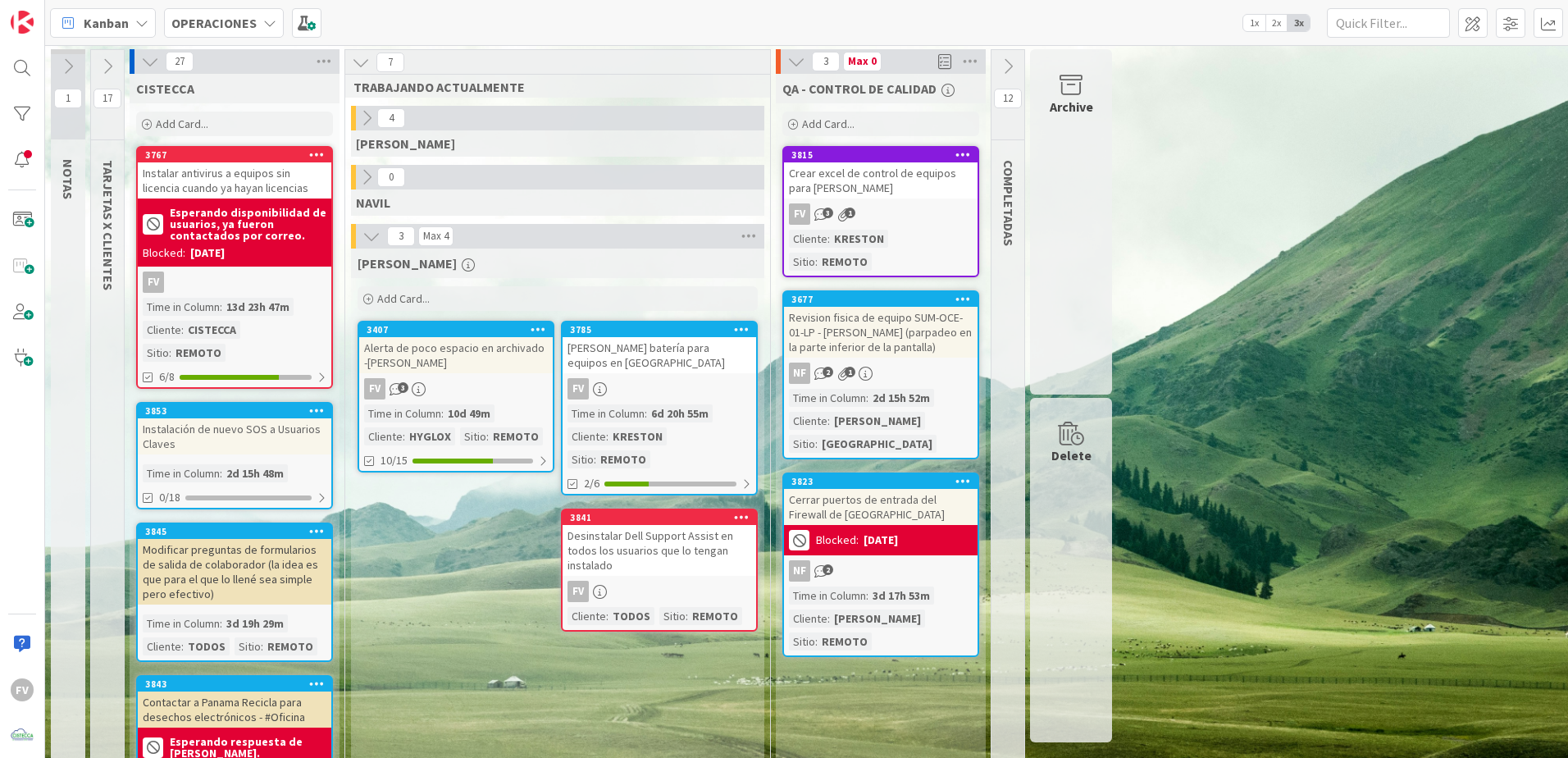
click at [798, 65] on icon at bounding box center [797, 62] width 18 height 18
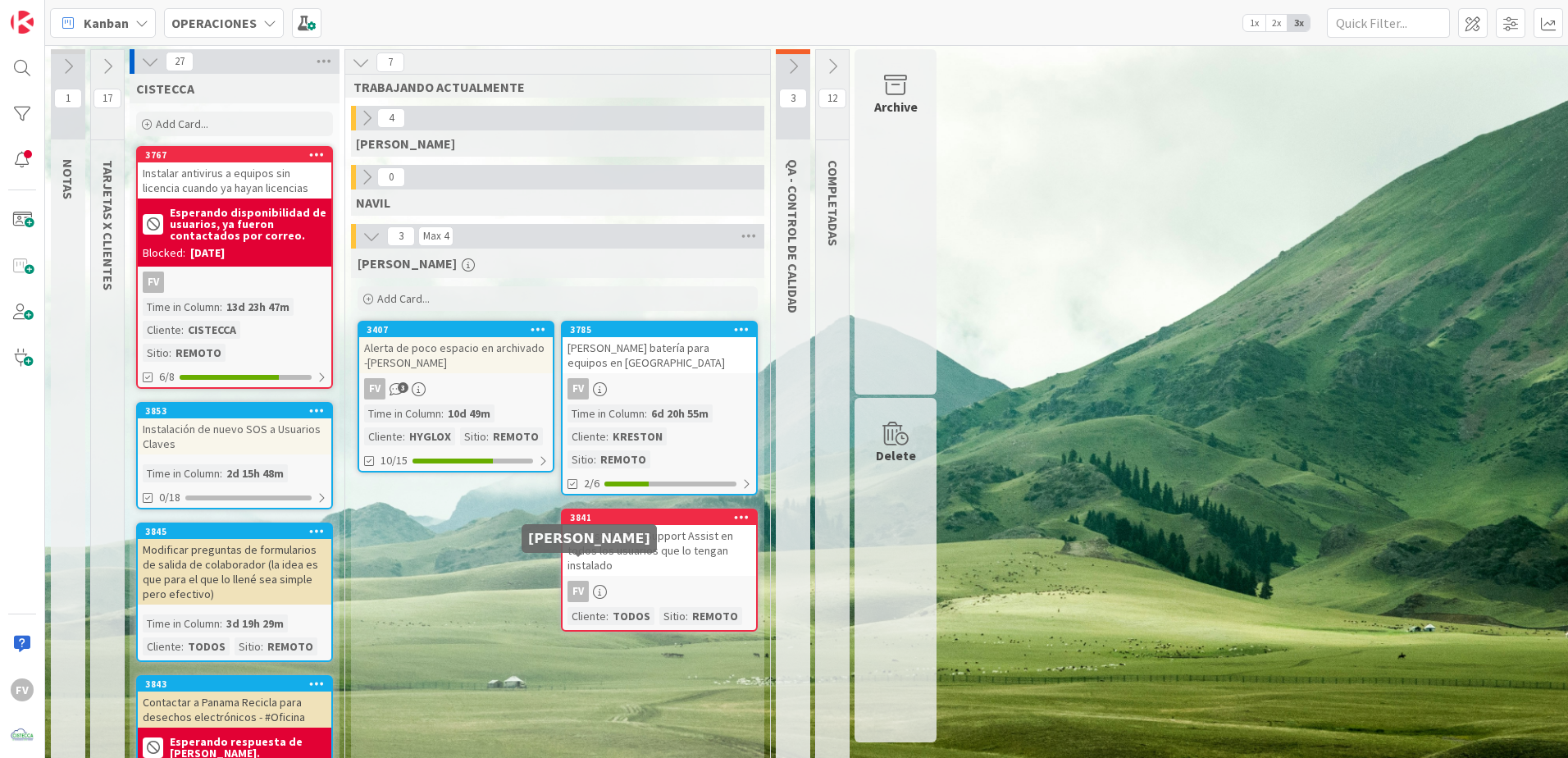
click at [707, 532] on div "Desinstalar Dell Support Assist en todos los usuarios que lo tengan instalado" at bounding box center [659, 550] width 193 height 51
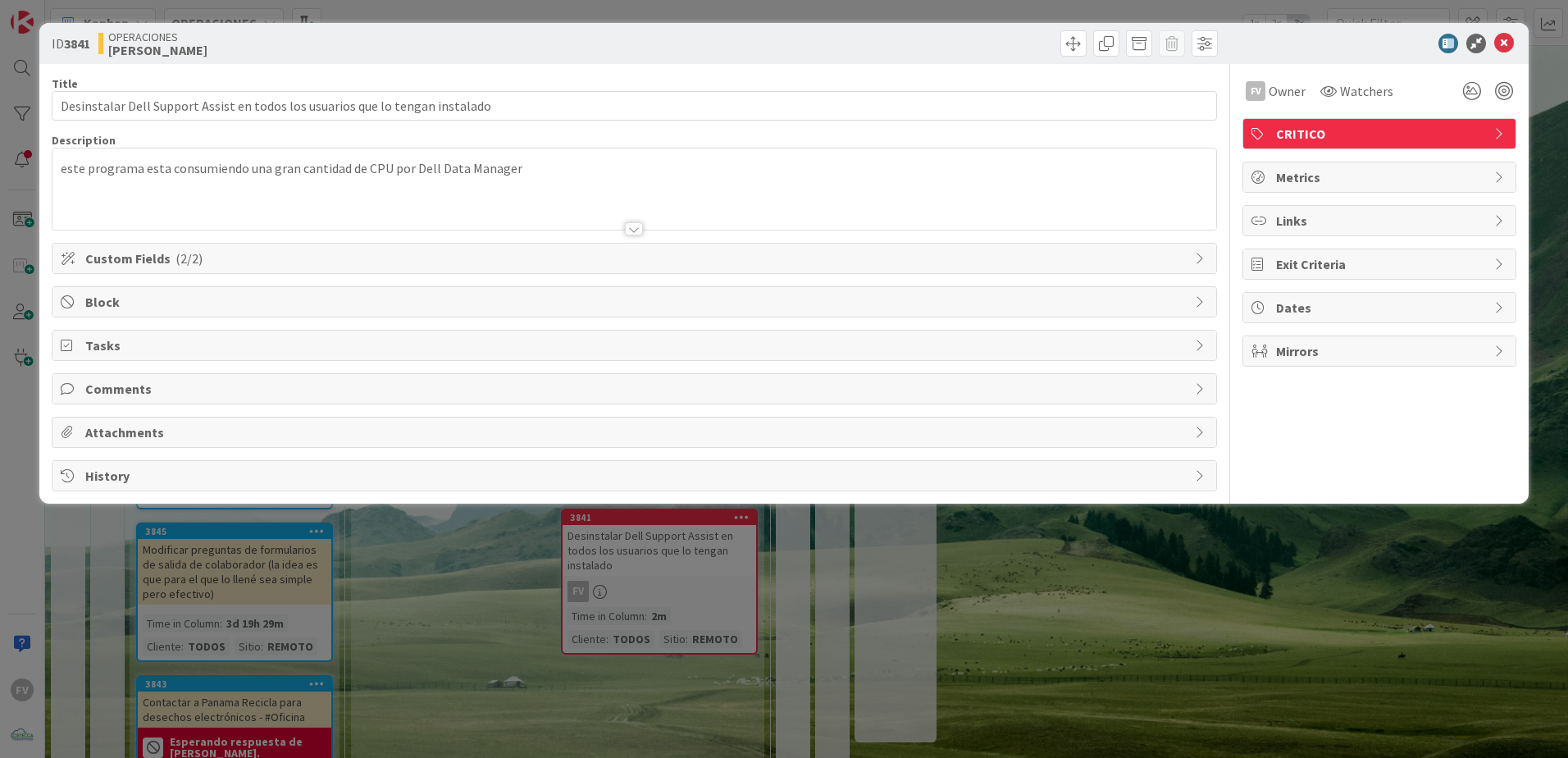
click at [159, 317] on div "Title 77 / 128 Desinstalar Dell Support Assist en todos los usuarios que lo ten…" at bounding box center [634, 277] width 1166 height 427
click at [161, 304] on span "Block" at bounding box center [636, 301] width 1102 height 19
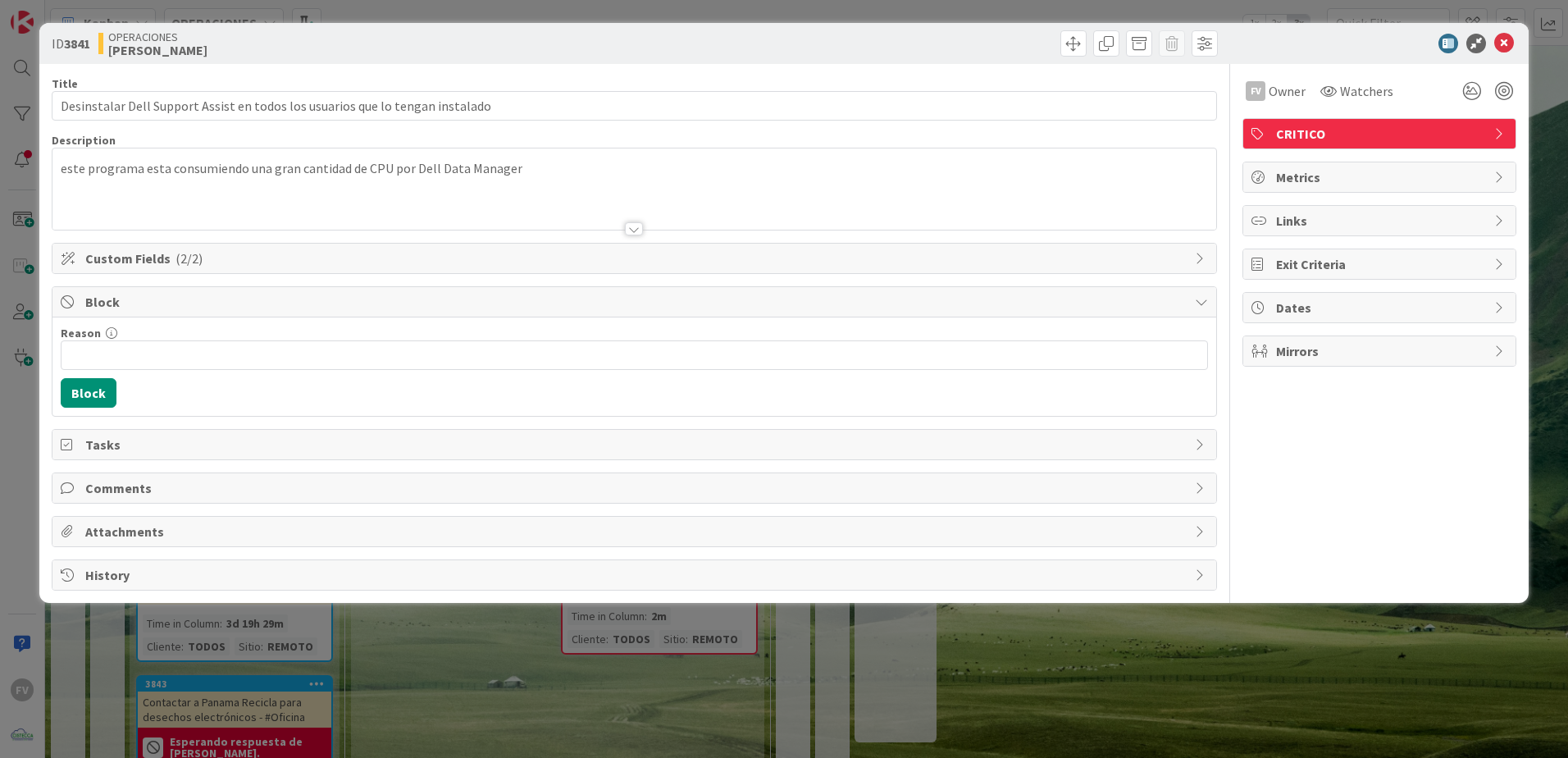
click at [167, 308] on span "Block" at bounding box center [636, 301] width 1102 height 19
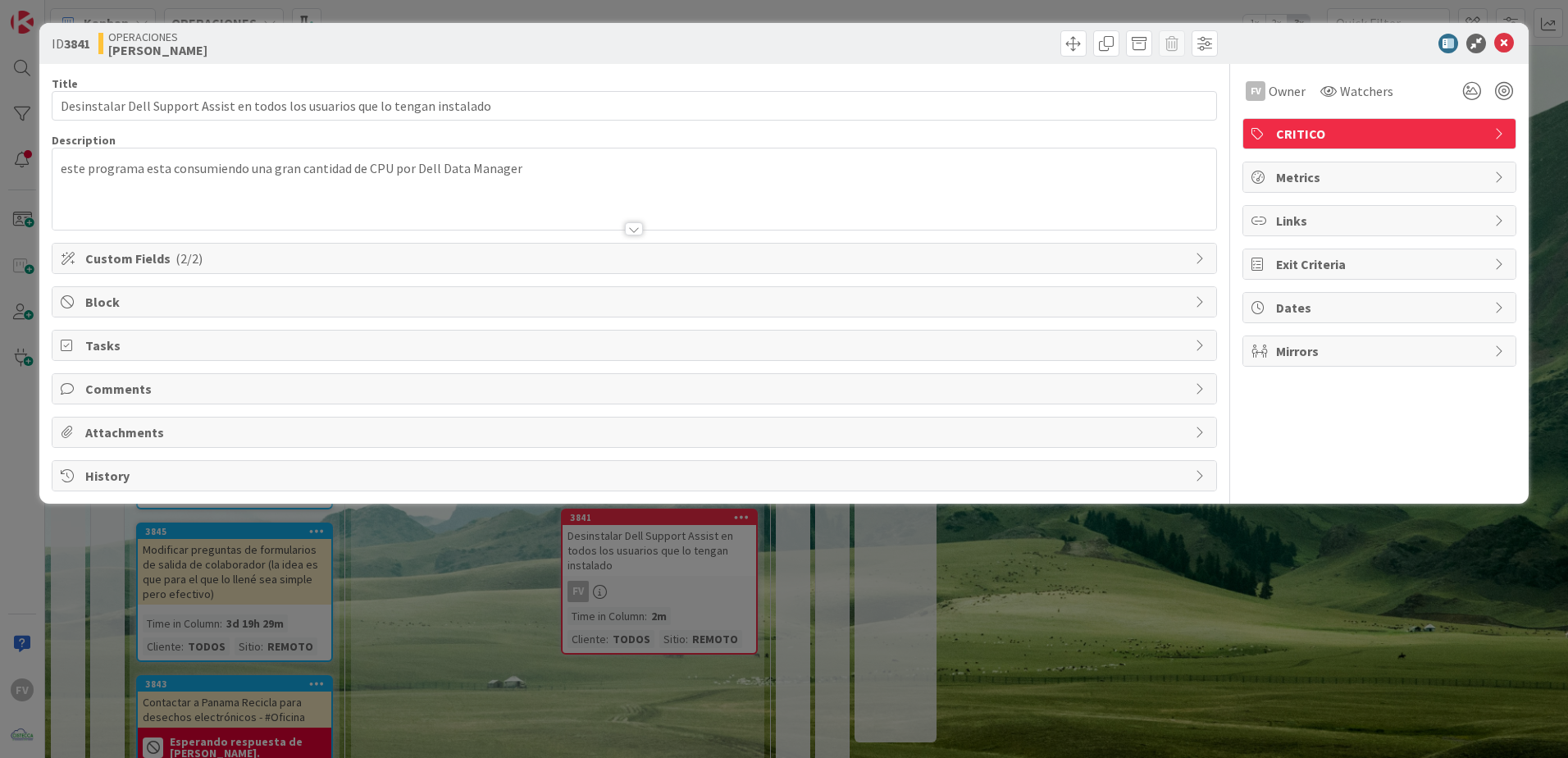
click at [200, 260] on span "Custom Fields ( 2/2 )" at bounding box center [636, 258] width 1102 height 19
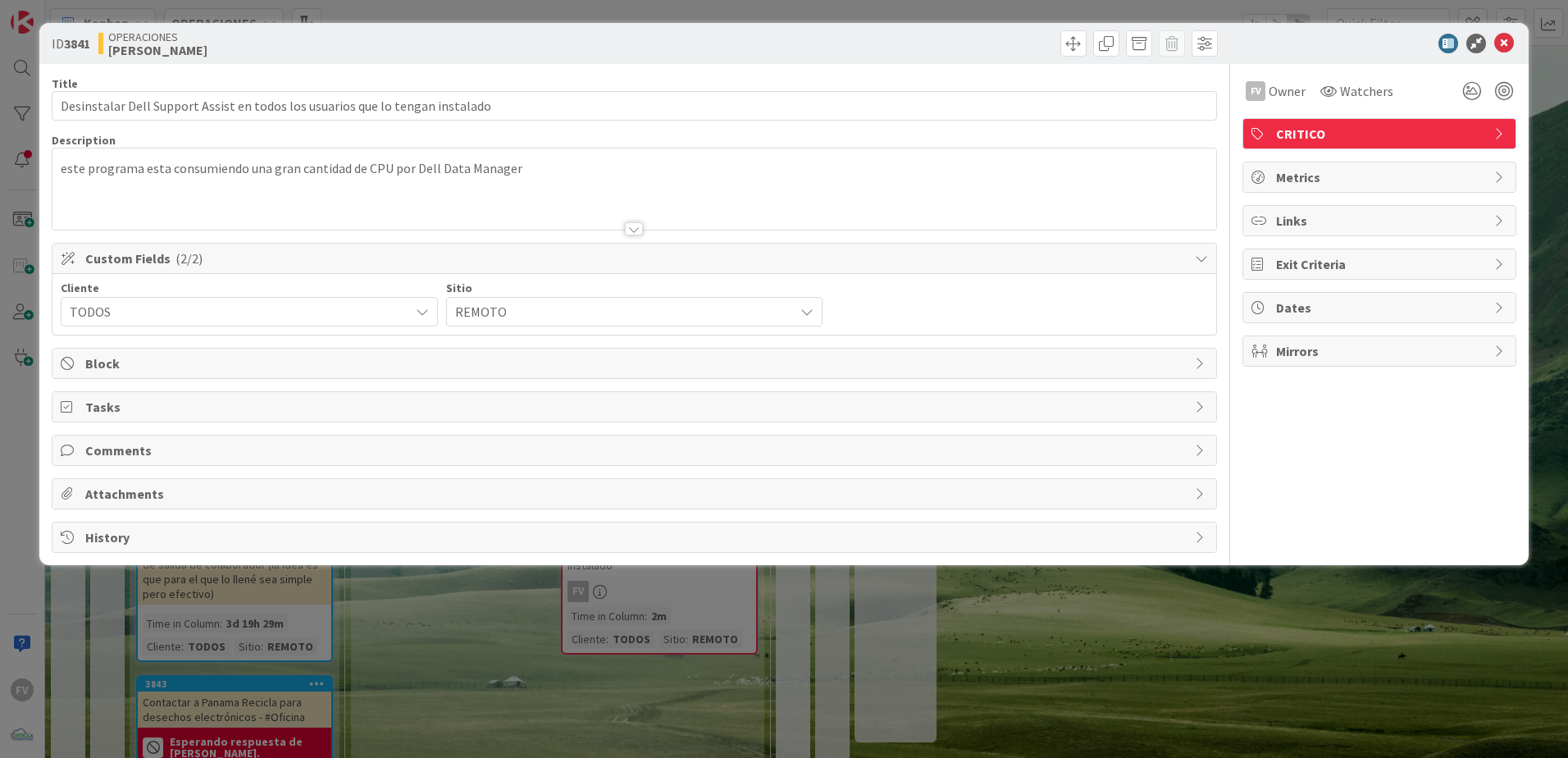
click at [144, 309] on span "TODOS" at bounding box center [235, 312] width 331 height 23
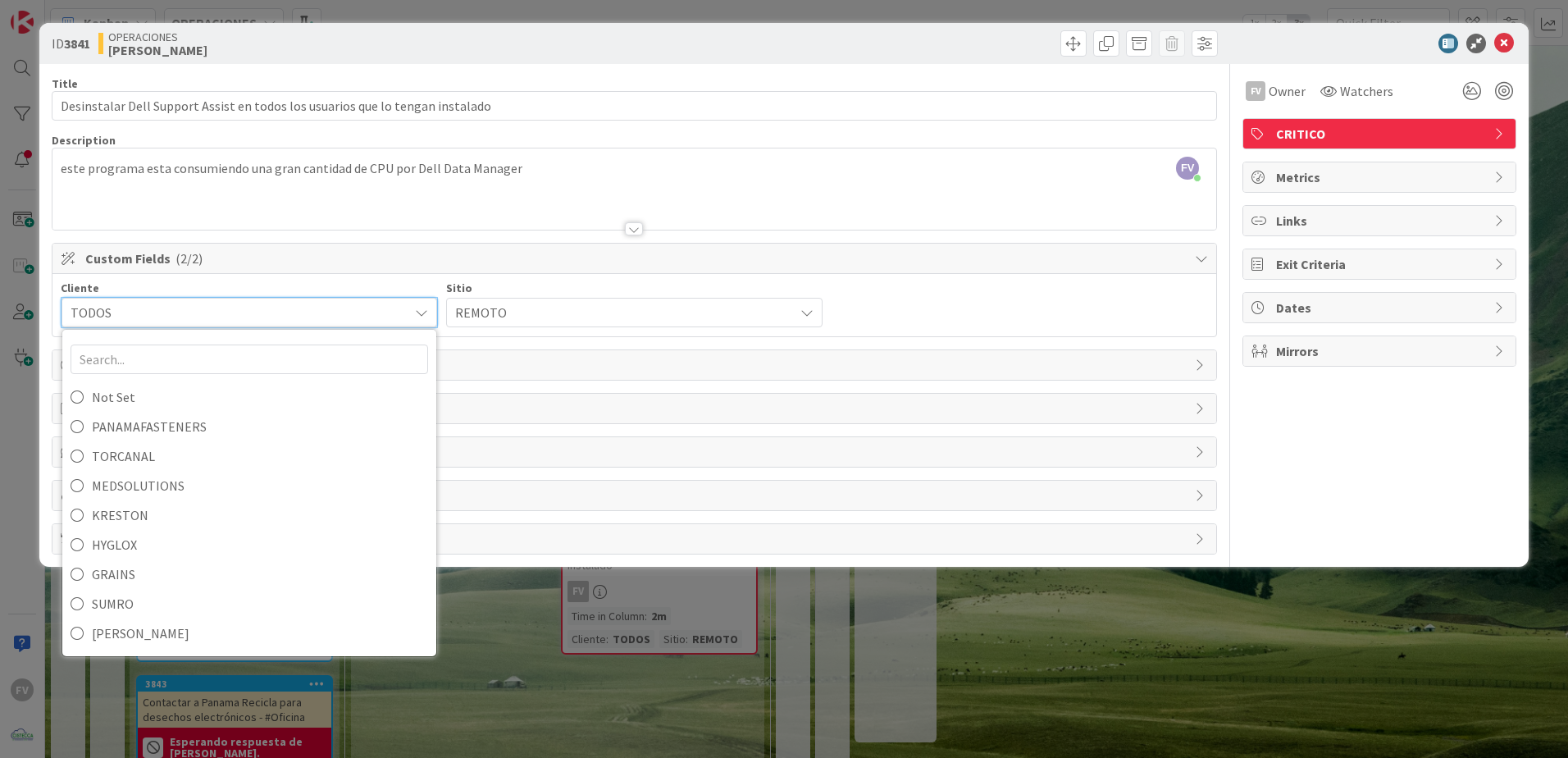
drag, startPoint x: 155, startPoint y: 316, endPoint x: 430, endPoint y: 300, distance: 275.5
click at [162, 316] on span "TODOS" at bounding box center [235, 312] width 330 height 23
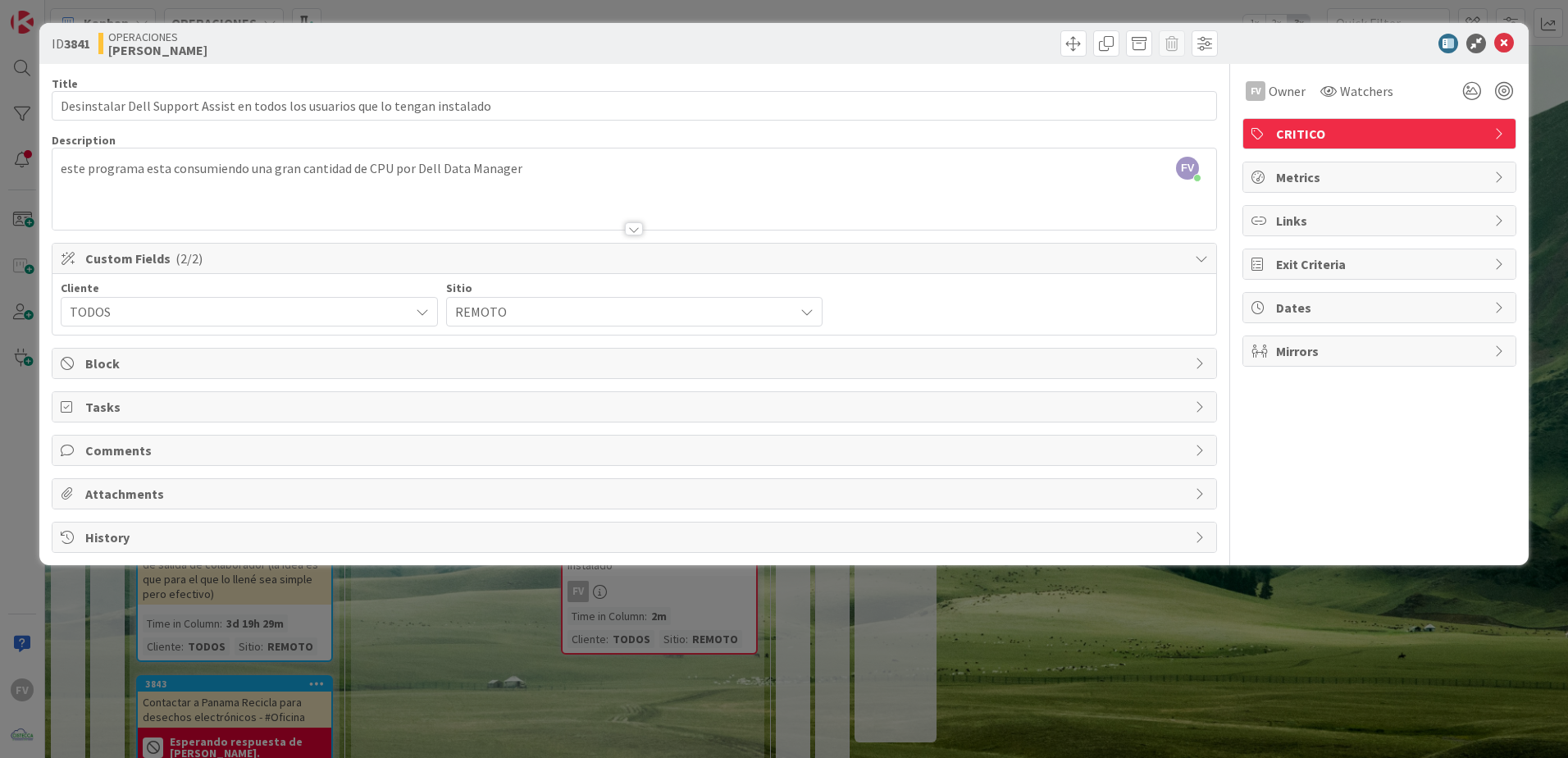
click at [475, 265] on span "Custom Fields ( 2/2 )" at bounding box center [636, 258] width 1102 height 19
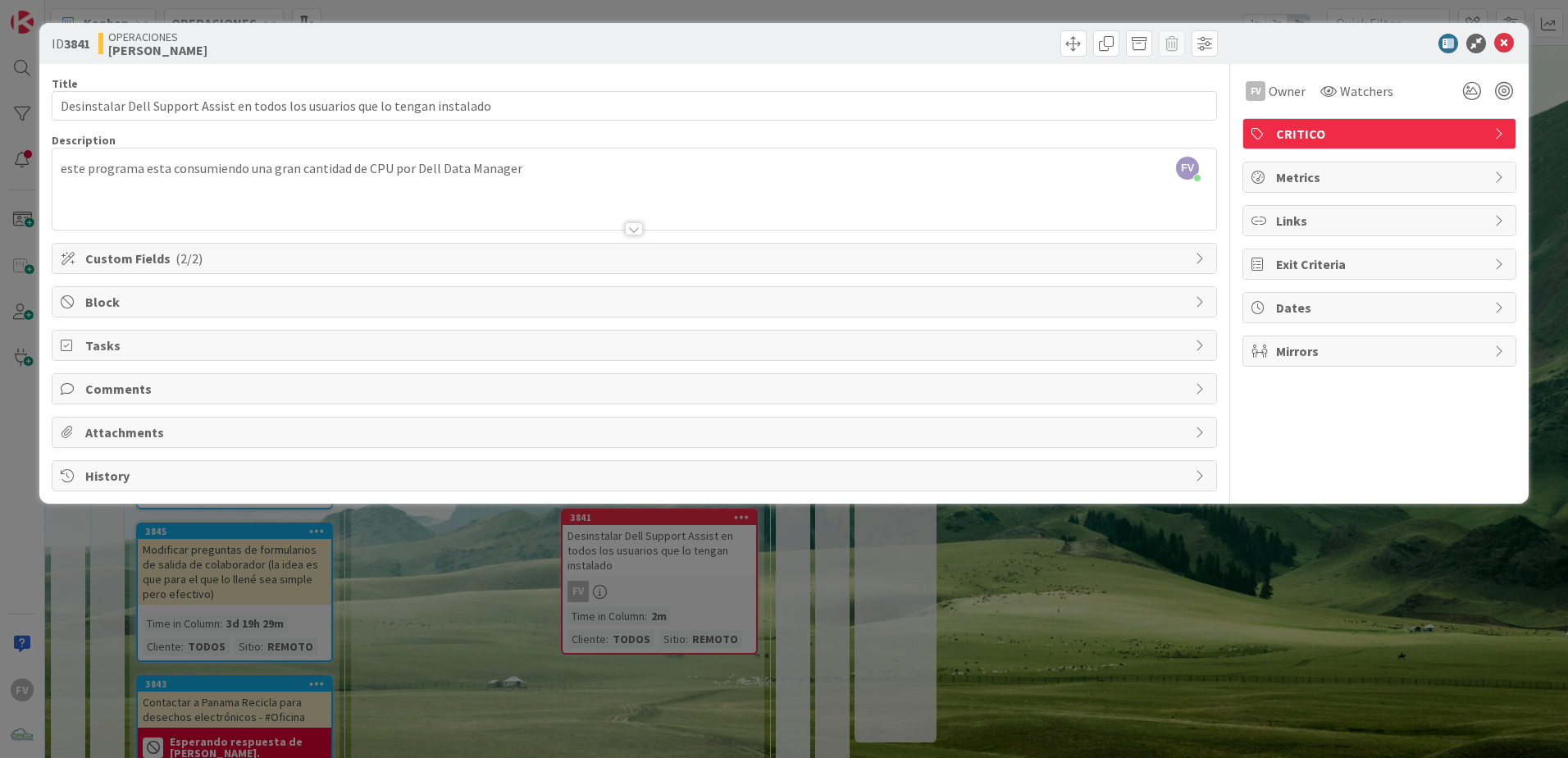
click at [939, 679] on div "ID 3841 OPERACIONES FERNANDO Title 77 / 128 Desinstalar Dell Support Assist en …" at bounding box center [784, 379] width 1568 height 758
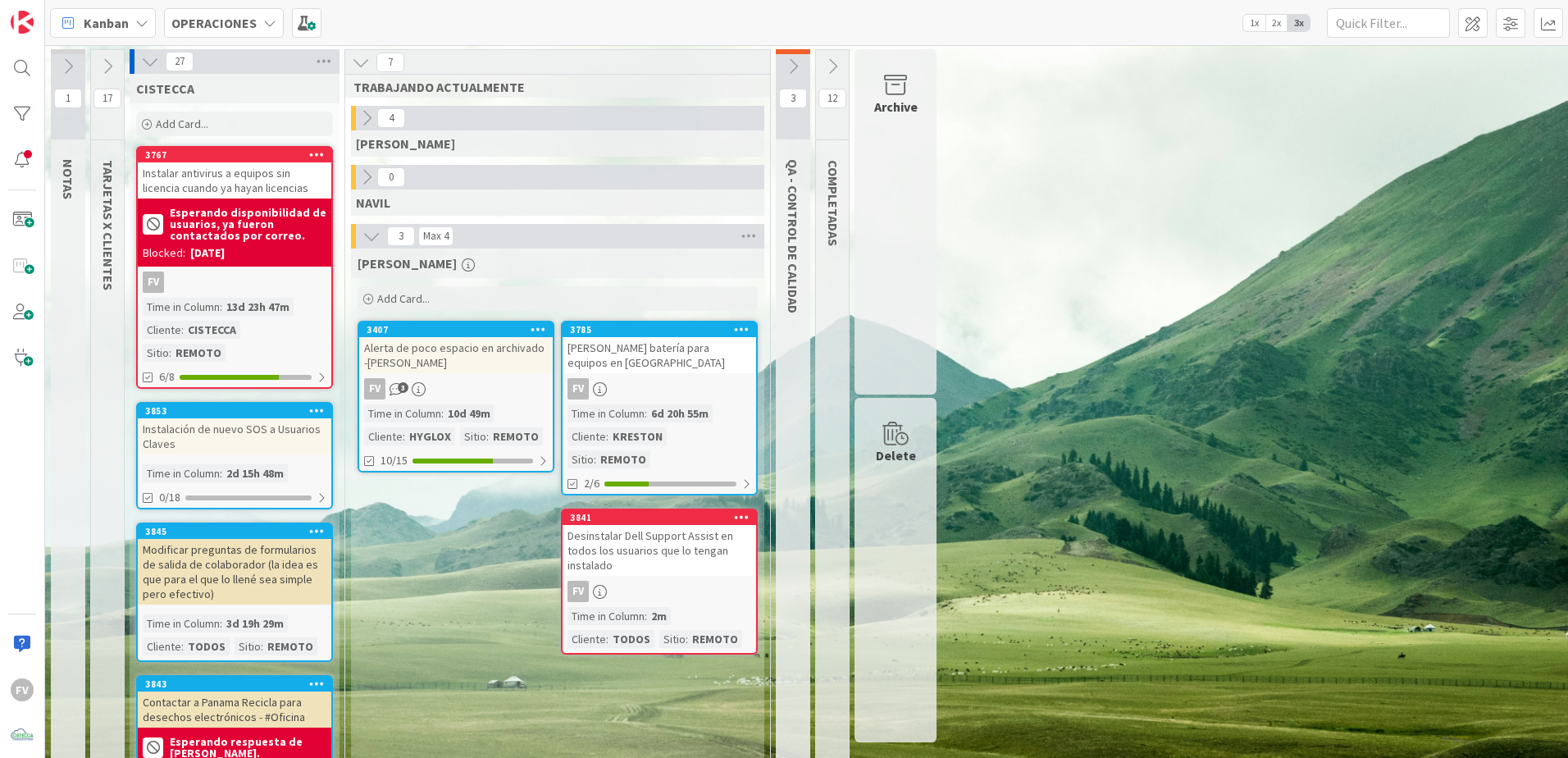
click at [152, 60] on icon at bounding box center [151, 62] width 18 height 18
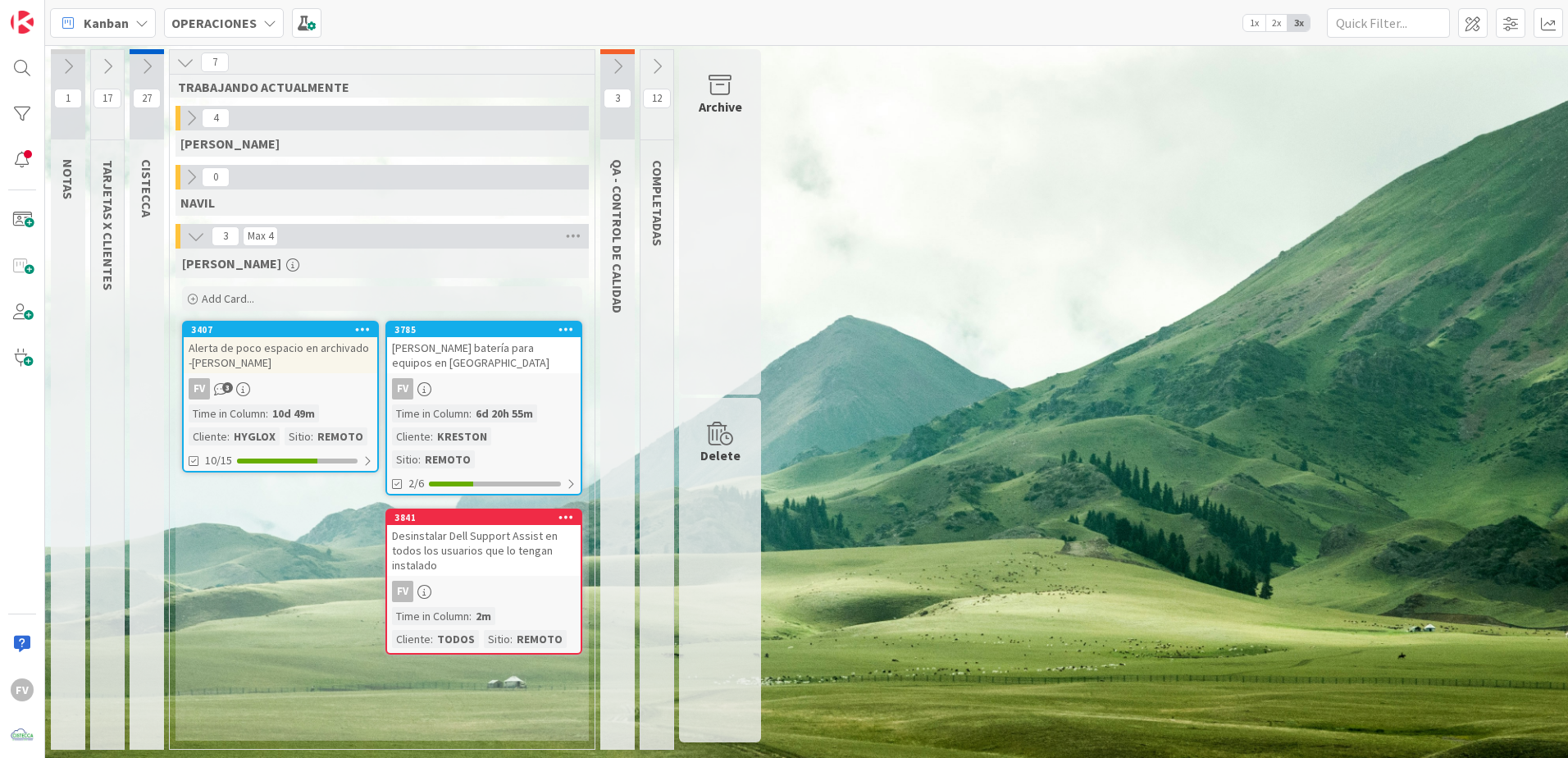
click at [98, 78] on button at bounding box center [106, 67] width 32 height 25
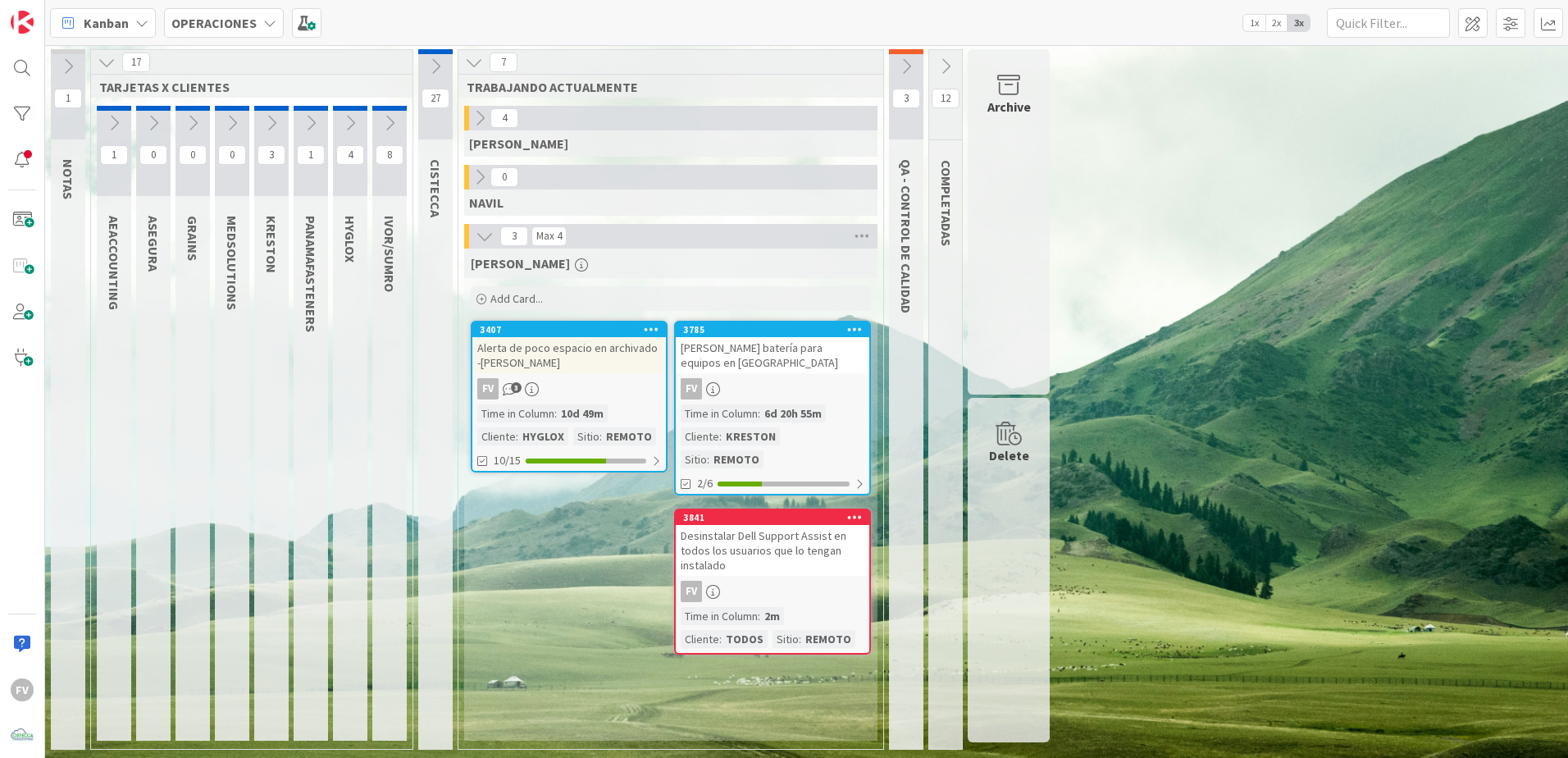
click at [433, 77] on button at bounding box center [435, 67] width 34 height 25
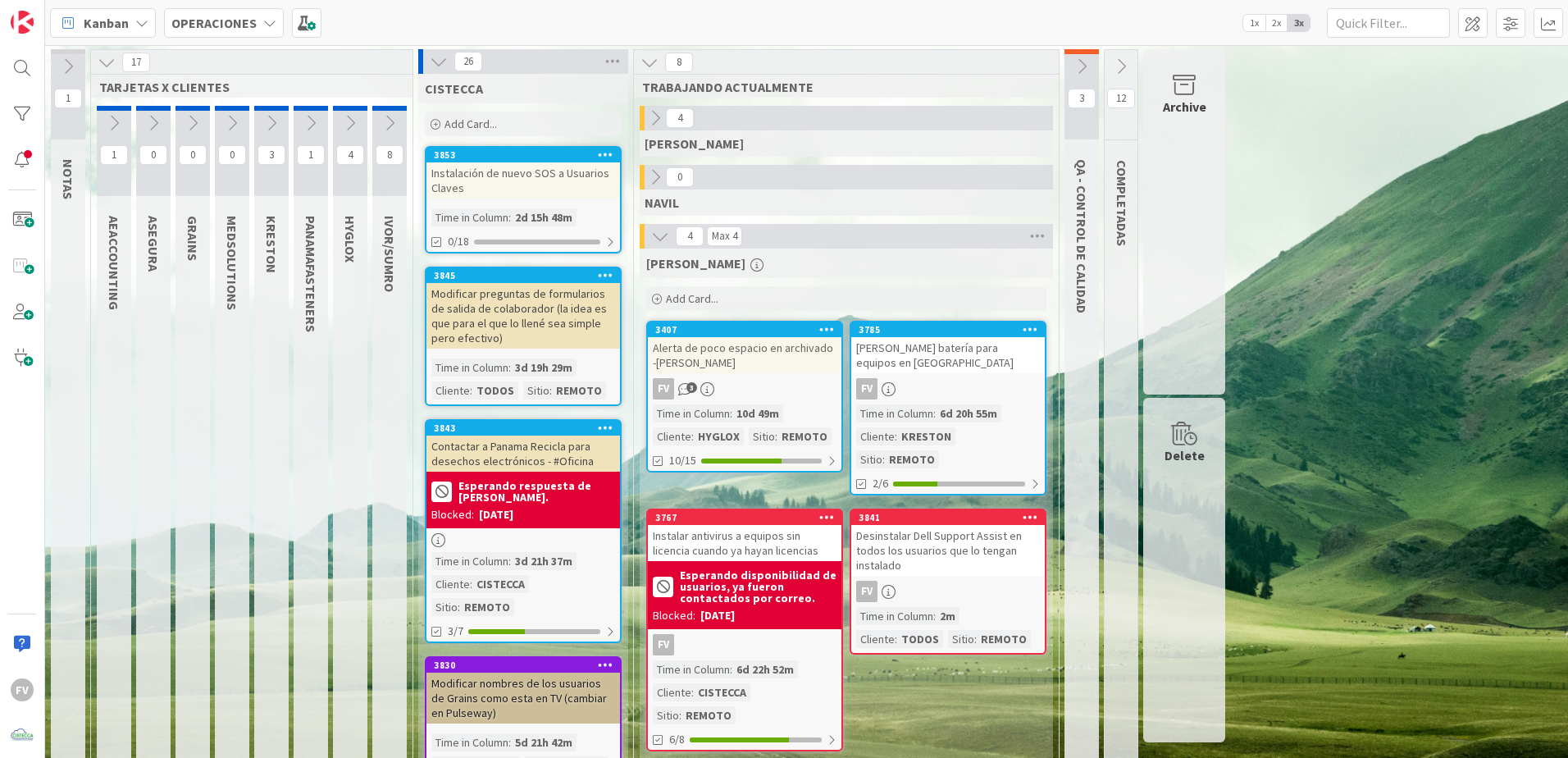
click at [446, 64] on icon at bounding box center [439, 62] width 18 height 18
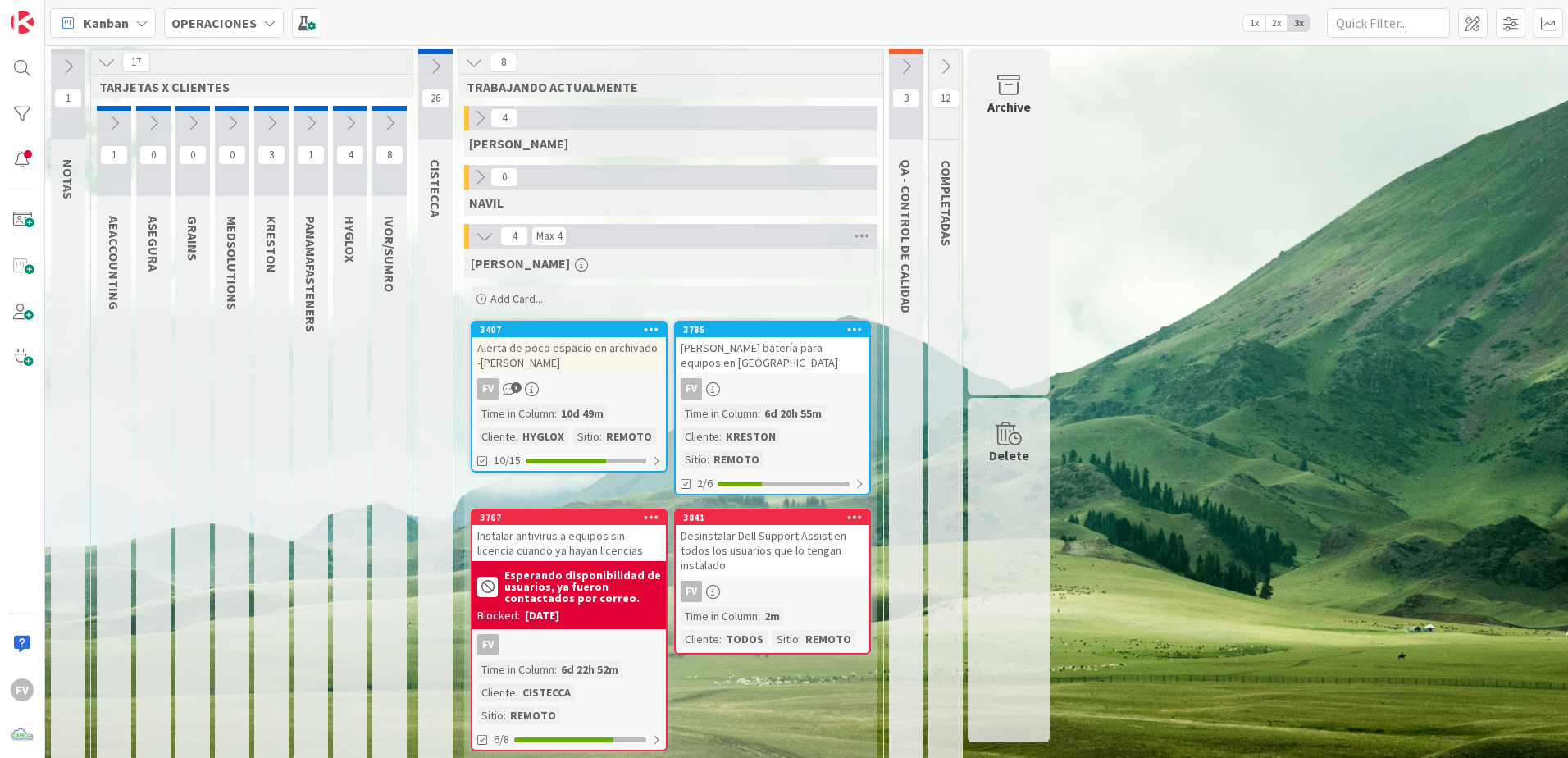
click at [112, 67] on icon at bounding box center [107, 63] width 18 height 18
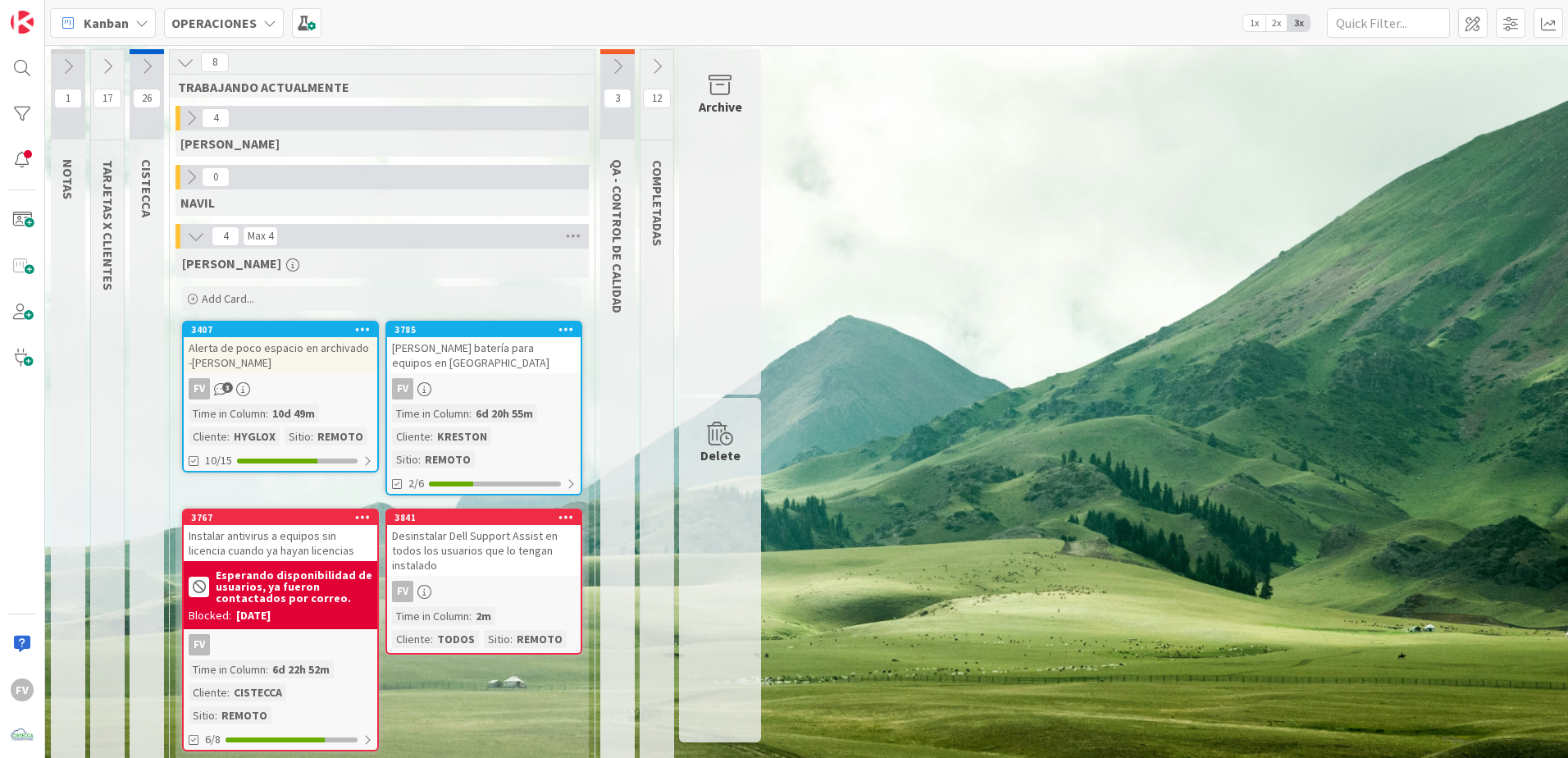
click at [162, 709] on div "26 CISTECCA" at bounding box center [146, 410] width 34 height 724
click at [1119, 338] on div "1 NOTAS 17 TARJETAS X CLIENTES 26 CISTECCA 8 TRABAJANDO ACTUALMENTE 4 GABRIEL 0…" at bounding box center [806, 415] width 1517 height 732
click at [447, 552] on div "Desinstalar Dell Support Assist en todos los usuarios que lo tengan instalado" at bounding box center [484, 550] width 193 height 51
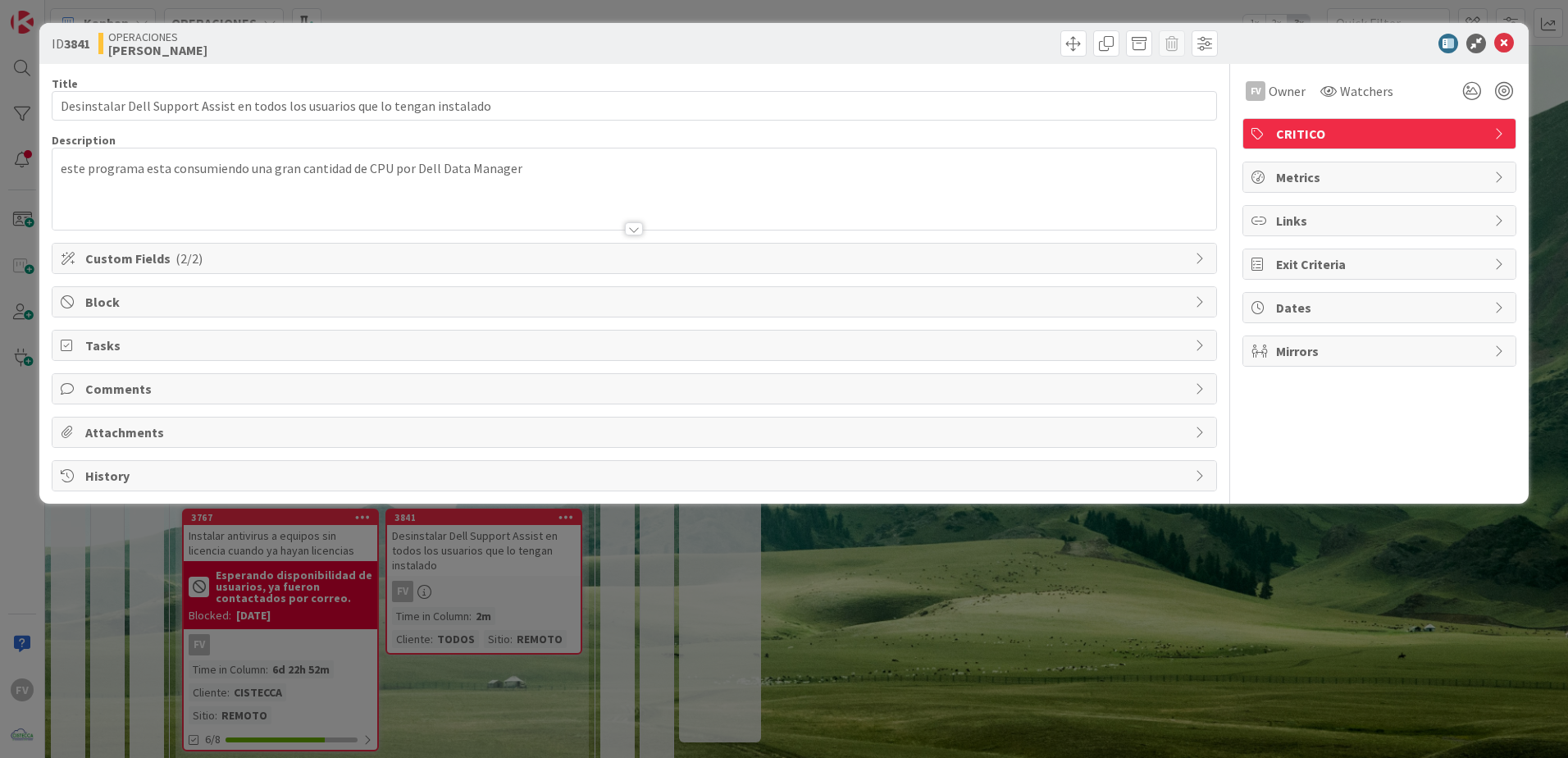
click at [1023, 556] on div "ID 3841 OPERACIONES FERNANDO Title 77 / 128 Desinstalar Dell Support Assist en …" at bounding box center [784, 379] width 1568 height 758
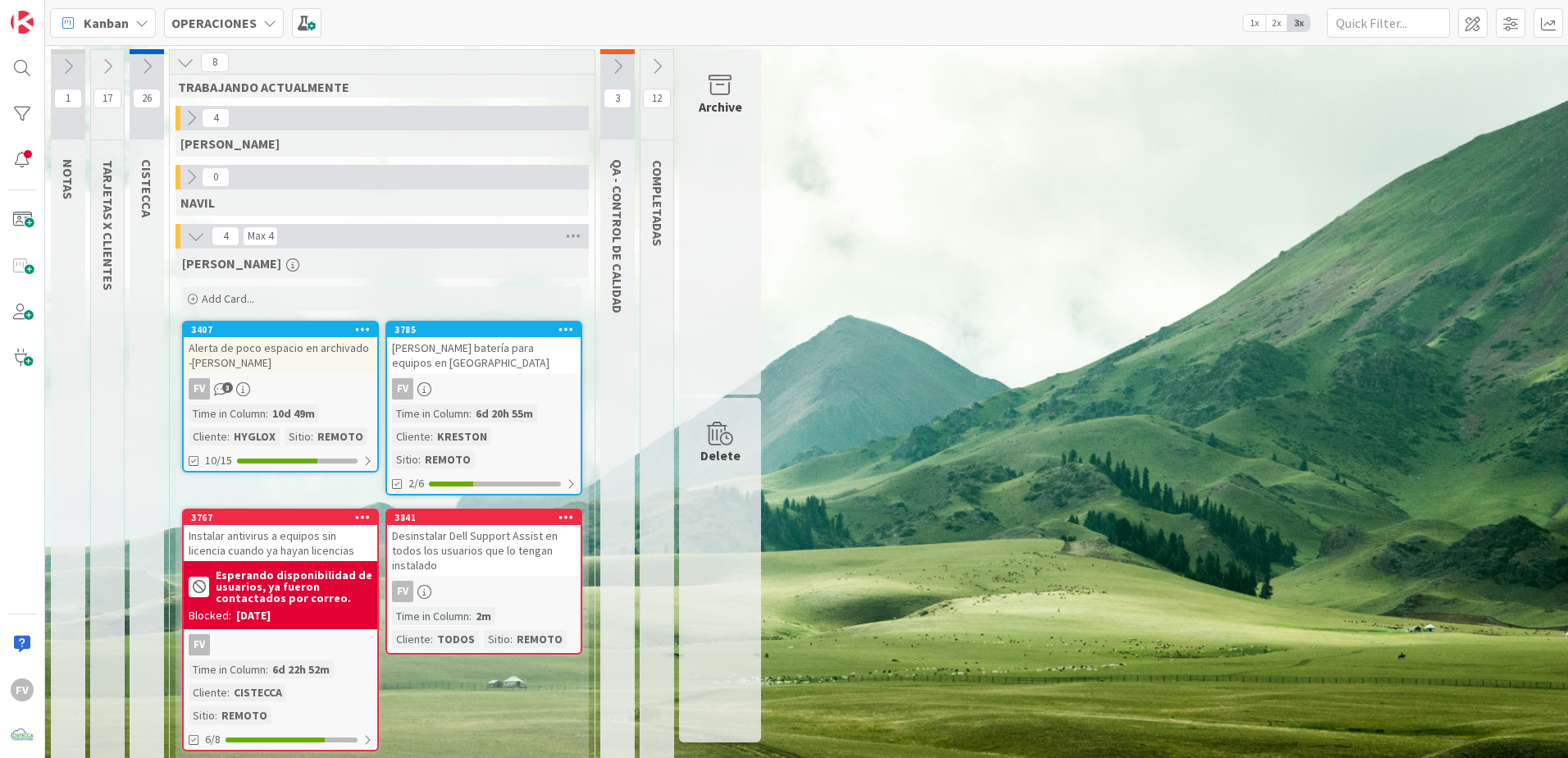
click at [1021, 550] on div "1 NOTAS 17 TARJETAS X CLIENTES 26 CISTECCA 8 TRABAJANDO ACTUALMENTE 4 GABRIEL 0…" at bounding box center [806, 415] width 1517 height 732
click at [338, 569] on b "Esperando disponibilidad de usuarios, ya fueron contactados por correo." at bounding box center [293, 586] width 156 height 34
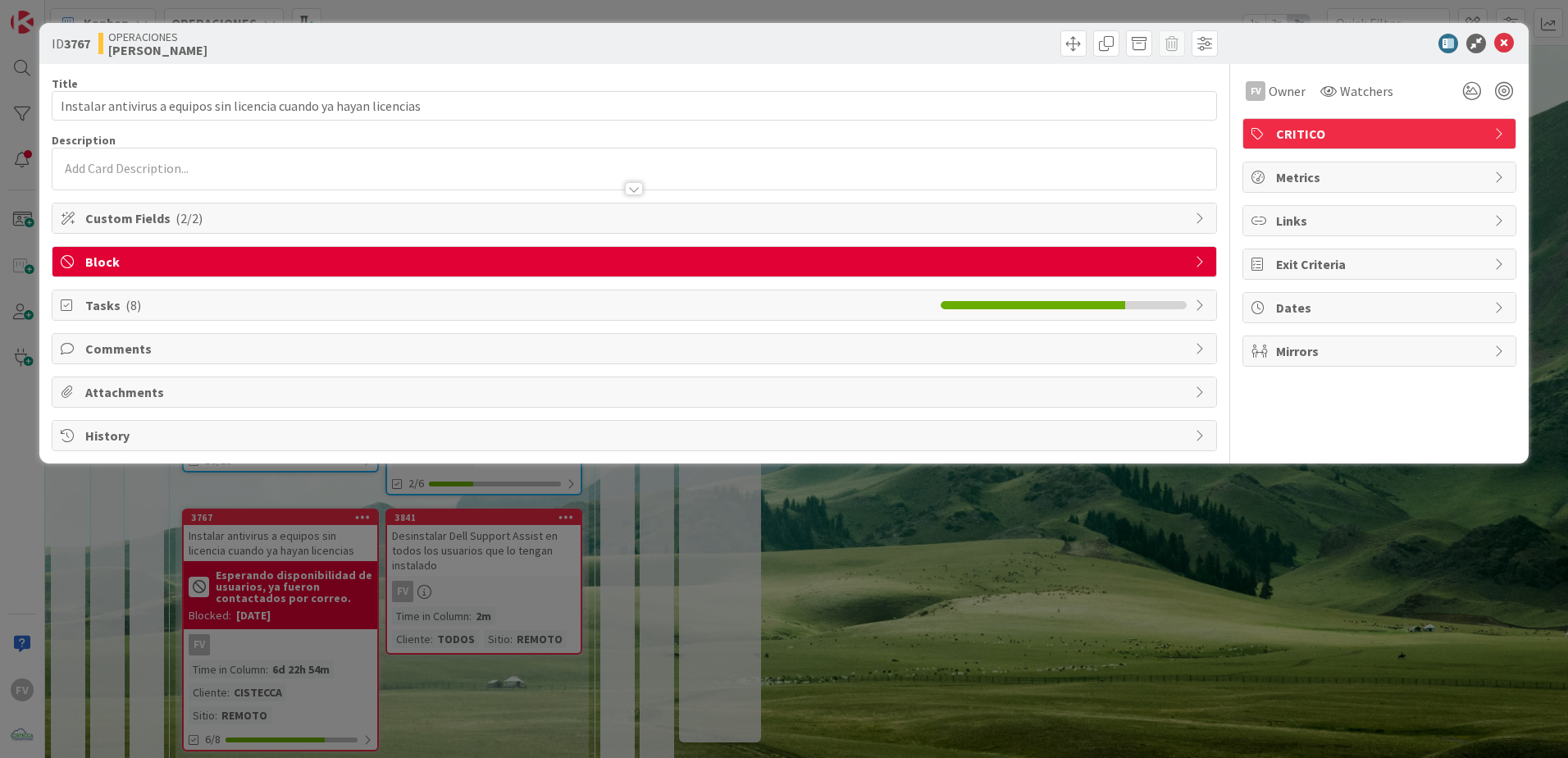
click at [214, 345] on span "Comments" at bounding box center [636, 348] width 1102 height 19
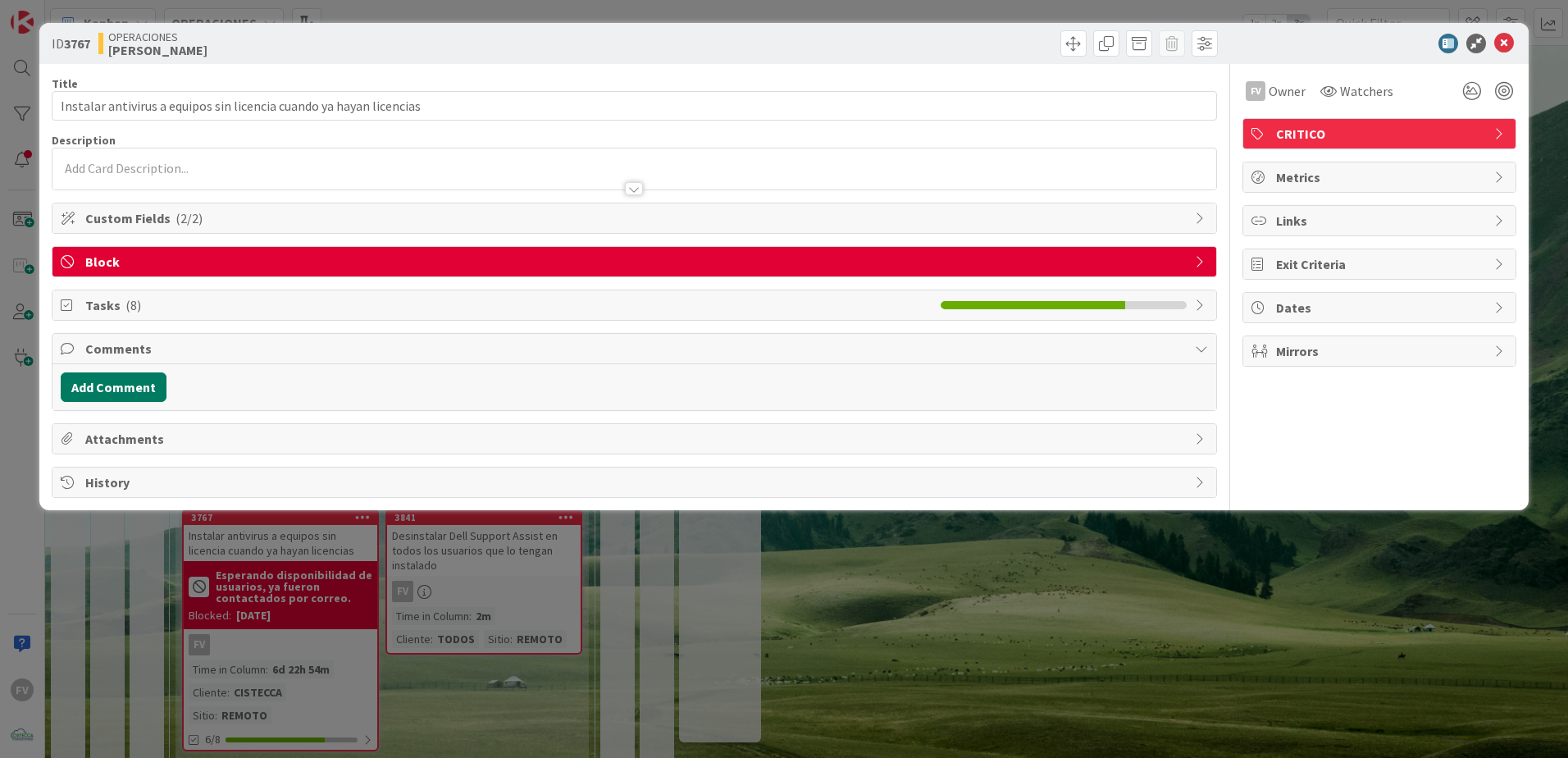
click at [135, 390] on button "Add Comment" at bounding box center [114, 387] width 105 height 30
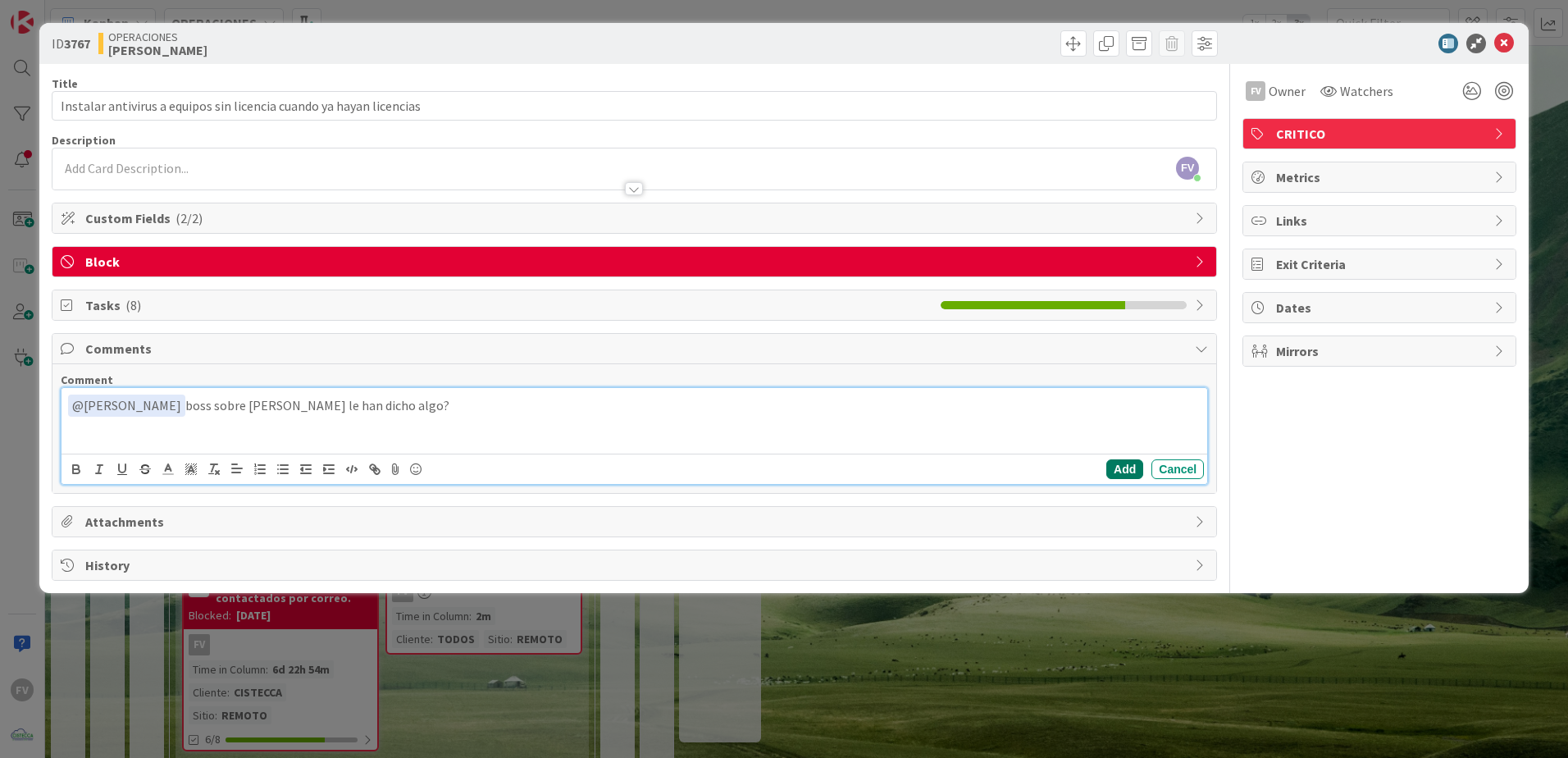
click at [1123, 462] on button "Add" at bounding box center [1125, 469] width 37 height 19
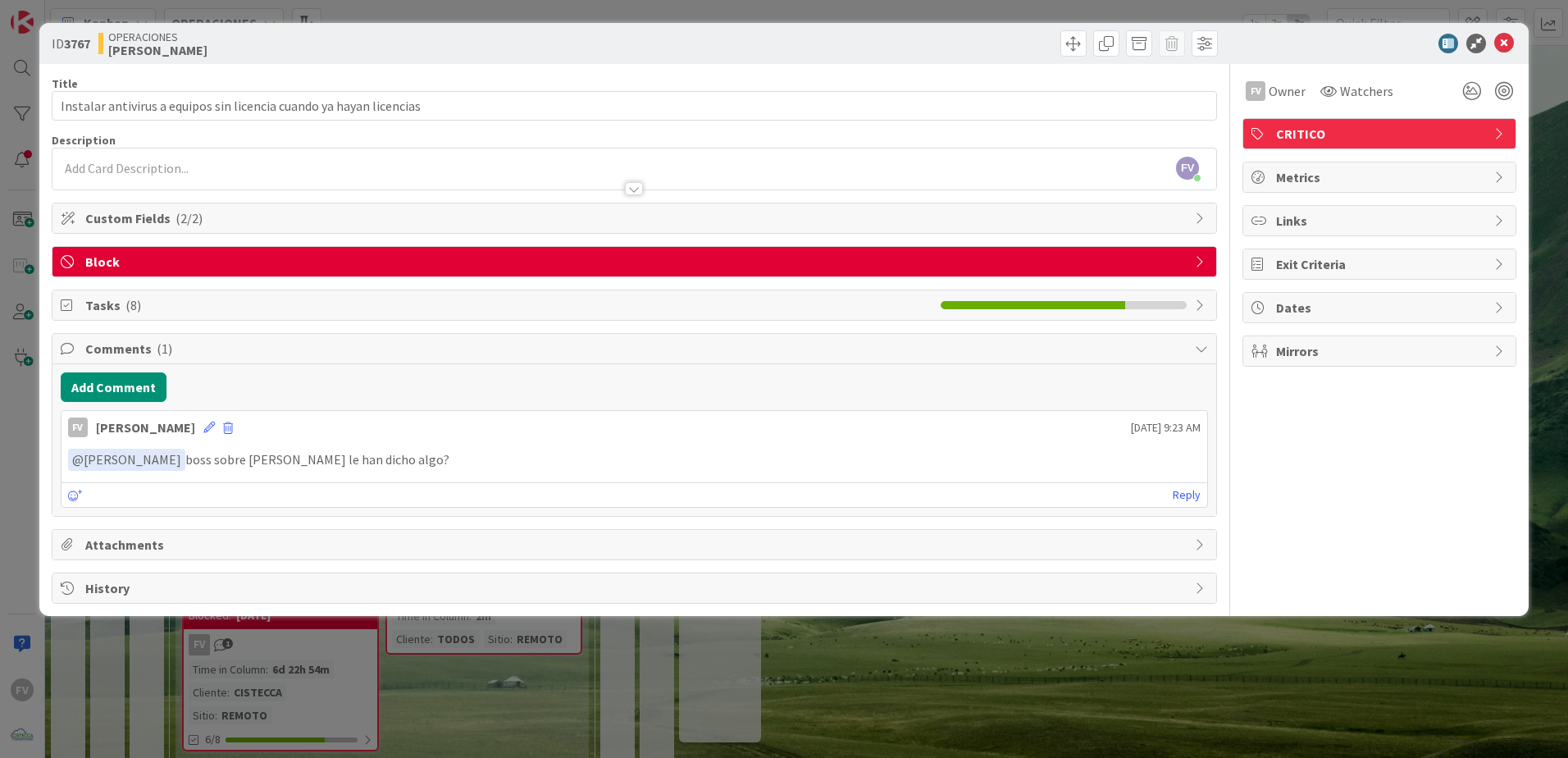
click at [265, 255] on span "Block" at bounding box center [636, 261] width 1102 height 19
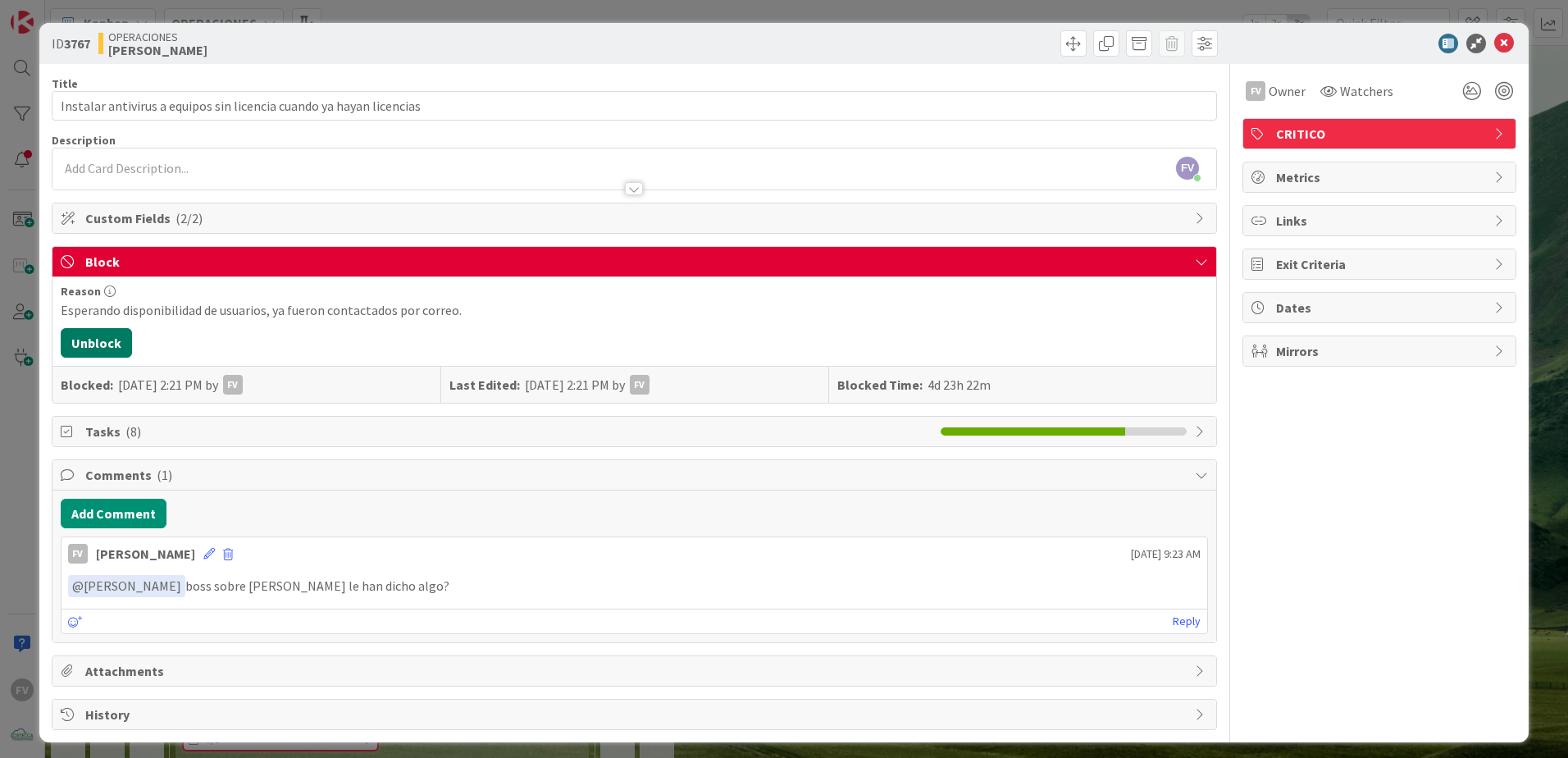
click at [84, 341] on button "Unblock" at bounding box center [96, 343] width 71 height 30
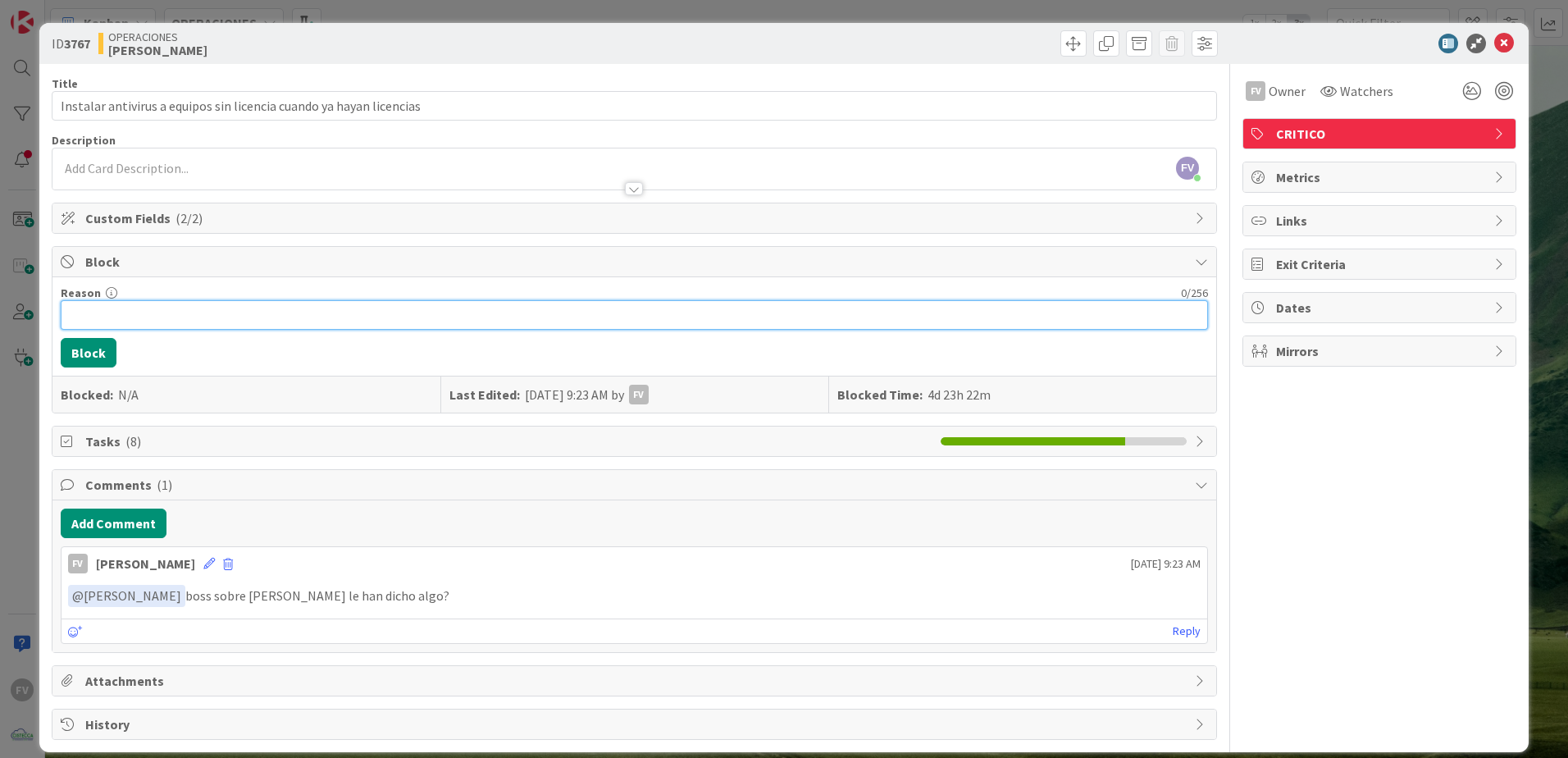
click at [168, 312] on input "Reason" at bounding box center [634, 315] width 1147 height 30
type input "C"
type input "Esperando respuestas de usuarios"
click at [96, 348] on button "Block" at bounding box center [89, 353] width 55 height 30
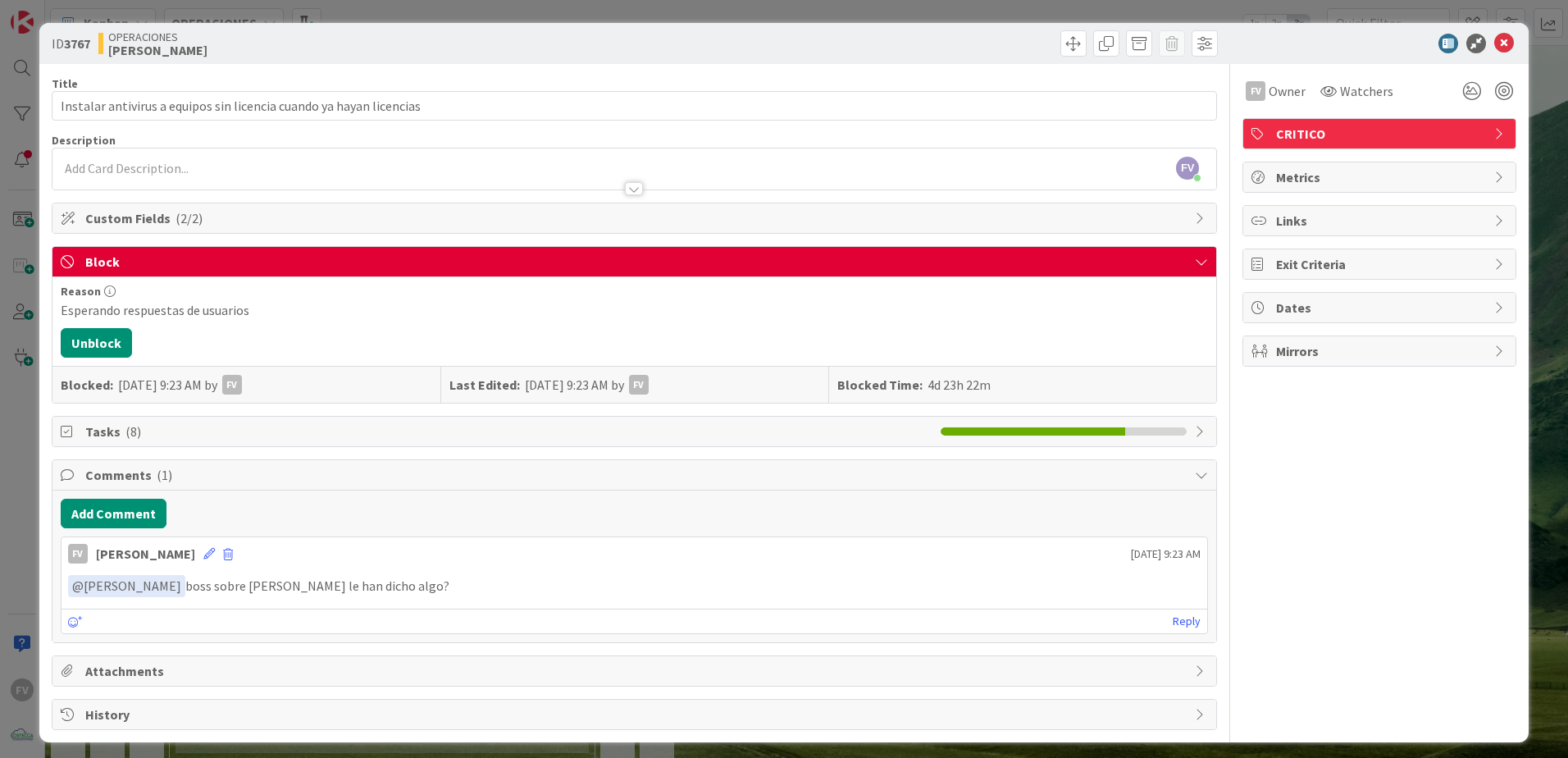
click at [2, 280] on div "ID 3767 OPERACIONES FERNANDO Title 67 / 128 Instalar antivirus a equipos sin li…" at bounding box center [784, 379] width 1568 height 758
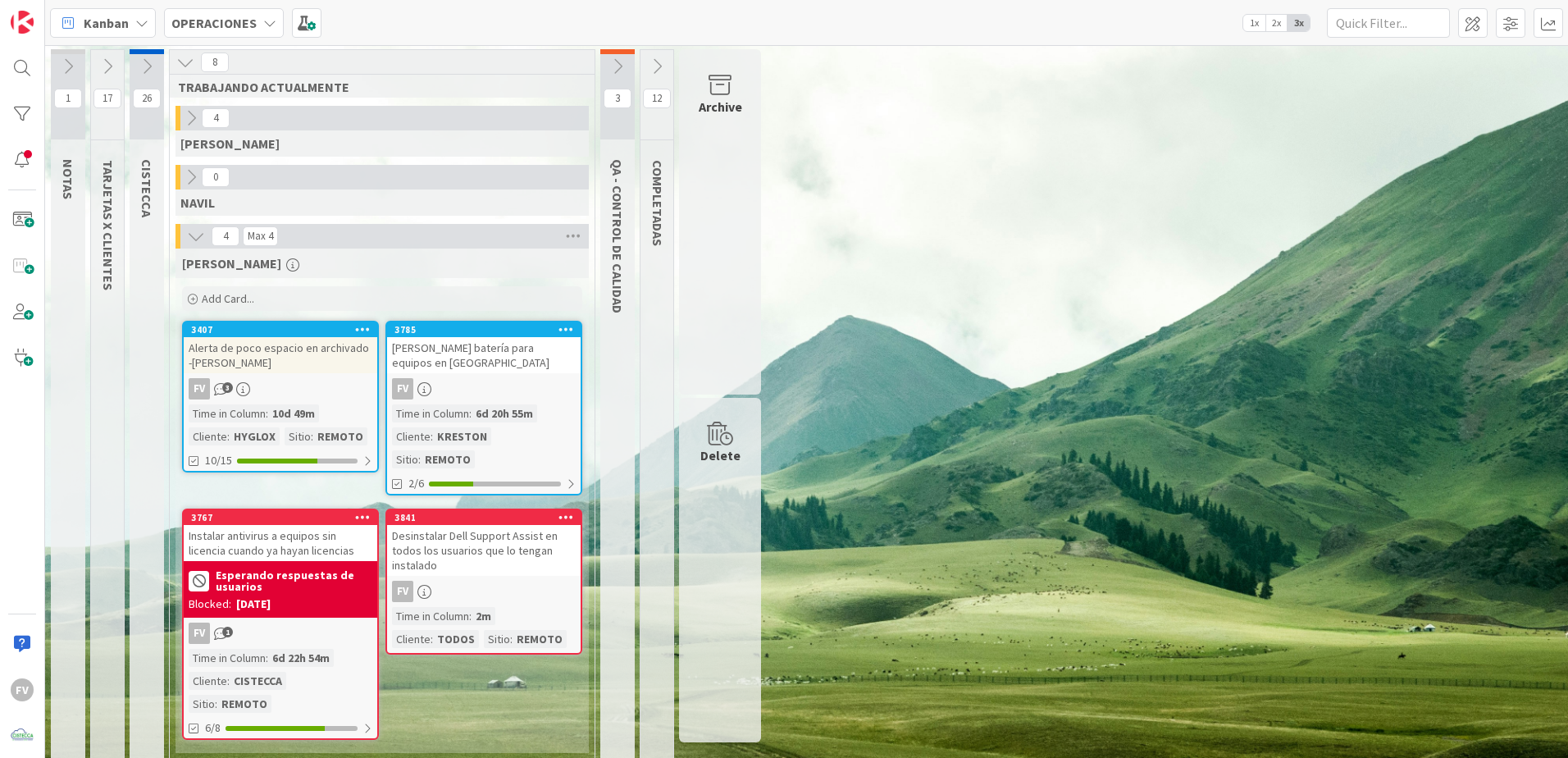
click at [526, 671] on div "FERNANDO Add Card... 3785 Cotizar batería para equipos en Kreston FV Time in Co…" at bounding box center [382, 501] width 413 height 505
click at [92, 66] on button at bounding box center [106, 67] width 32 height 25
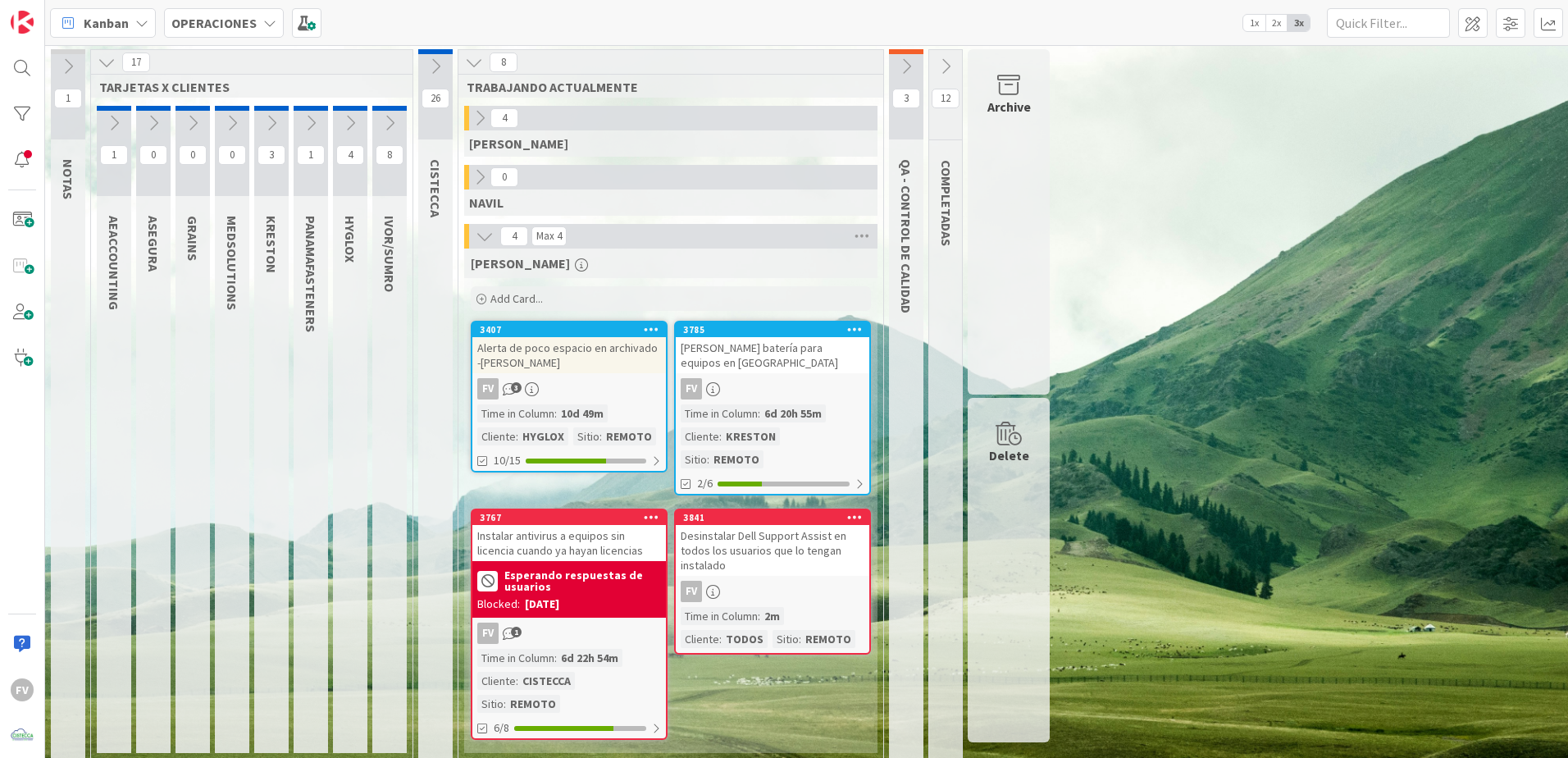
click at [107, 64] on icon at bounding box center [107, 63] width 18 height 18
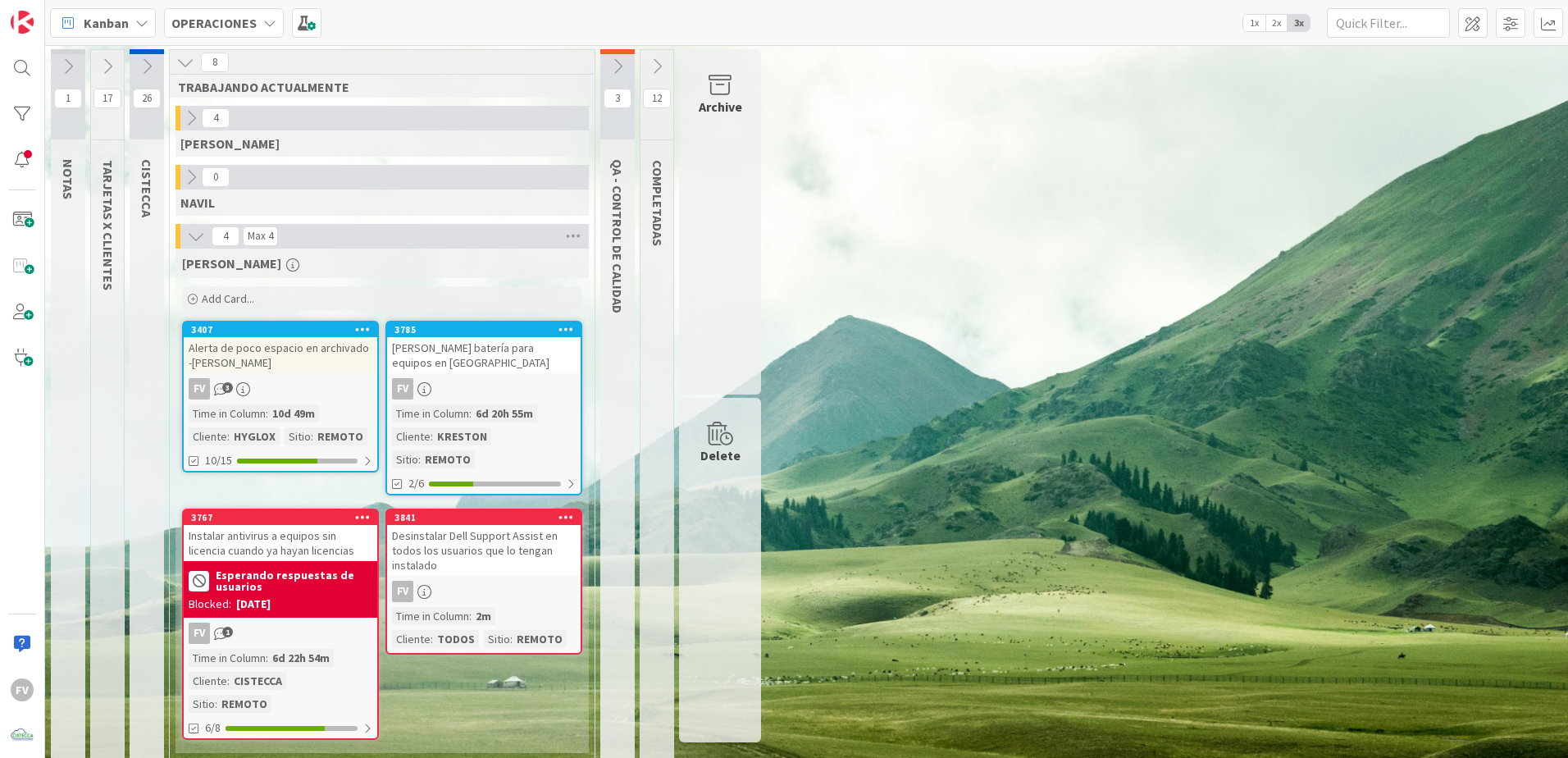
click at [1091, 507] on div "1 NOTAS 17 TARJETAS X CLIENTES 26 CISTECCA 8 TRABAJANDO ACTUALMENTE 4 GABRIEL 0…" at bounding box center [806, 410] width 1517 height 721
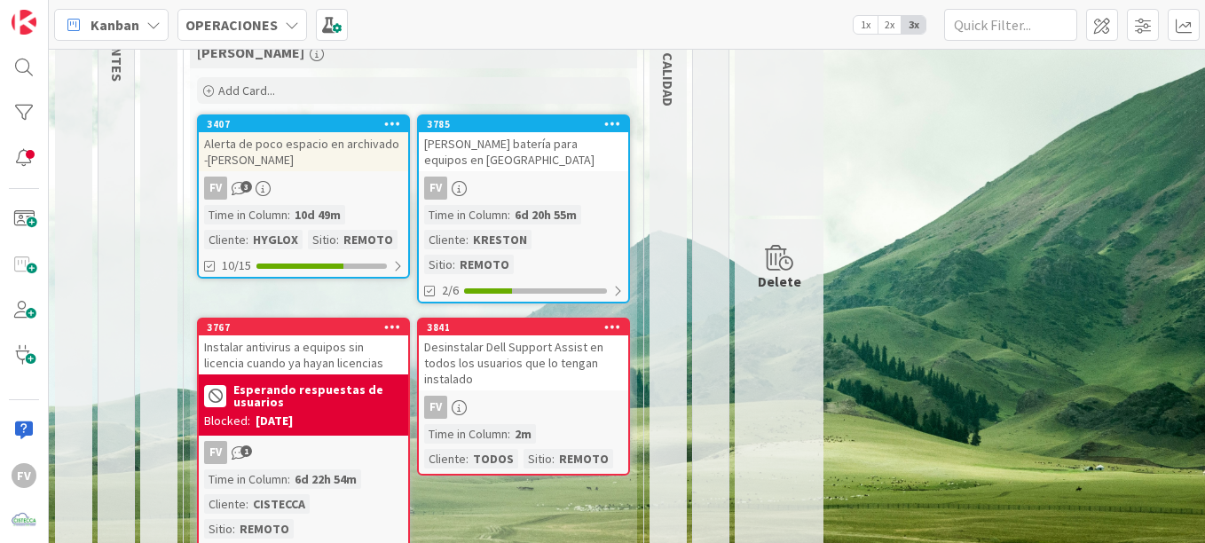
scroll to position [269, 0]
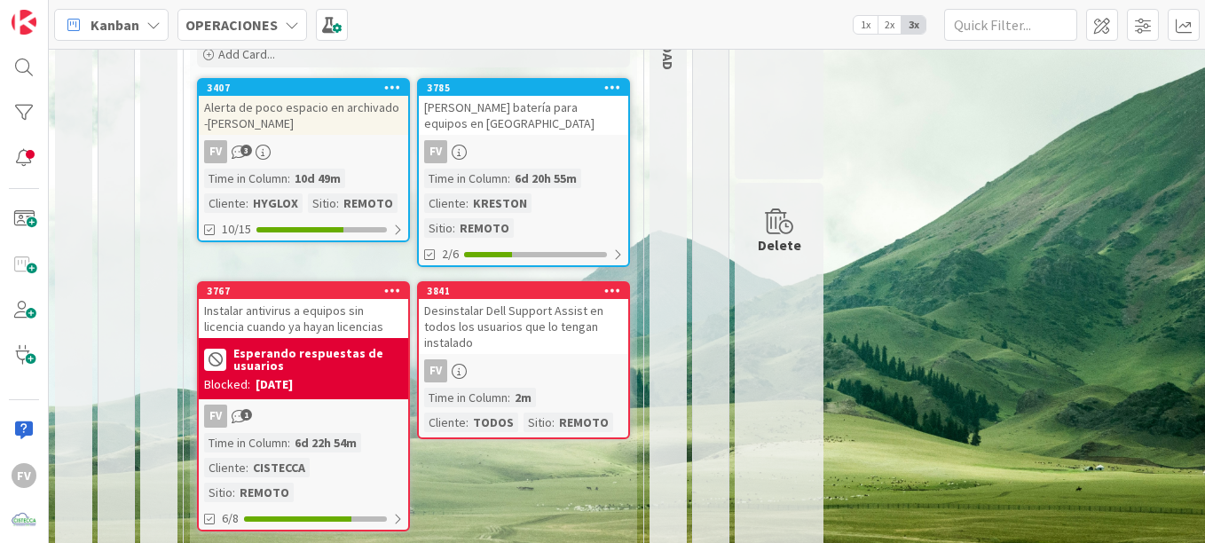
click at [564, 359] on div "FV" at bounding box center [523, 370] width 209 height 23
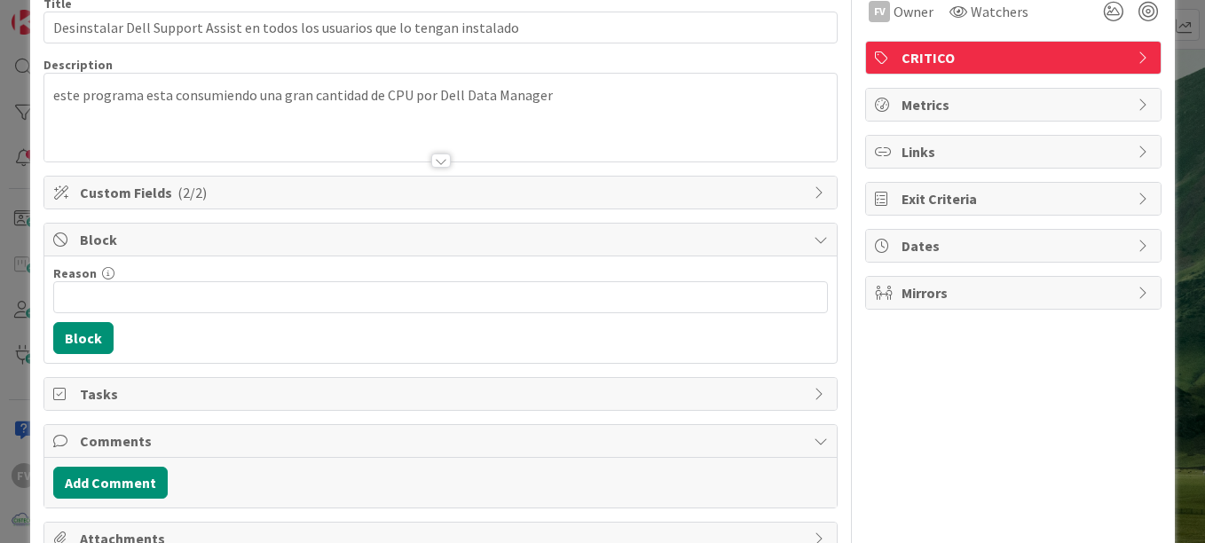
scroll to position [89, 0]
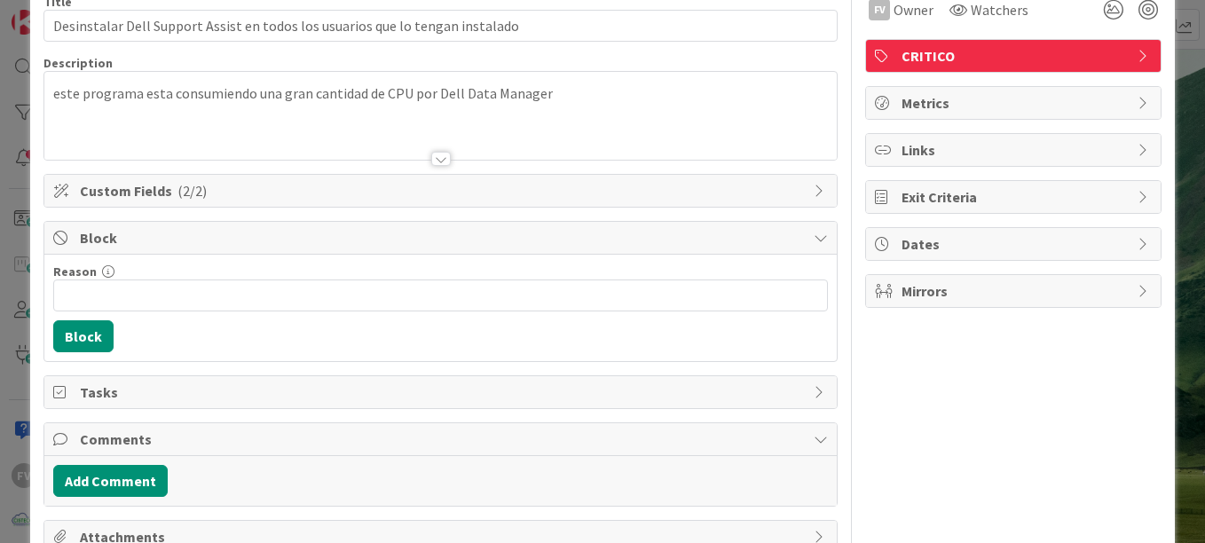
click at [171, 238] on span "Block" at bounding box center [442, 237] width 725 height 21
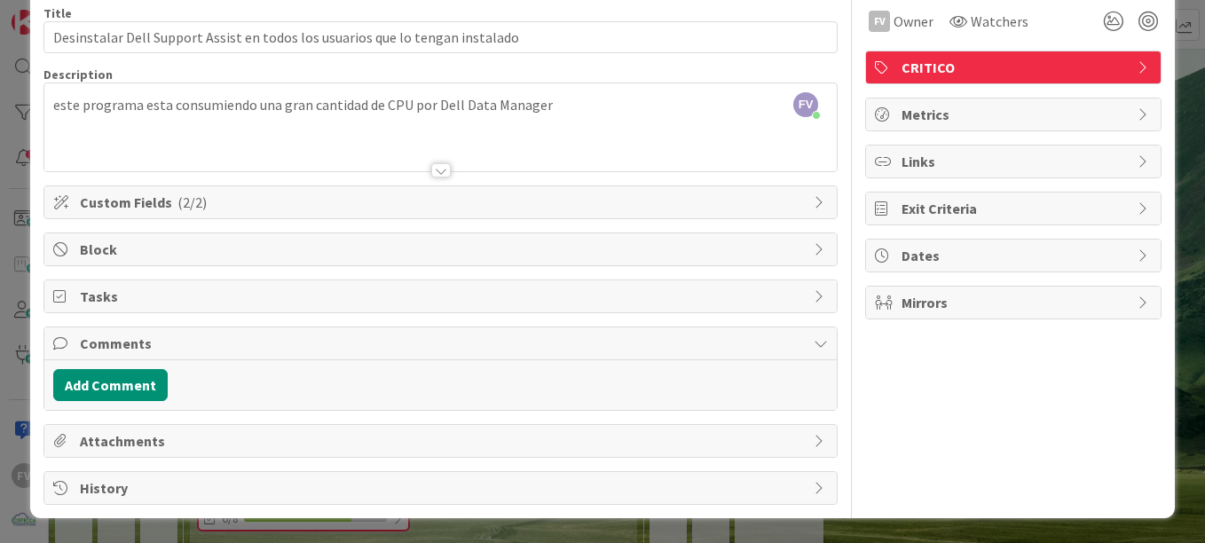
click at [150, 333] on span "Comments" at bounding box center [442, 343] width 725 height 21
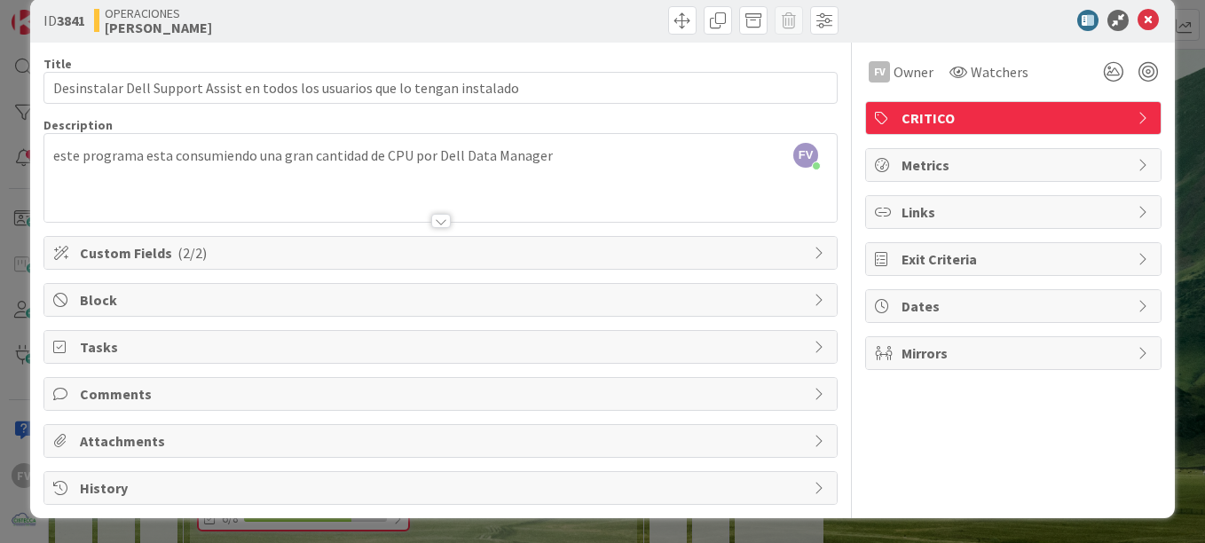
click at [106, 342] on span "Tasks" at bounding box center [442, 346] width 725 height 21
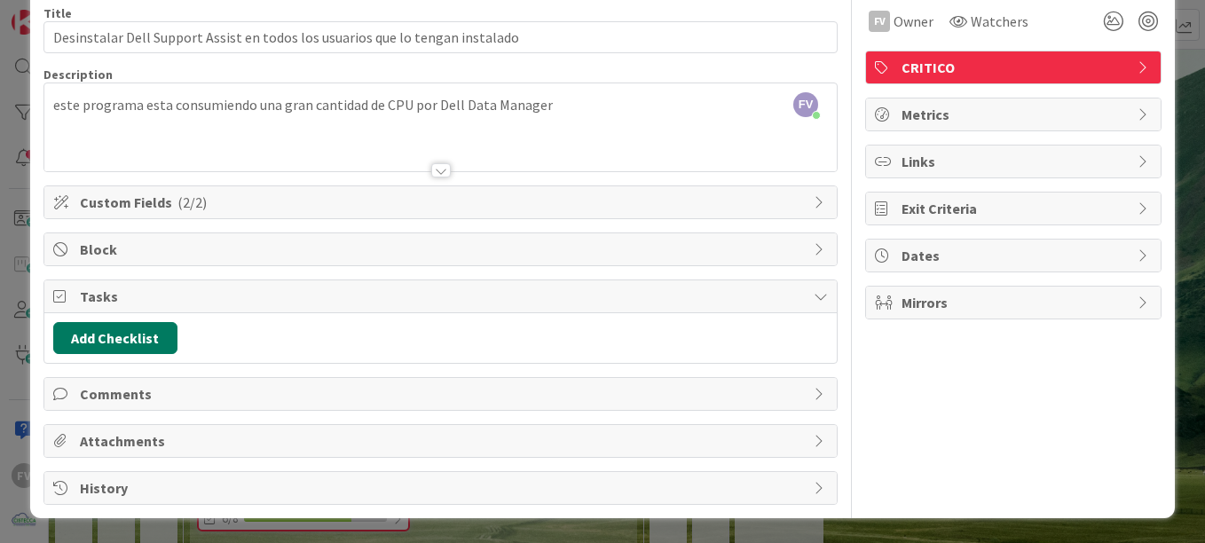
click at [102, 337] on button "Add Checklist" at bounding box center [115, 338] width 124 height 32
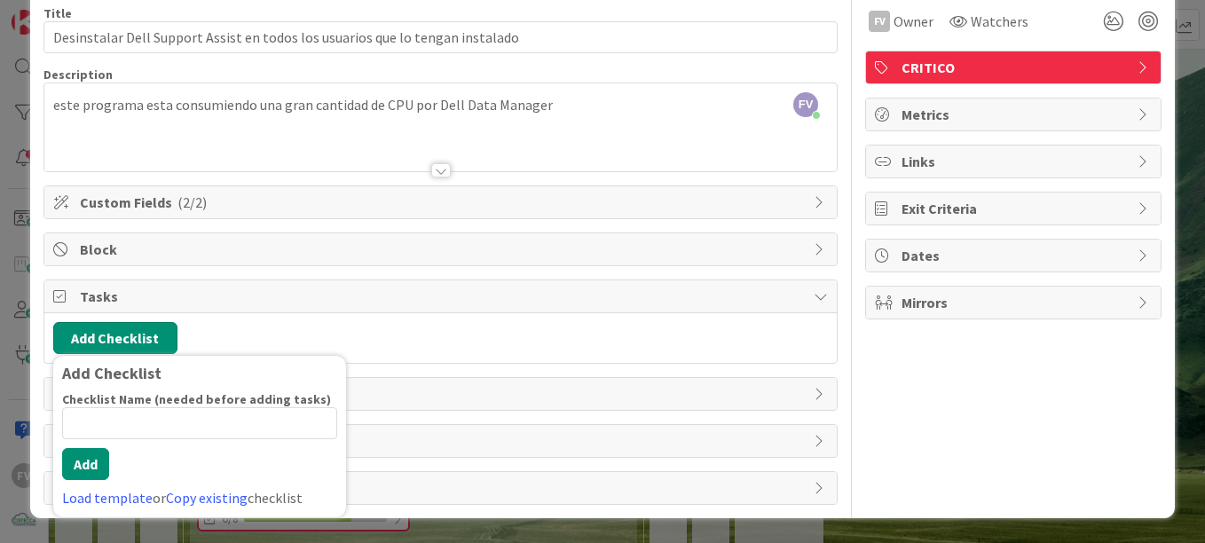
click at [126, 326] on button "Add Checklist" at bounding box center [115, 338] width 124 height 32
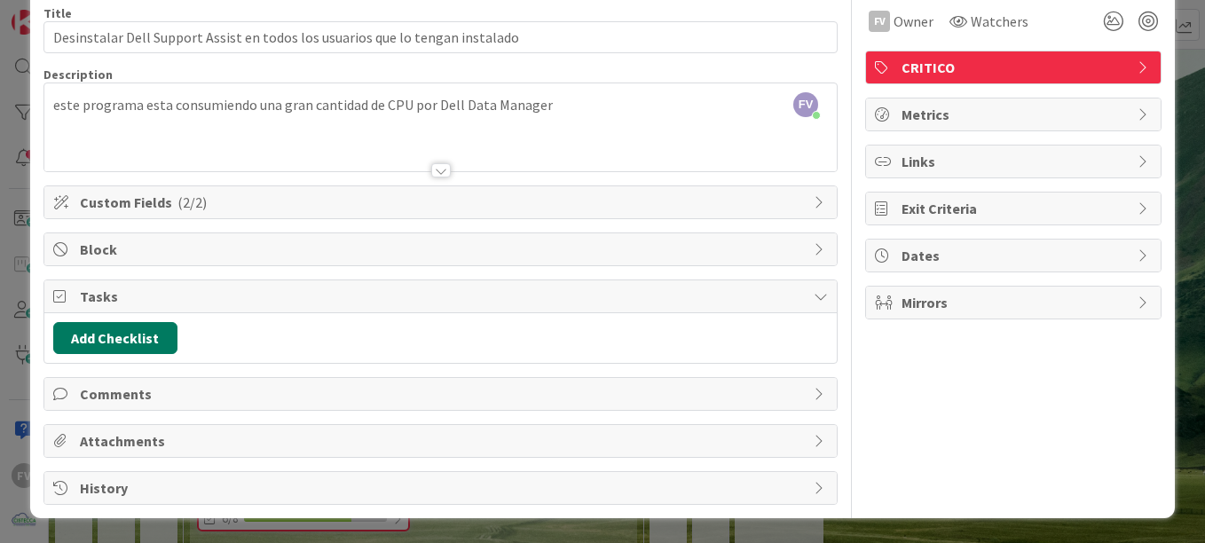
click at [132, 345] on button "Add Checklist" at bounding box center [115, 338] width 124 height 32
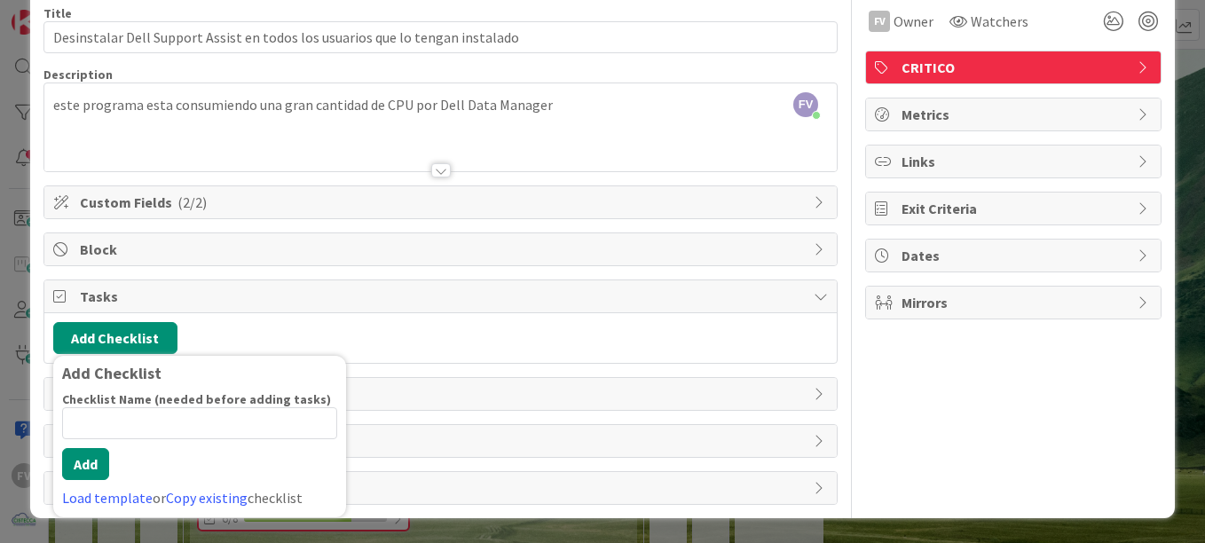
click at [133, 412] on input at bounding box center [199, 423] width 275 height 32
type input "U"
type input "S"
type input "Usuarios a desinstalar (por pulseway)"
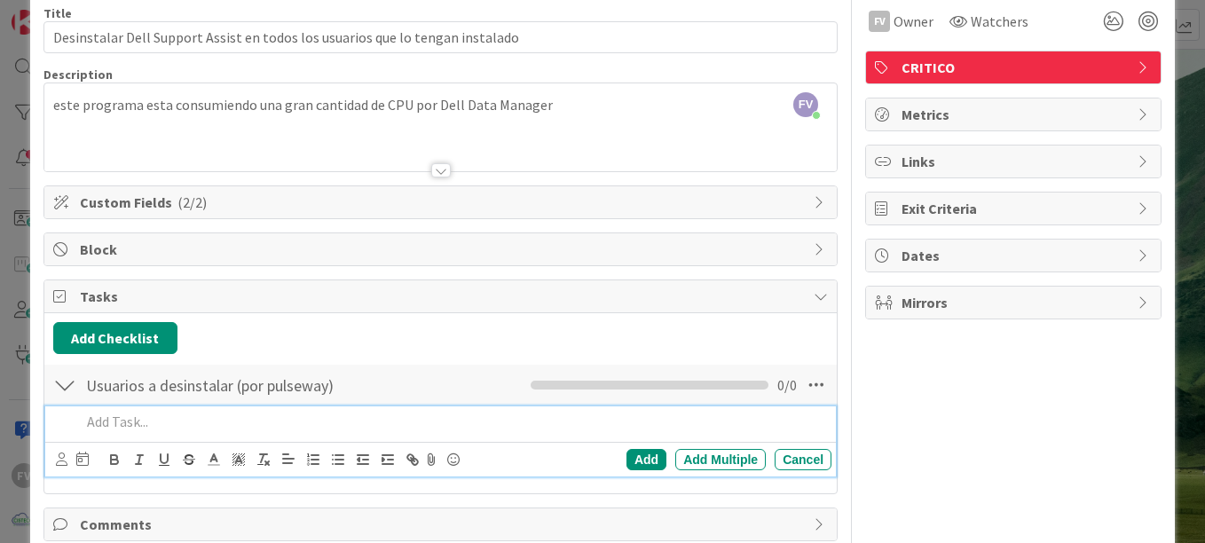
click at [188, 429] on p at bounding box center [453, 422] width 744 height 20
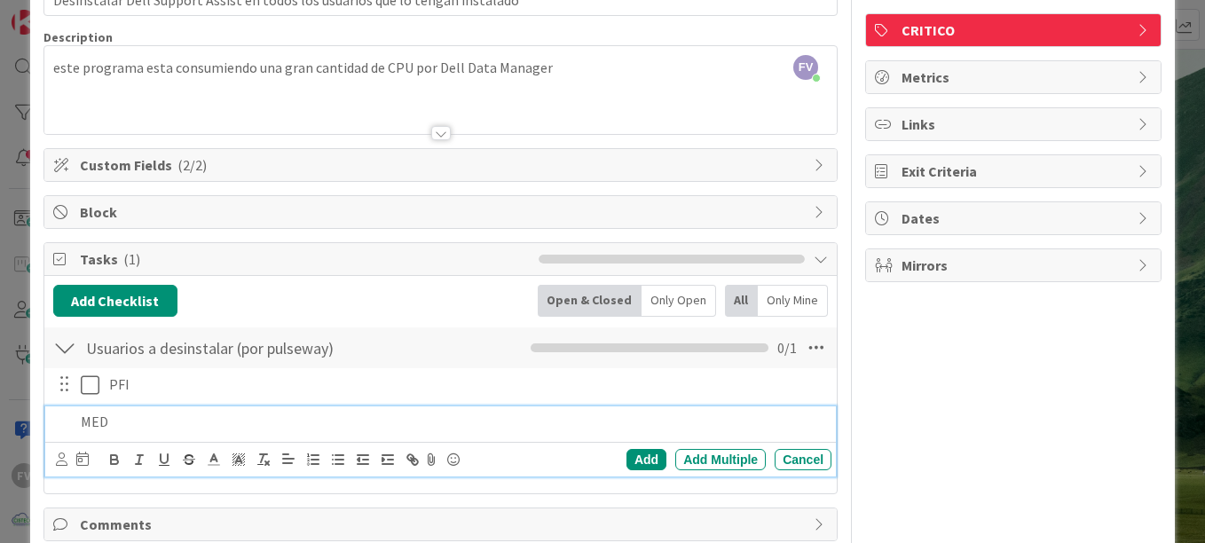
scroll to position [152, 0]
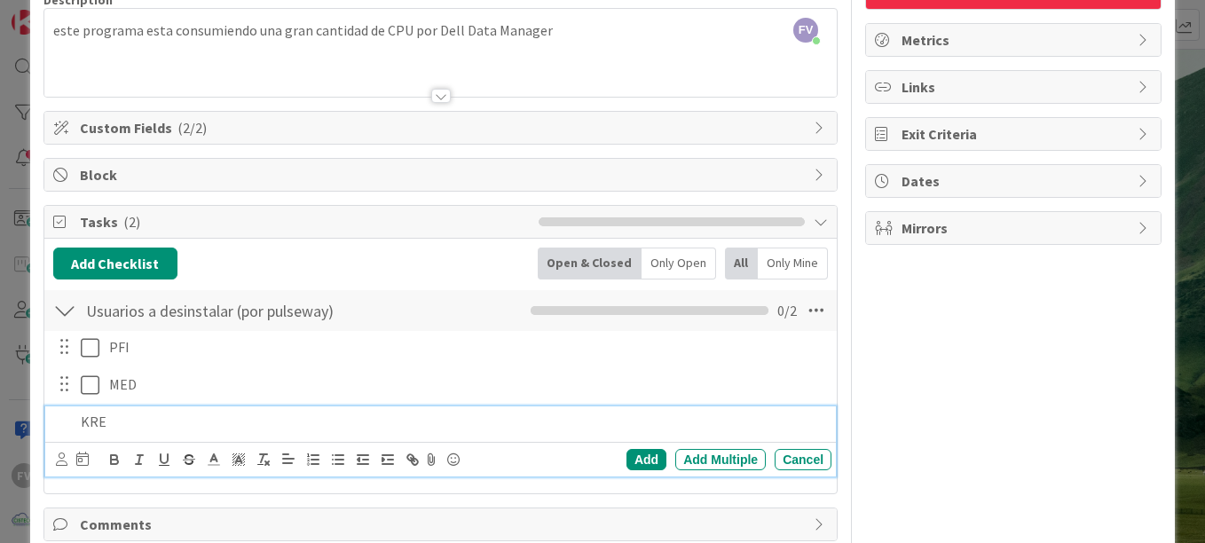
click at [169, 420] on p "KRE" at bounding box center [453, 422] width 744 height 20
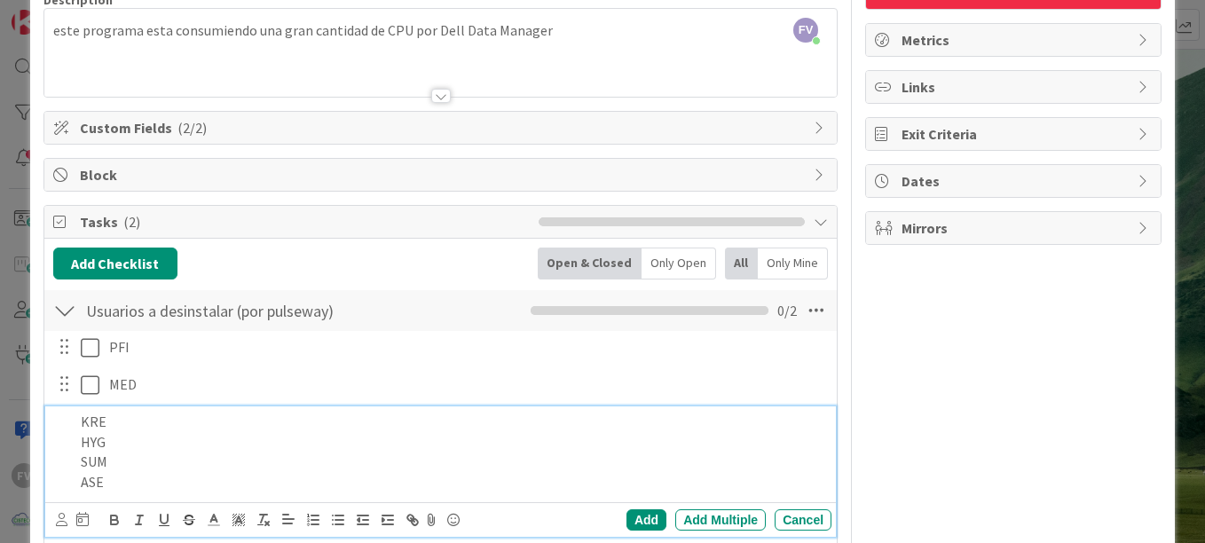
click at [146, 484] on p "ASE" at bounding box center [453, 482] width 744 height 20
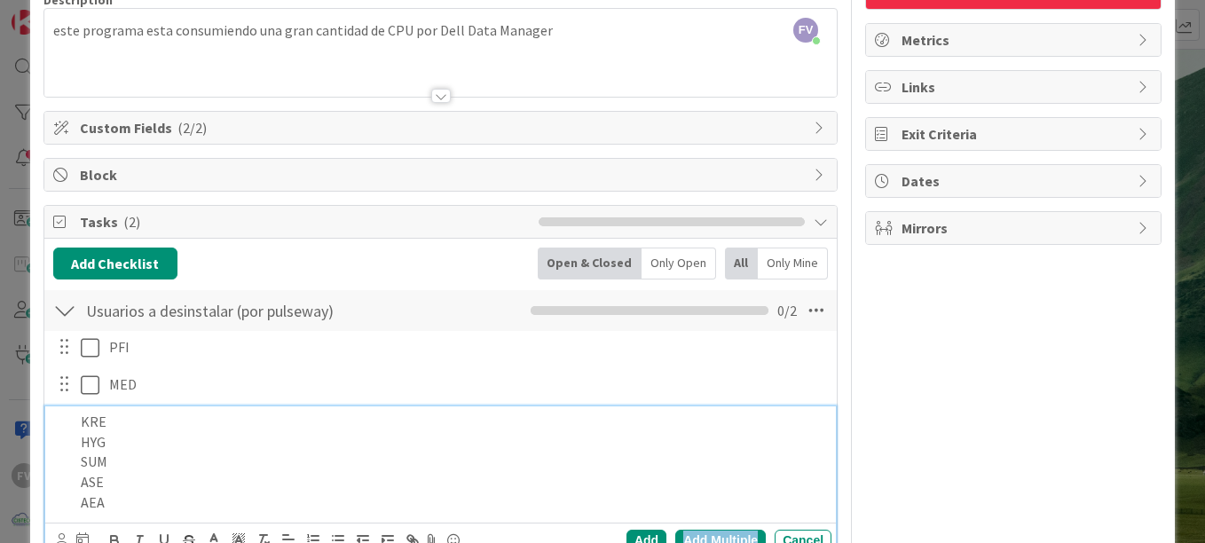
click at [685, 534] on div "Add Multiple" at bounding box center [720, 540] width 91 height 21
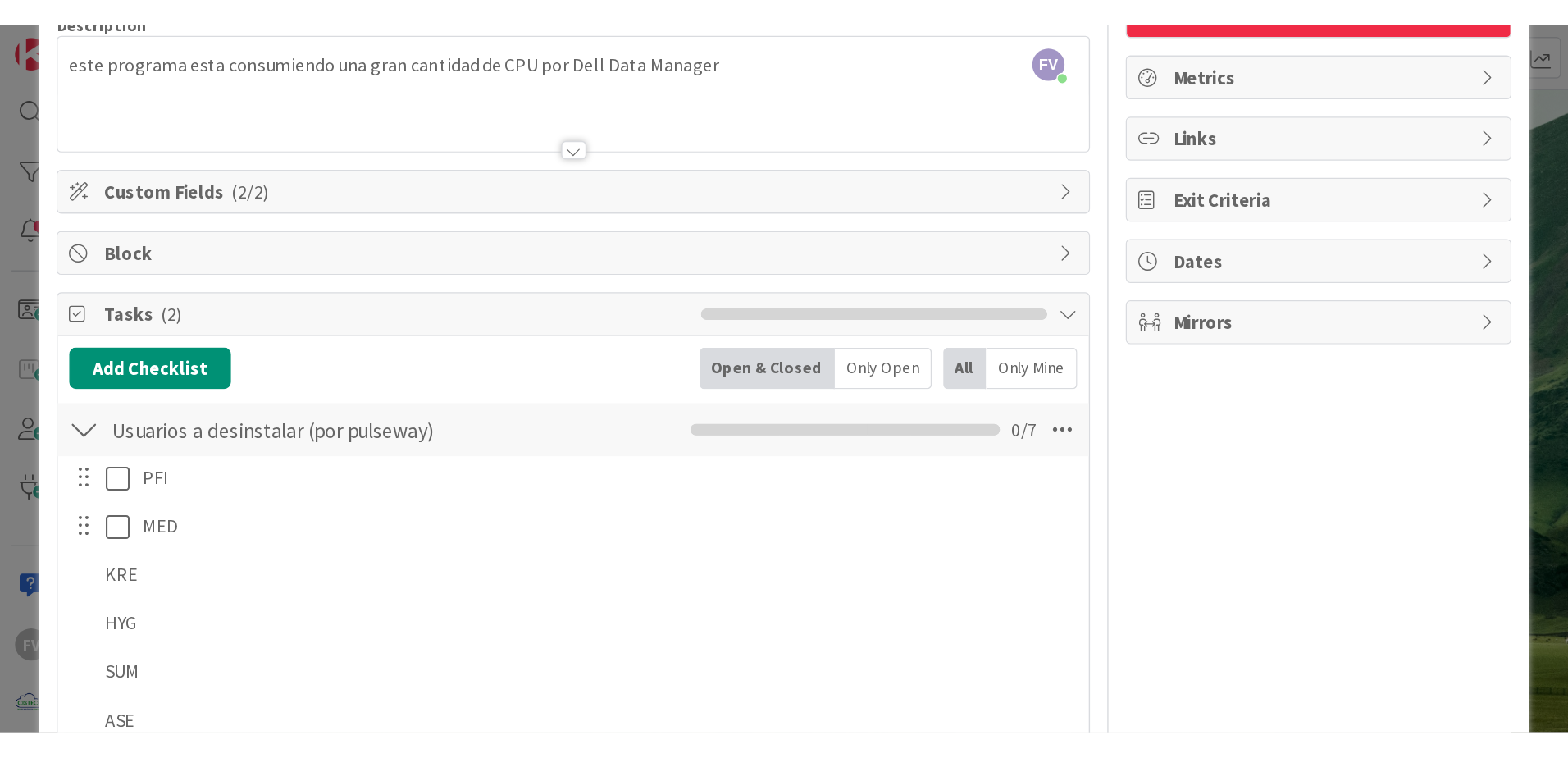
scroll to position [208, 0]
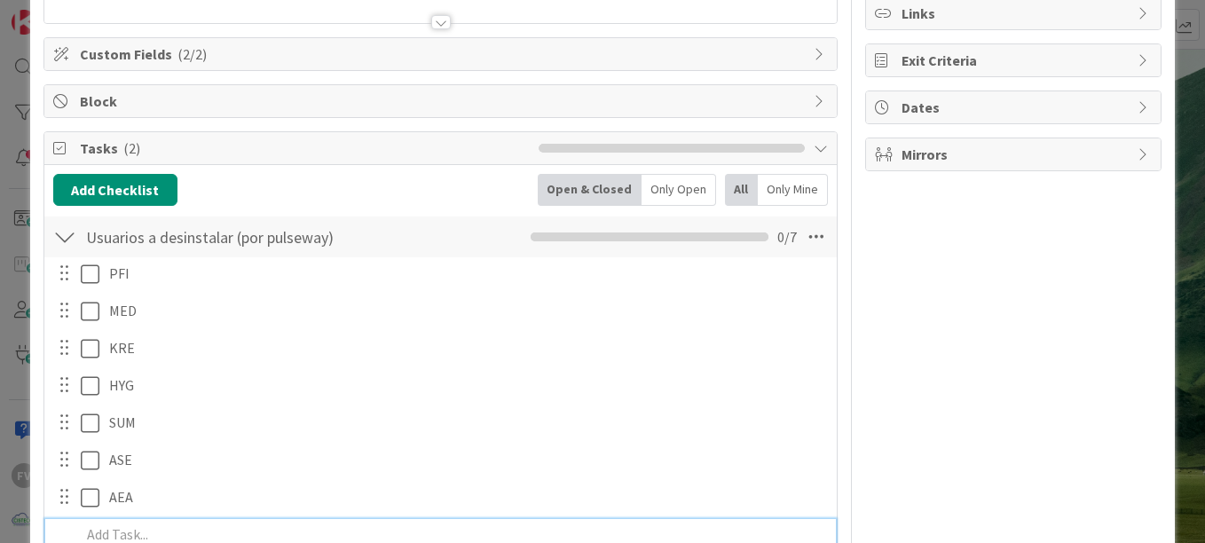
click at [905, 401] on div "FV Owner Watchers CRITICO Metrics Links Exit Criteria Dates Mirrors" at bounding box center [1013, 296] width 296 height 904
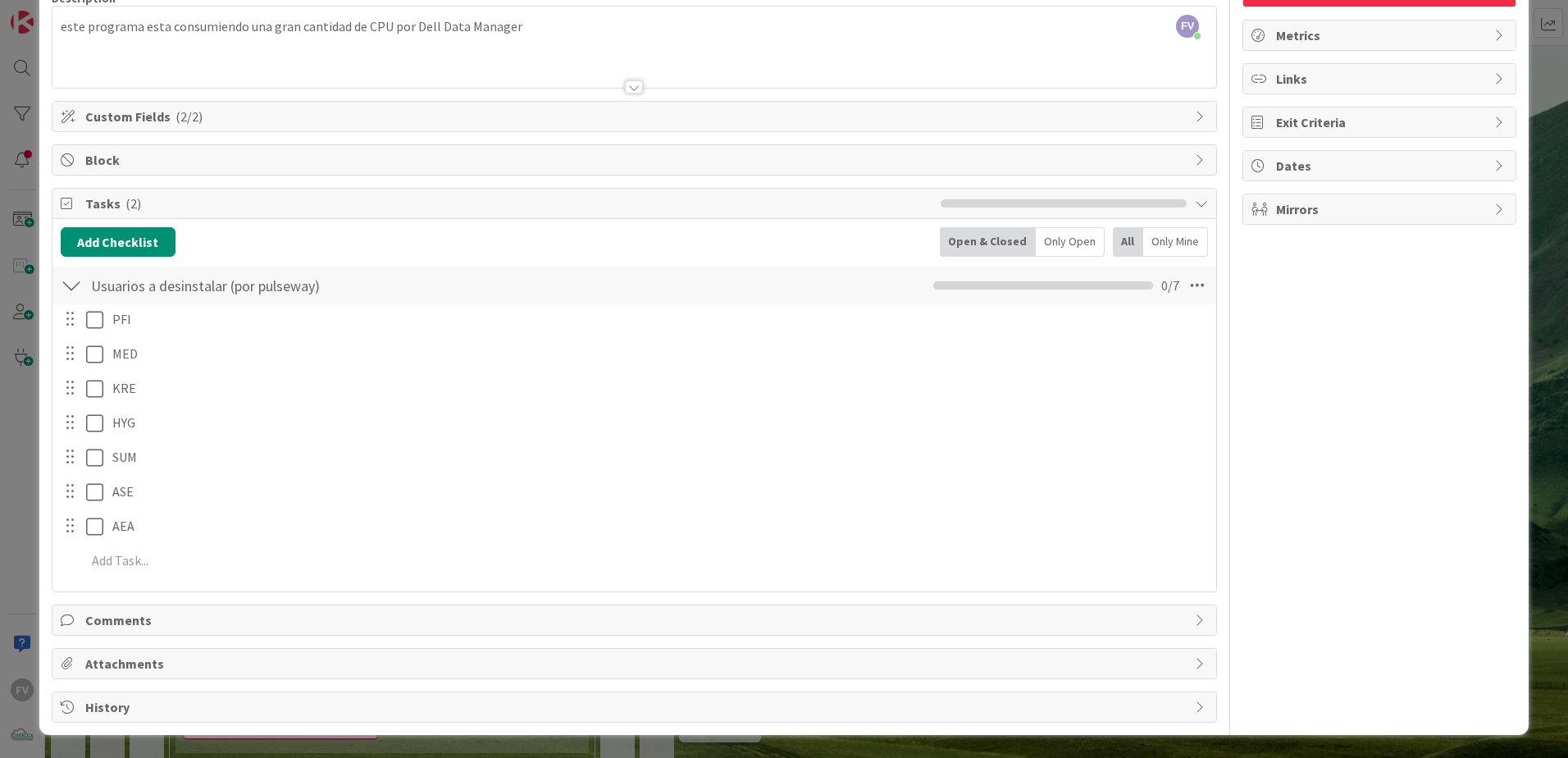
scroll to position [141, 0]
